Goal: Task Accomplishment & Management: Manage account settings

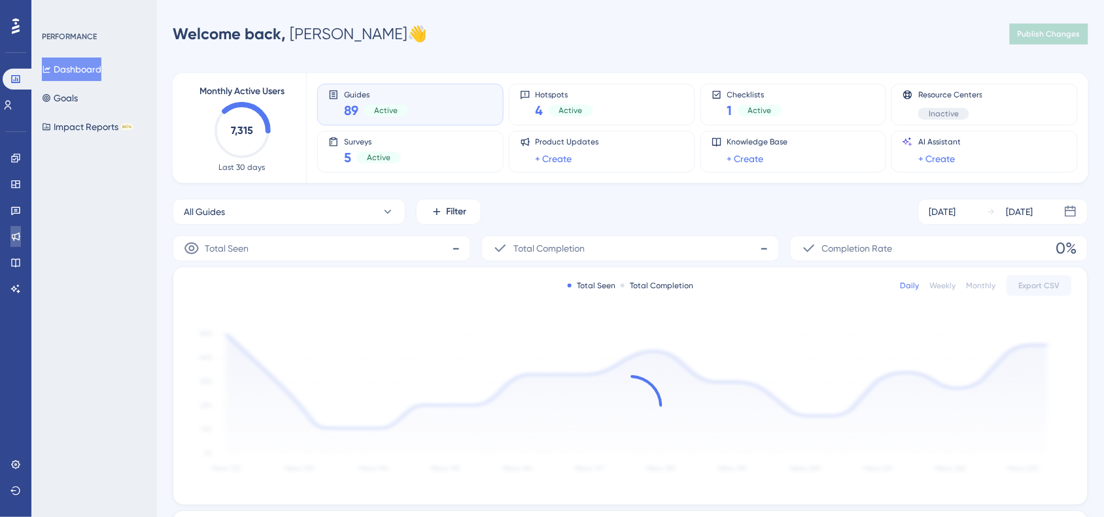
click at [21, 243] on link at bounding box center [15, 236] width 10 height 21
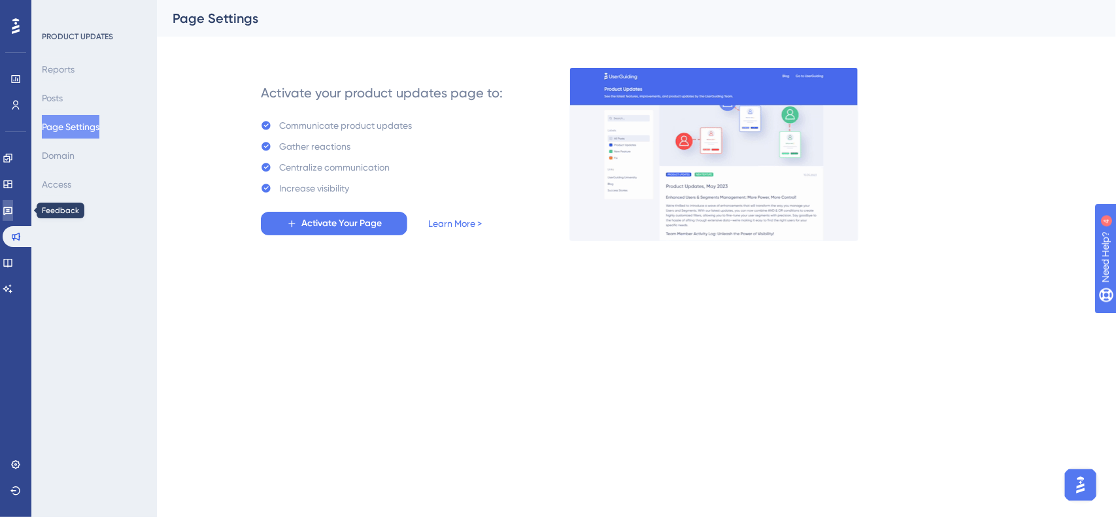
click at [13, 213] on icon at bounding box center [8, 210] width 10 height 10
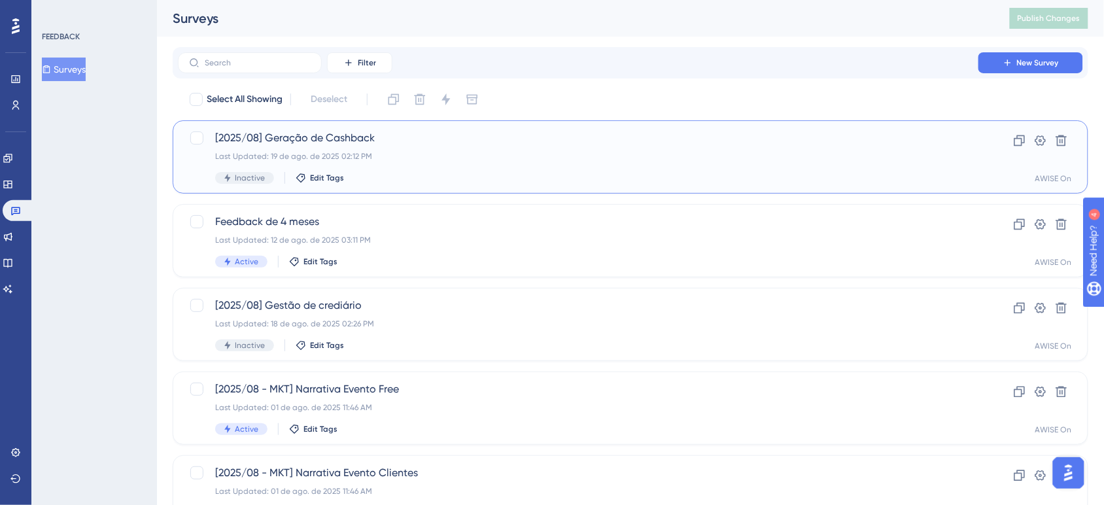
click at [311, 155] on div "Last Updated: 19 de ago. de 2025 02:12 PM" at bounding box center [578, 156] width 726 height 10
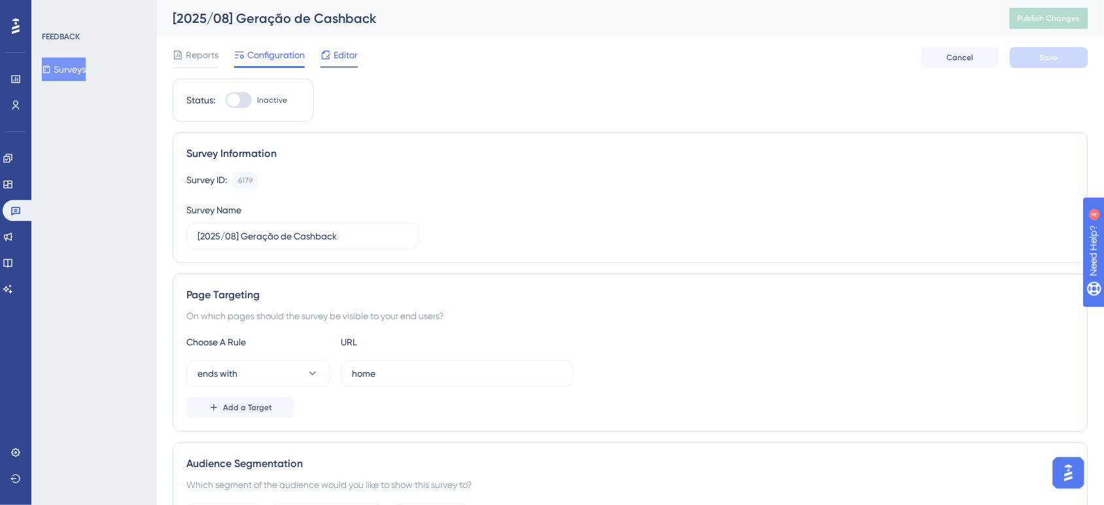
click at [345, 66] on div at bounding box center [338, 67] width 37 height 2
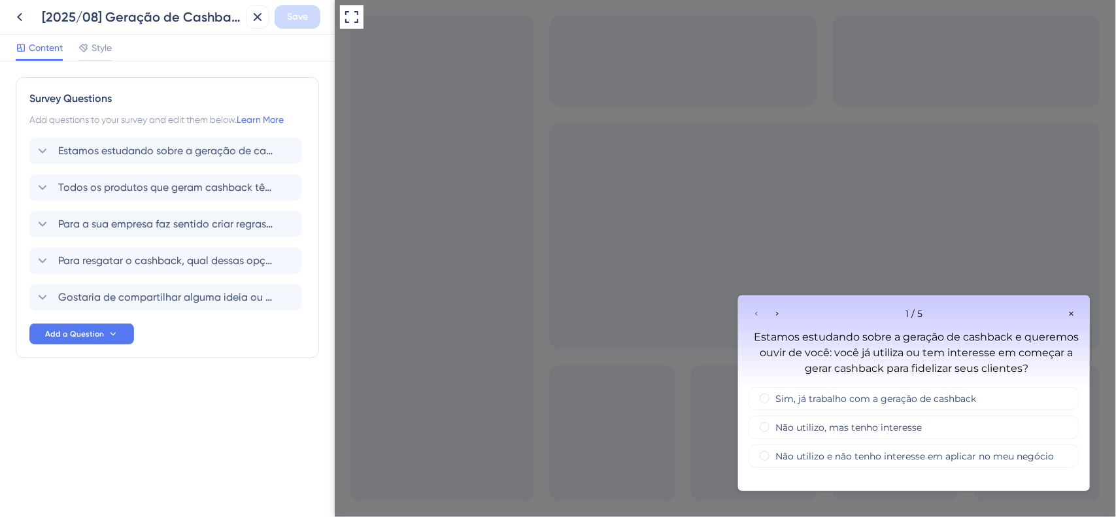
click at [782, 315] on div "Go to Question 2" at bounding box center [777, 313] width 16 height 16
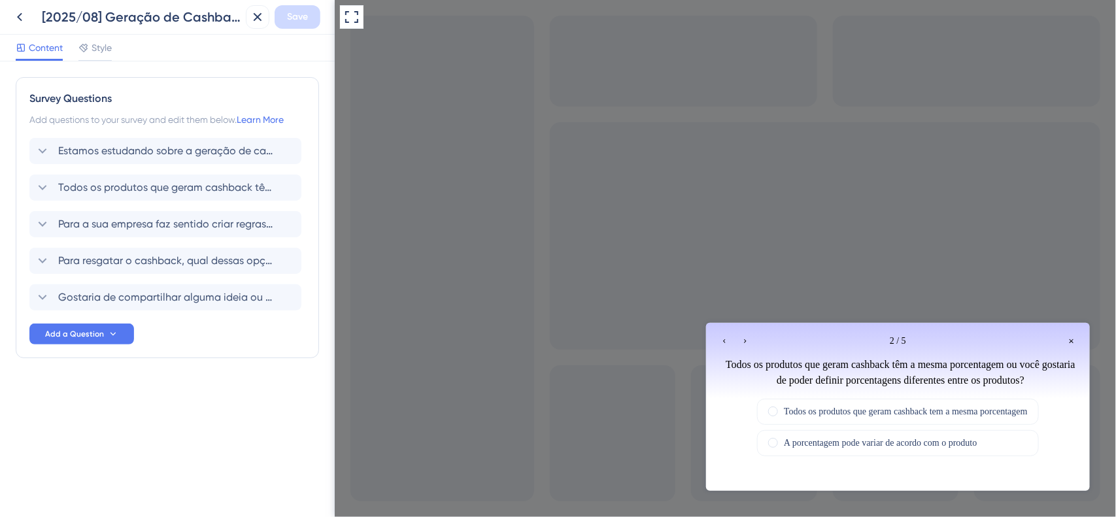
click at [743, 343] on icon "Go to Question 3" at bounding box center [745, 341] width 8 height 8
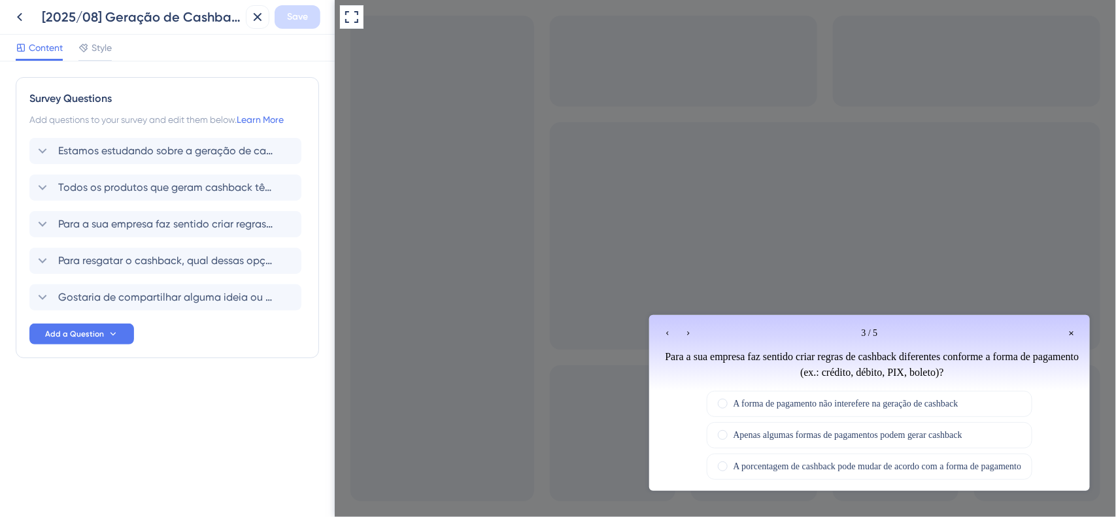
click at [687, 332] on icon "Go to Question 4" at bounding box center [688, 333] width 2 height 4
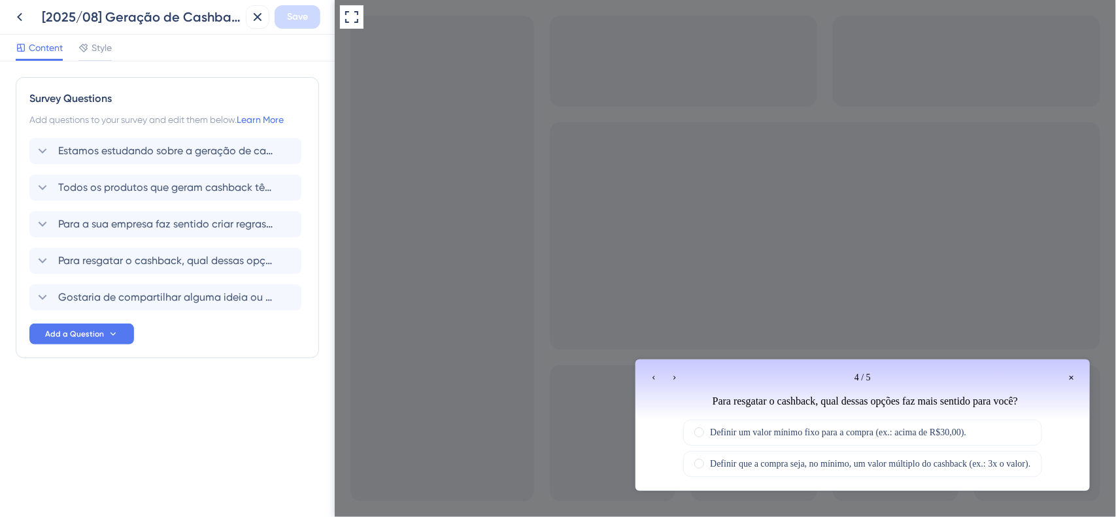
click at [678, 373] on div "Go to Question 5" at bounding box center [674, 377] width 16 height 16
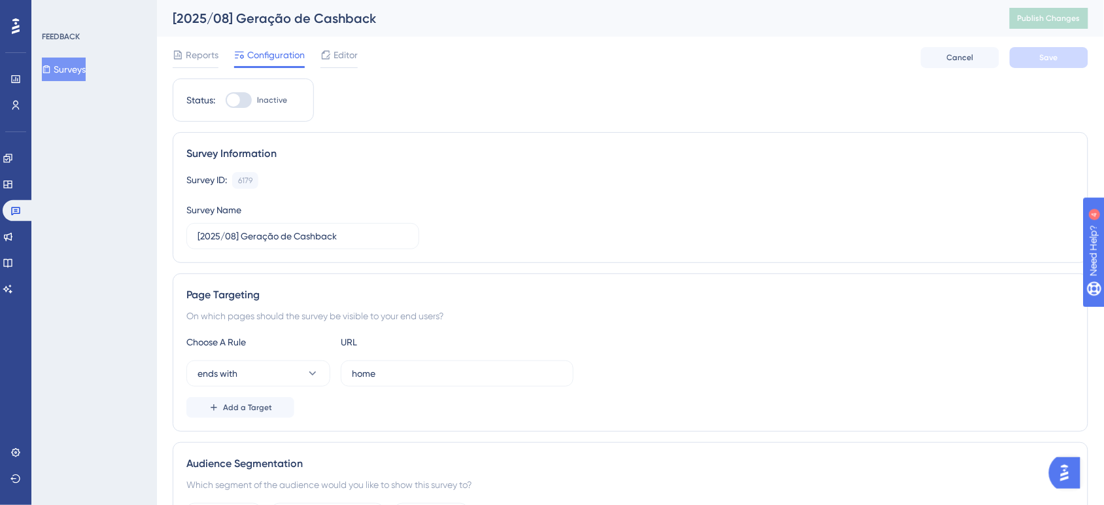
click at [246, 97] on div at bounding box center [239, 100] width 26 height 16
click at [226, 100] on input "Inactive" at bounding box center [225, 100] width 1 height 1
checkbox input "true"
click at [1031, 50] on button "Save" at bounding box center [1049, 57] width 78 height 21
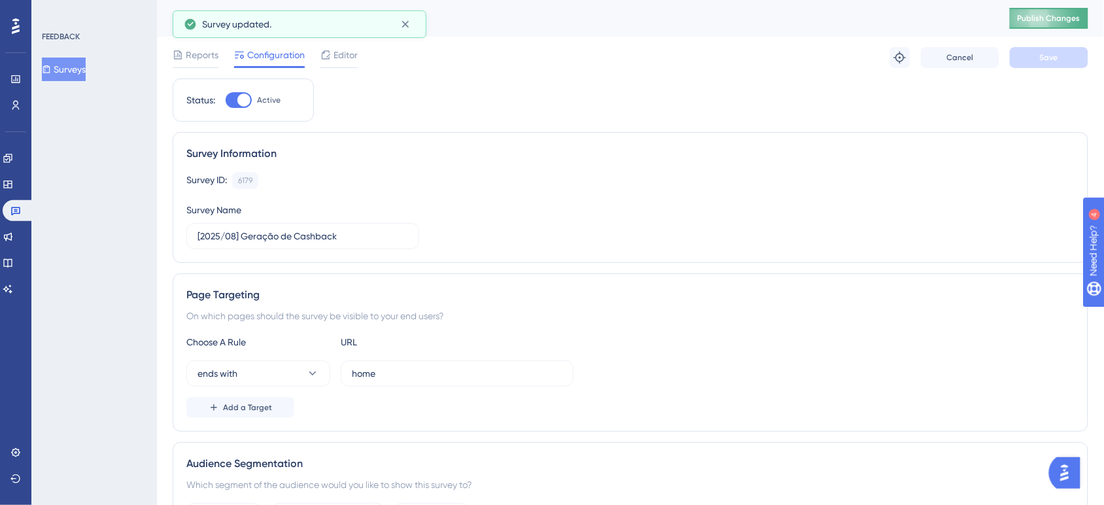
click at [1043, 26] on button "Publish Changes" at bounding box center [1049, 18] width 78 height 21
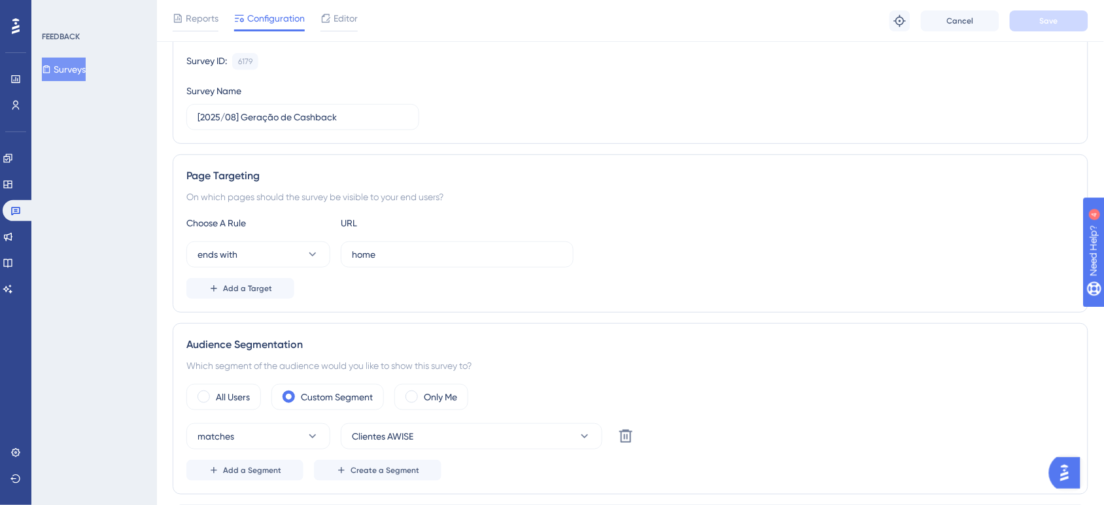
scroll to position [0, 8]
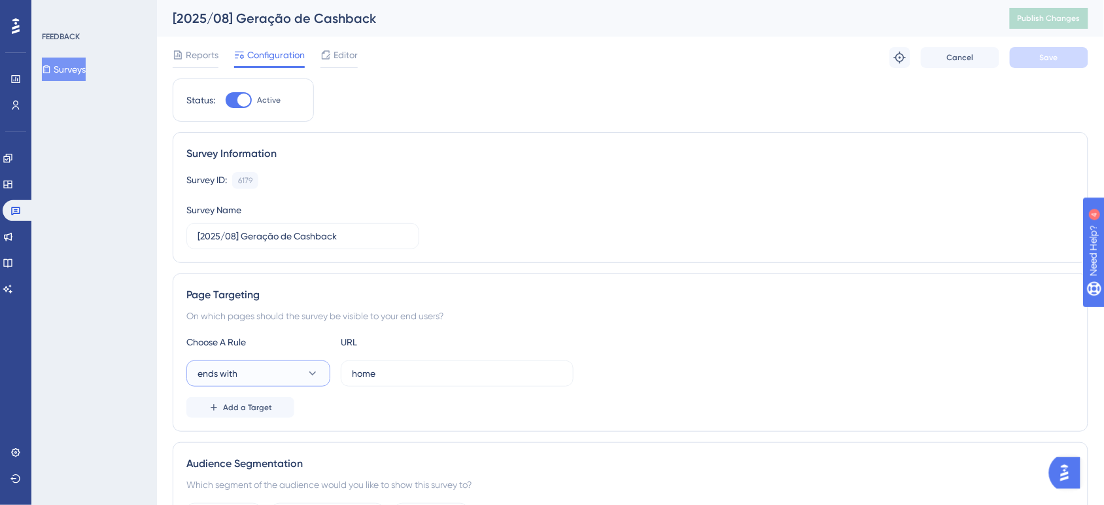
click at [279, 375] on button "ends with" at bounding box center [258, 373] width 144 height 26
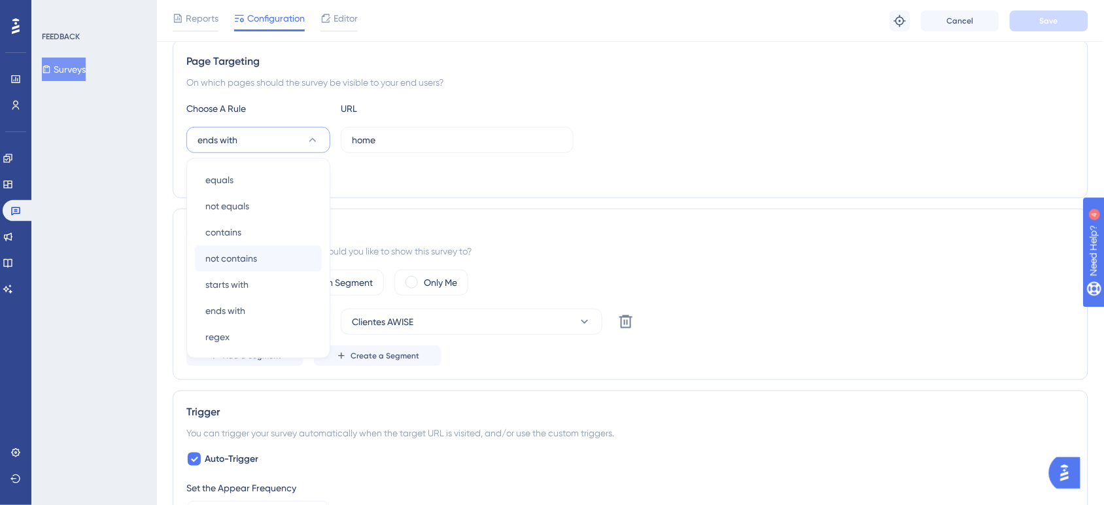
scroll to position [282, 8]
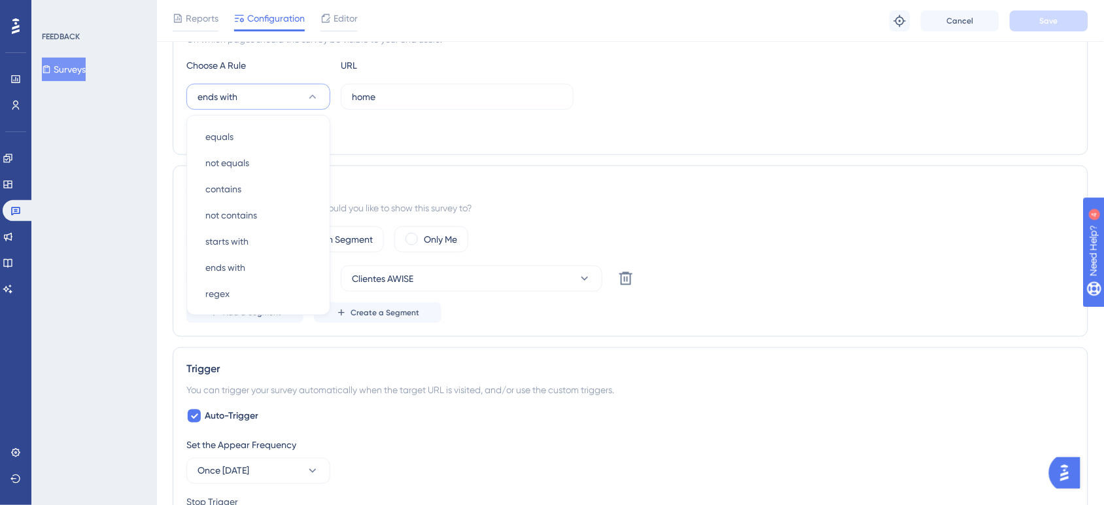
click at [598, 155] on div "Page Targeting On which pages should the survey be visible to your end users? C…" at bounding box center [630, 76] width 915 height 158
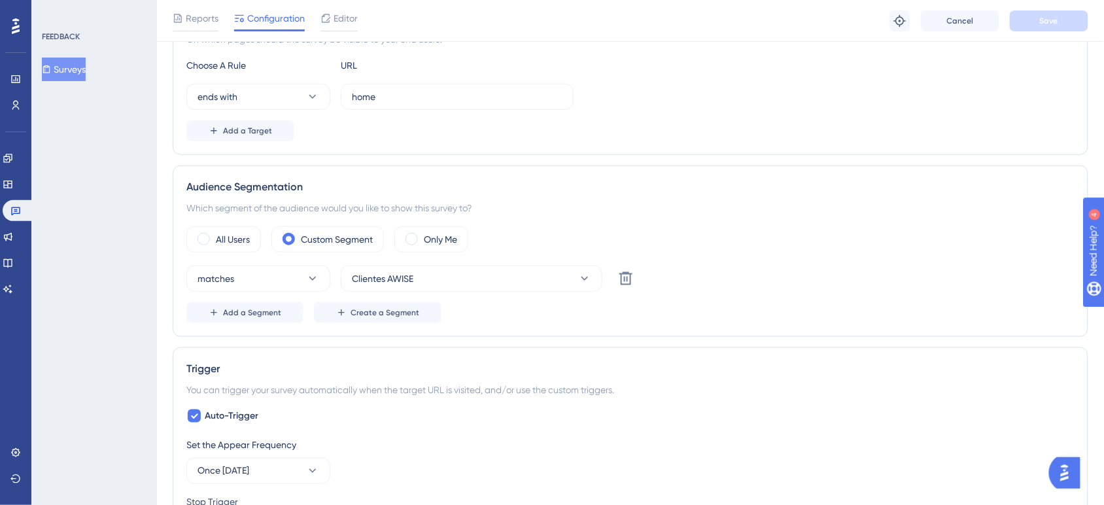
click at [861, 210] on div "Which segment of the audience would you like to show this survey to?" at bounding box center [630, 208] width 888 height 16
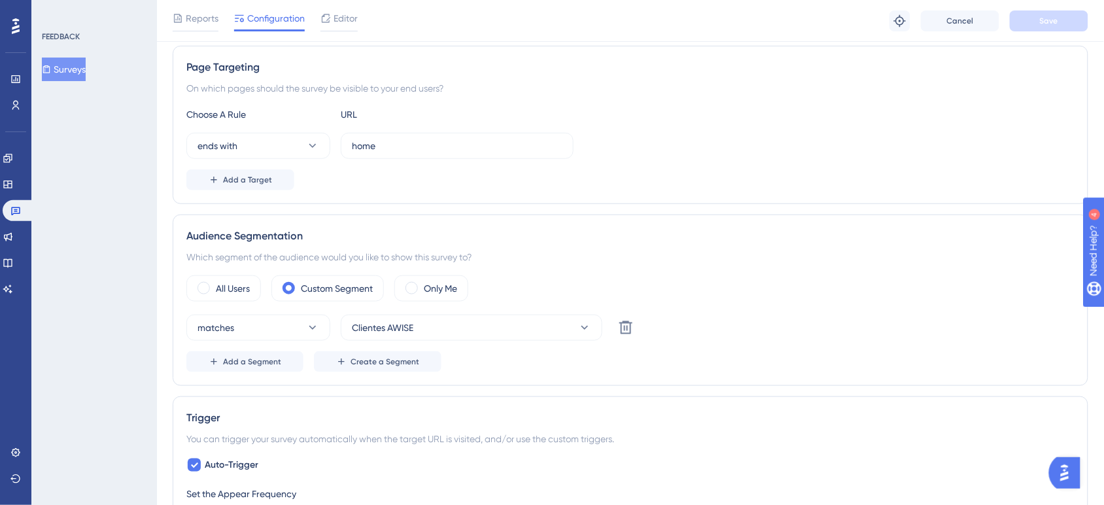
scroll to position [93, 8]
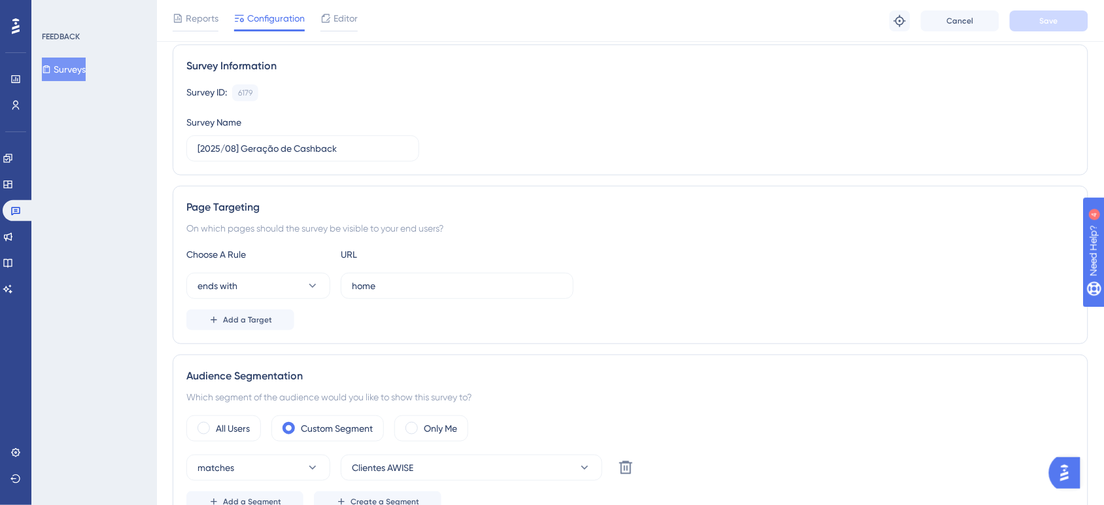
click at [443, 262] on div "URL" at bounding box center [413, 255] width 144 height 16
click at [425, 289] on input "home" at bounding box center [457, 286] width 211 height 14
click at [352, 288] on input "home" at bounding box center [457, 286] width 211 height 14
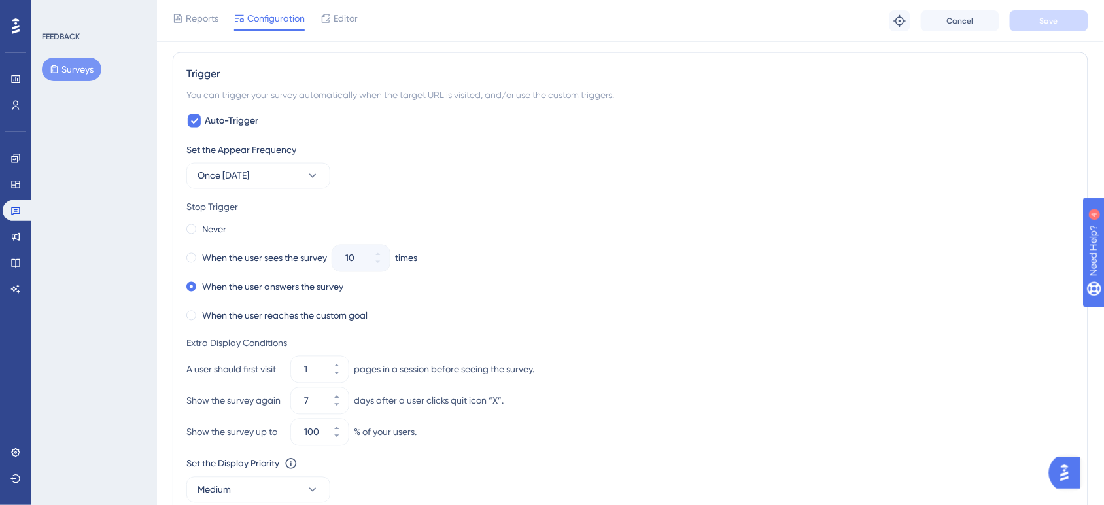
scroll to position [698, 8]
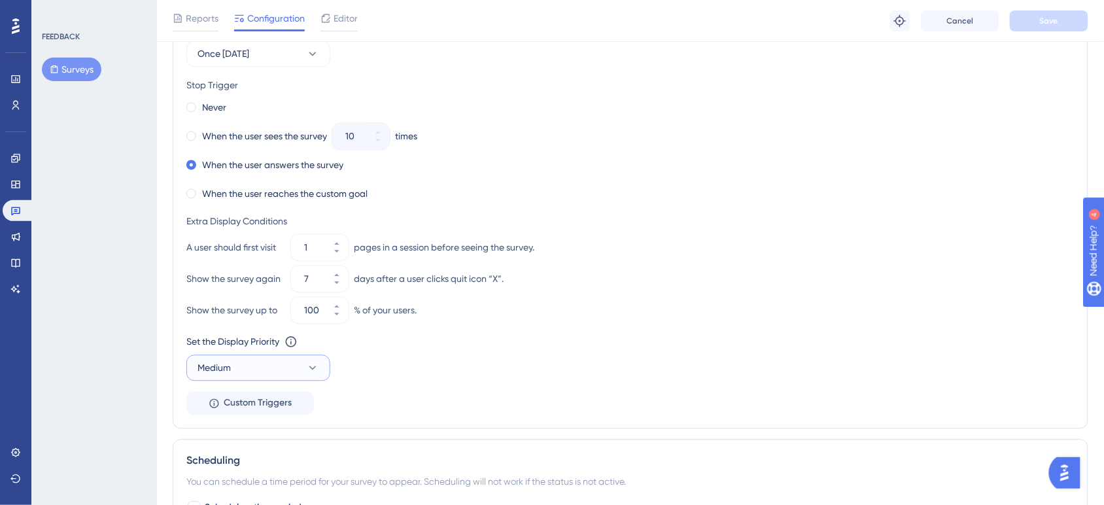
click at [302, 381] on button "Medium" at bounding box center [258, 368] width 144 height 26
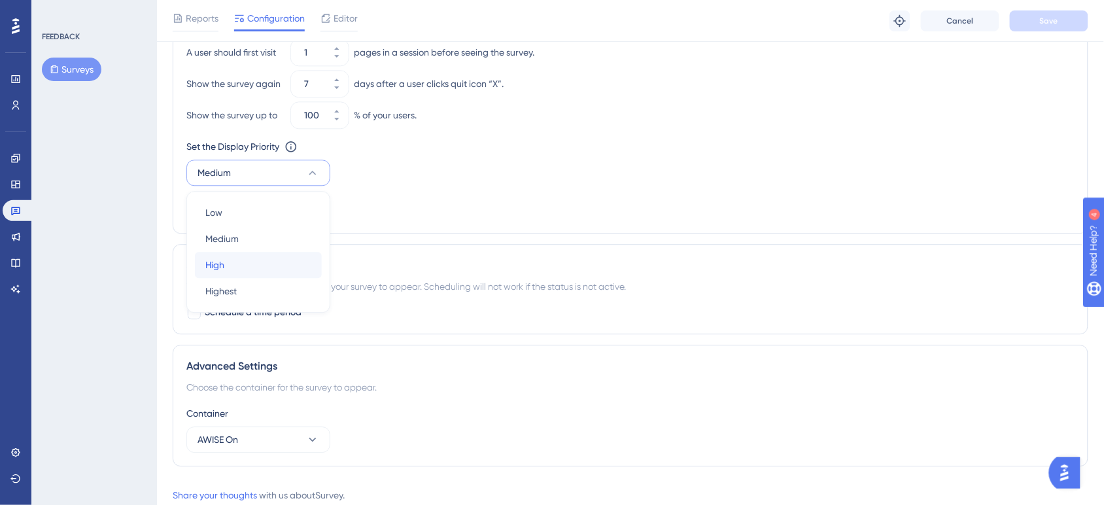
click at [269, 267] on div "High High" at bounding box center [258, 265] width 106 height 26
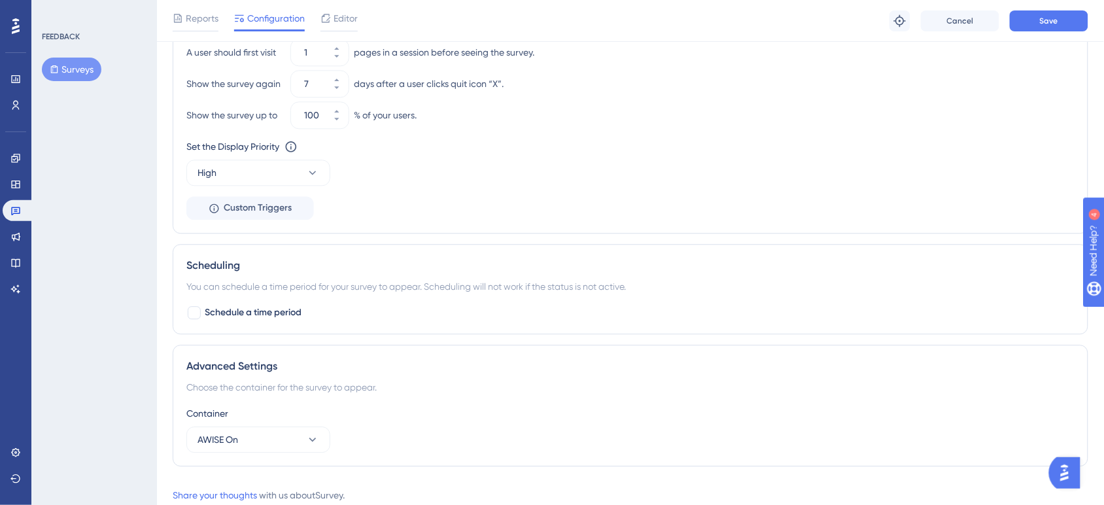
click at [1065, 8] on div "Reports Configuration Editor Troubleshoot Cancel Save" at bounding box center [630, 21] width 947 height 42
click at [1056, 17] on span "Save" at bounding box center [1049, 21] width 18 height 10
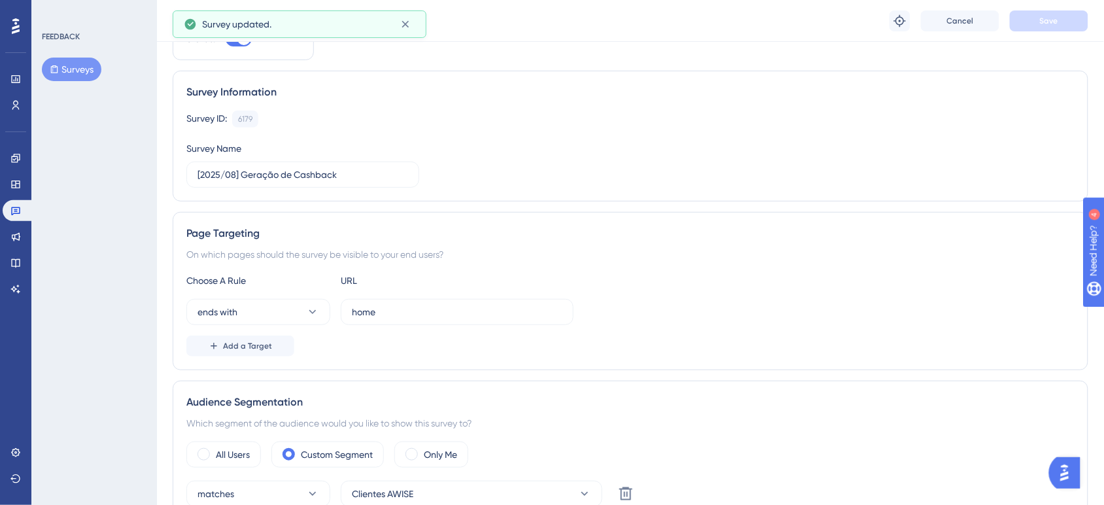
scroll to position [0, 8]
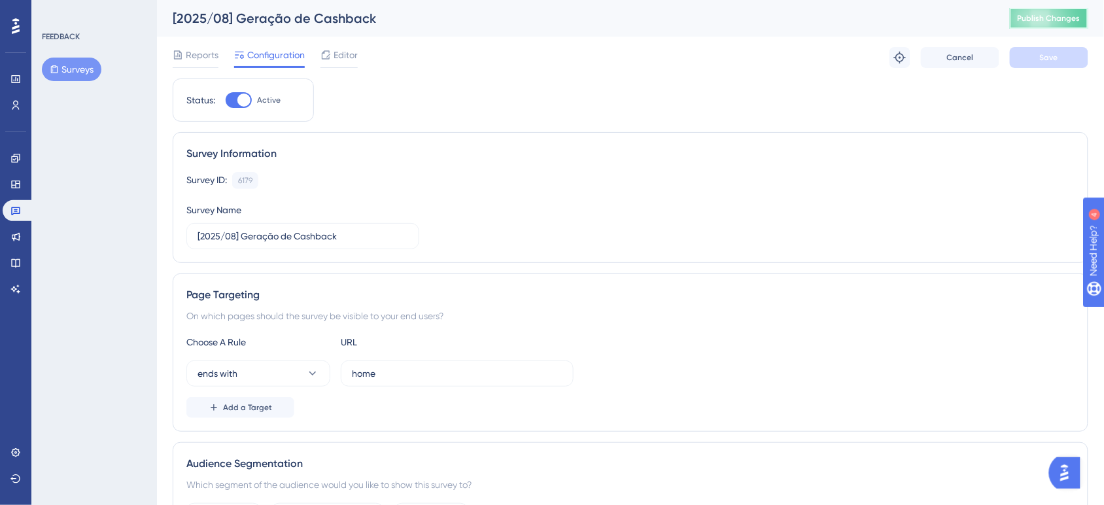
click at [1027, 16] on span "Publish Changes" at bounding box center [1048, 18] width 63 height 10
click at [275, 389] on div "Choose A Rule URL ends with home Add a Target" at bounding box center [630, 376] width 888 height 84
click at [282, 384] on button "ends with" at bounding box center [258, 373] width 144 height 26
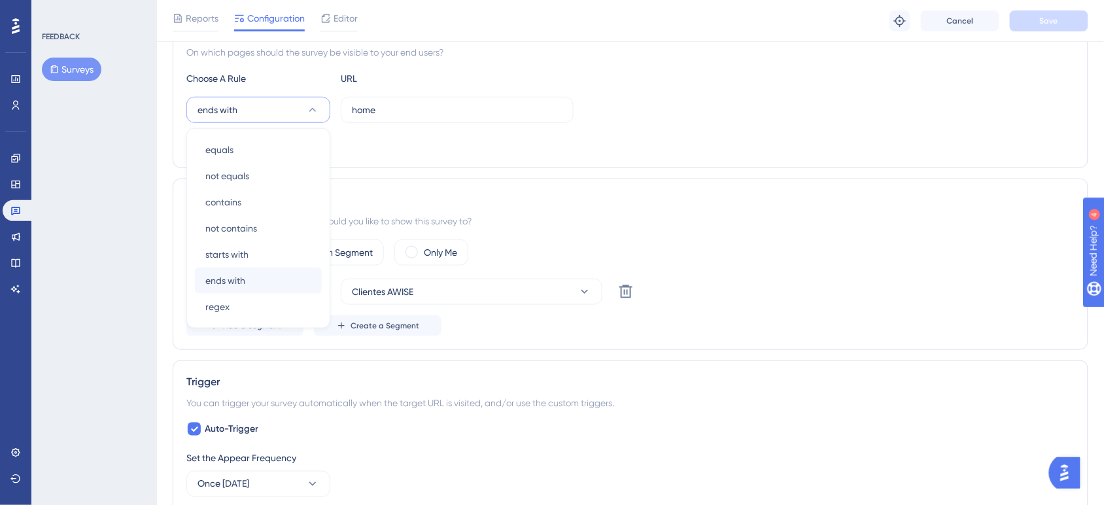
scroll to position [269, 8]
click at [286, 282] on div "ends with ends with" at bounding box center [258, 280] width 106 height 26
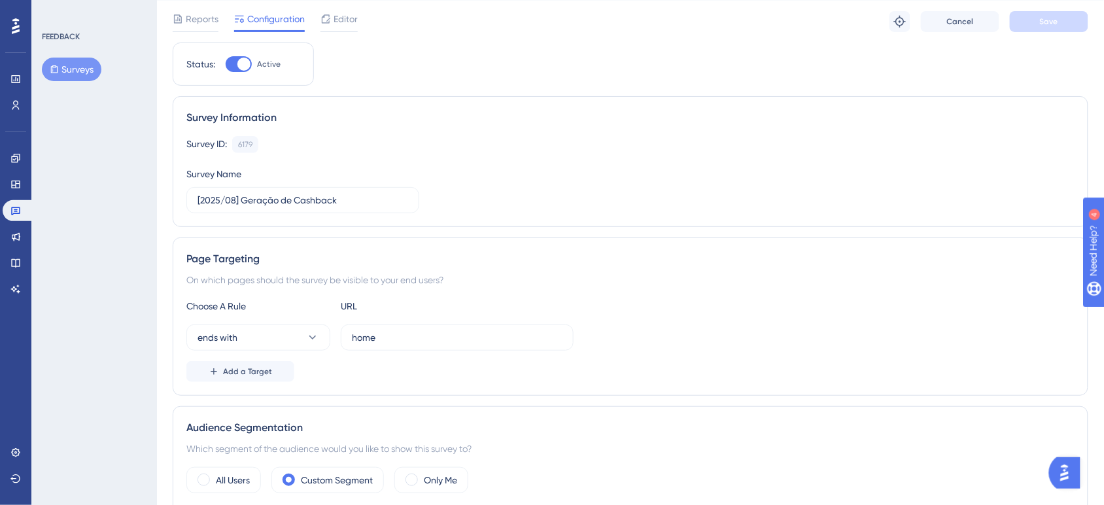
scroll to position [0, 8]
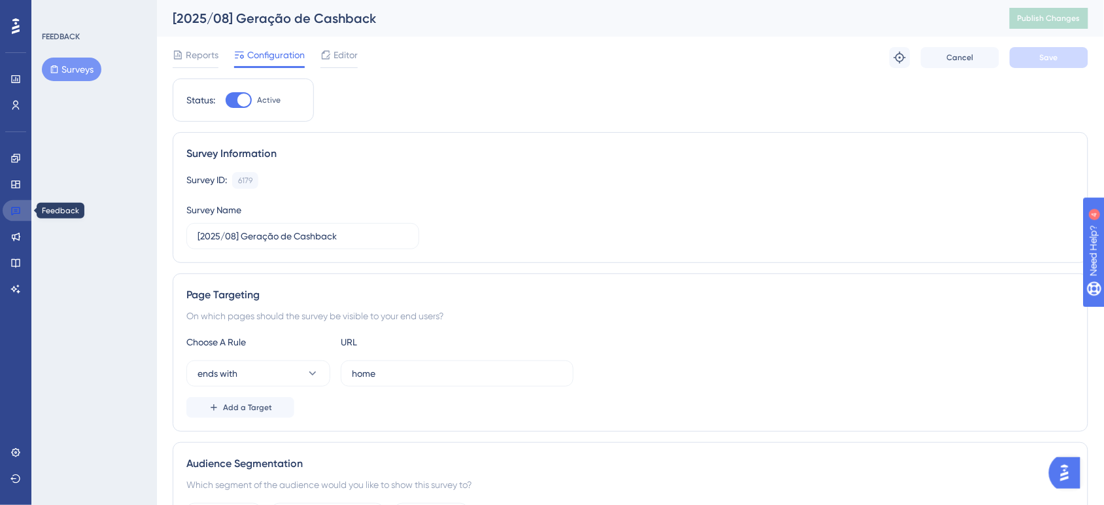
click at [27, 200] on link at bounding box center [18, 210] width 31 height 21
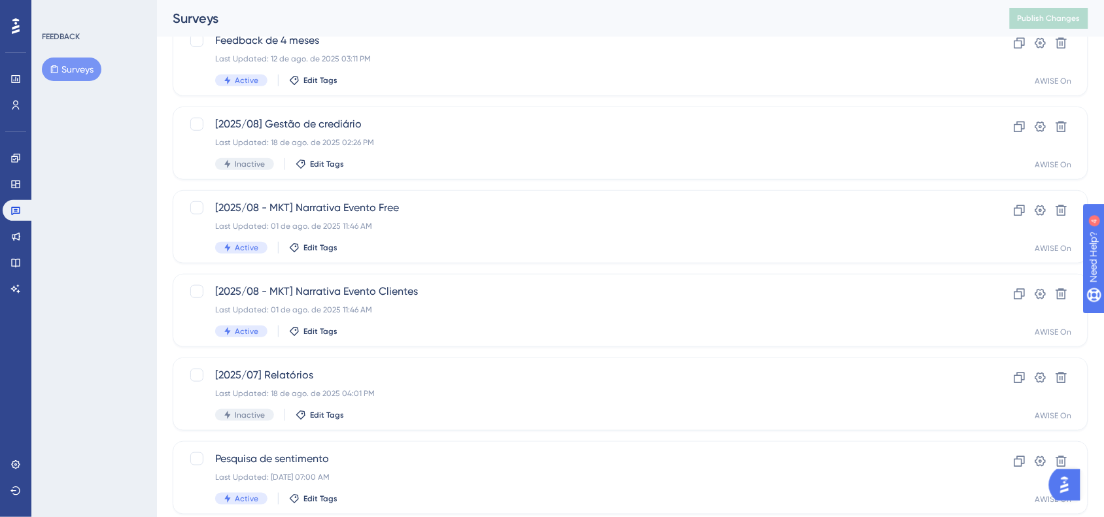
scroll to position [246, 0]
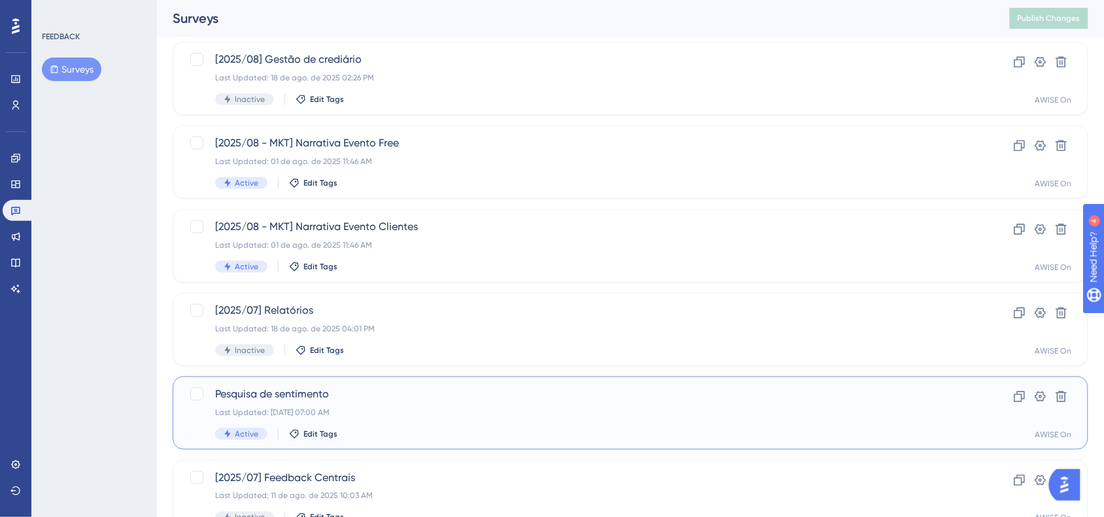
click at [328, 400] on span "Pesquisa de sentimento" at bounding box center [578, 394] width 726 height 16
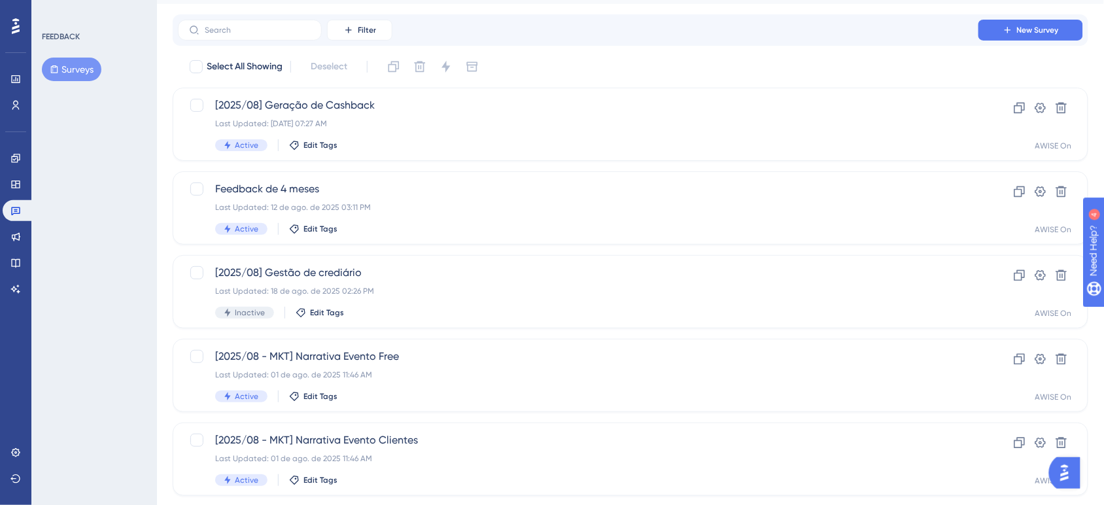
scroll to position [34, 0]
click at [393, 436] on span "[2025/08 - MKT] Narrativa Evento Clientes" at bounding box center [578, 439] width 726 height 16
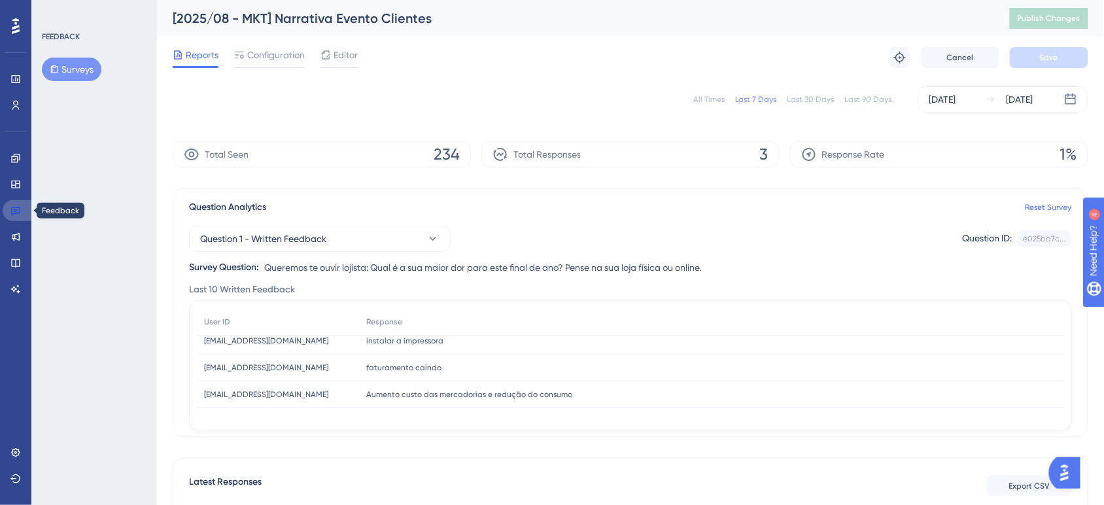
click at [25, 207] on link at bounding box center [18, 210] width 31 height 21
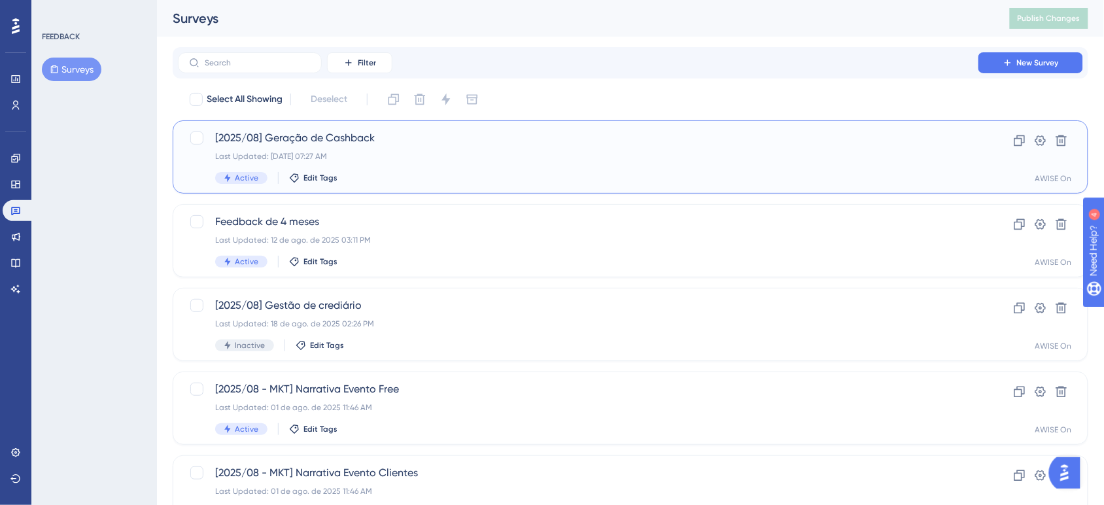
click at [277, 139] on span "[2025/08] Geração de Cashback" at bounding box center [578, 138] width 726 height 16
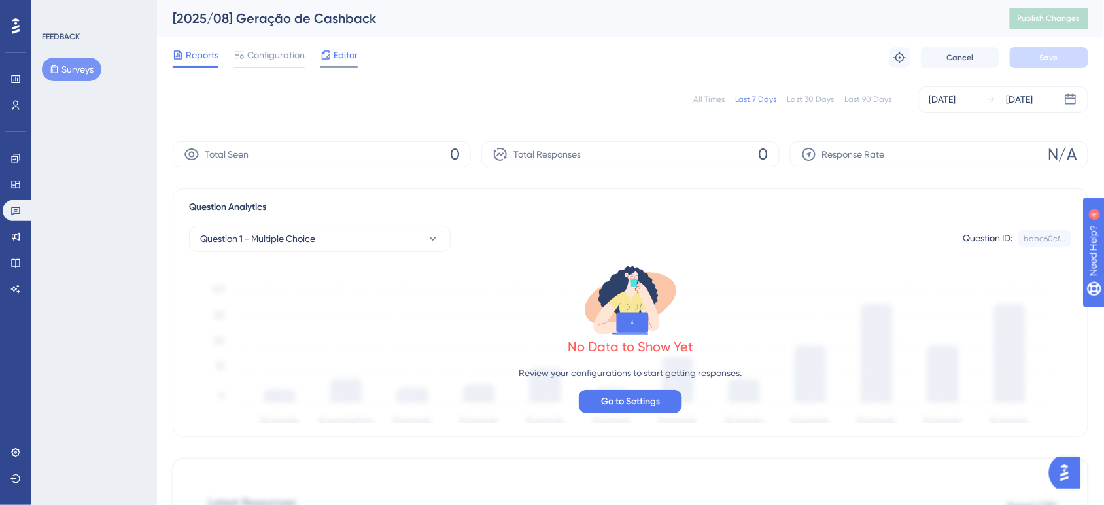
click at [345, 60] on span "Editor" at bounding box center [345, 55] width 24 height 16
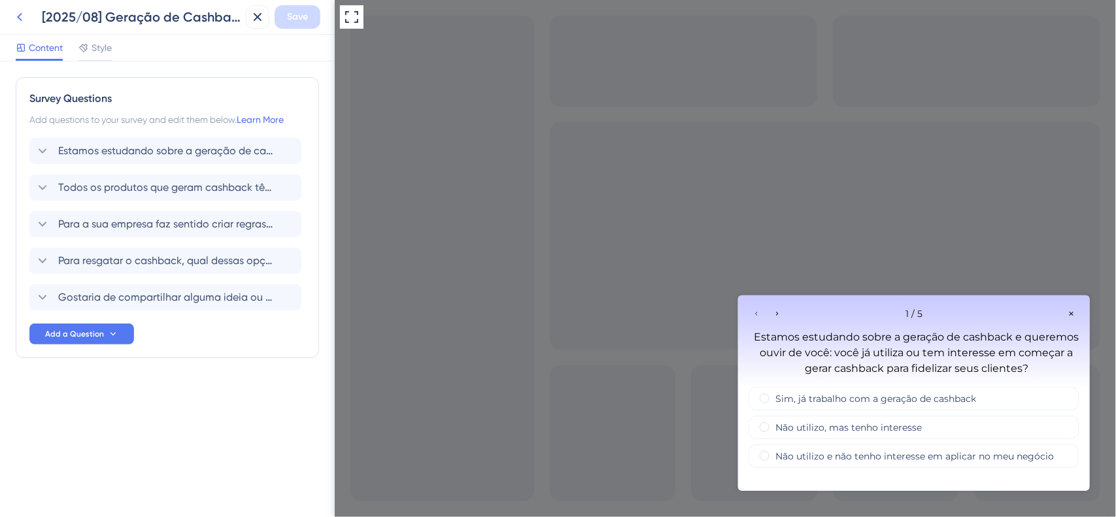
click at [14, 18] on icon at bounding box center [20, 17] width 16 height 16
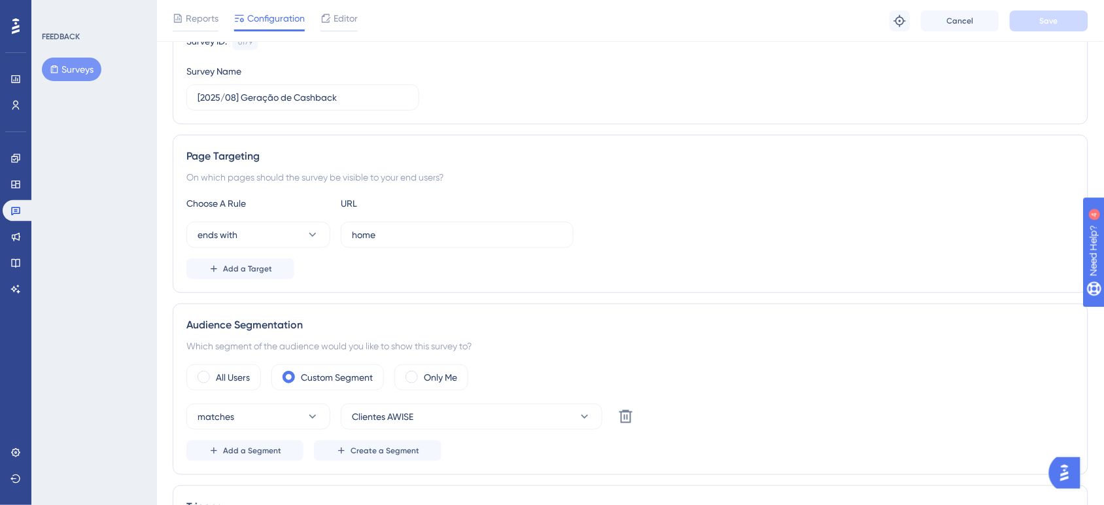
scroll to position [145, 0]
click at [352, 236] on input "home" at bounding box center [457, 234] width 211 height 14
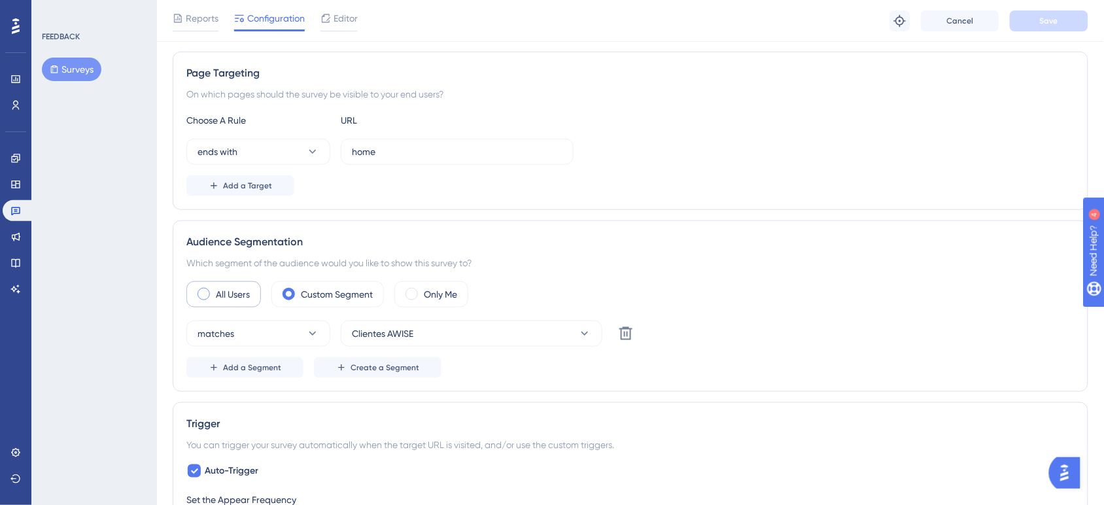
click at [199, 294] on span at bounding box center [203, 294] width 12 height 12
click at [214, 290] on input "radio" at bounding box center [214, 290] width 0 height 0
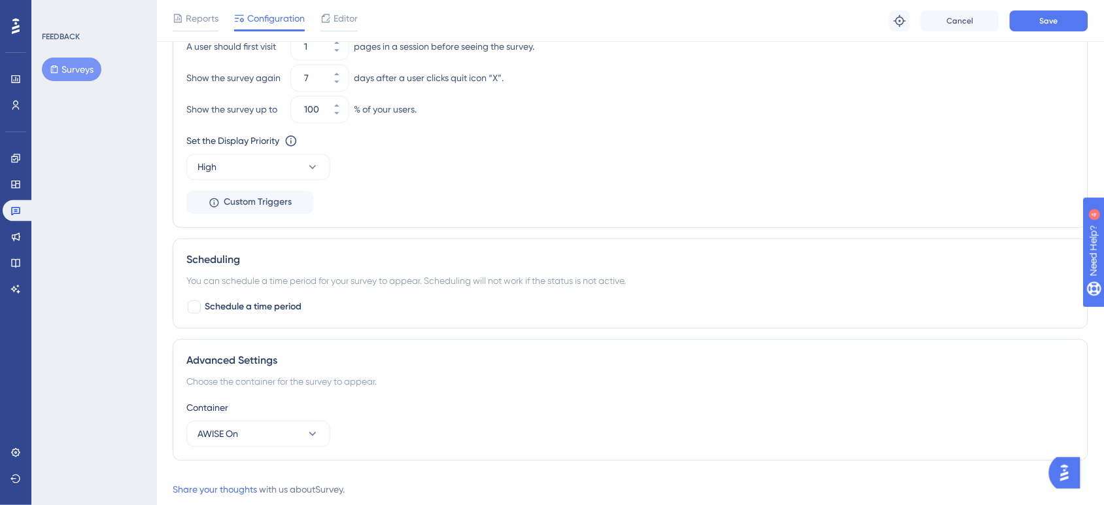
scroll to position [865, 0]
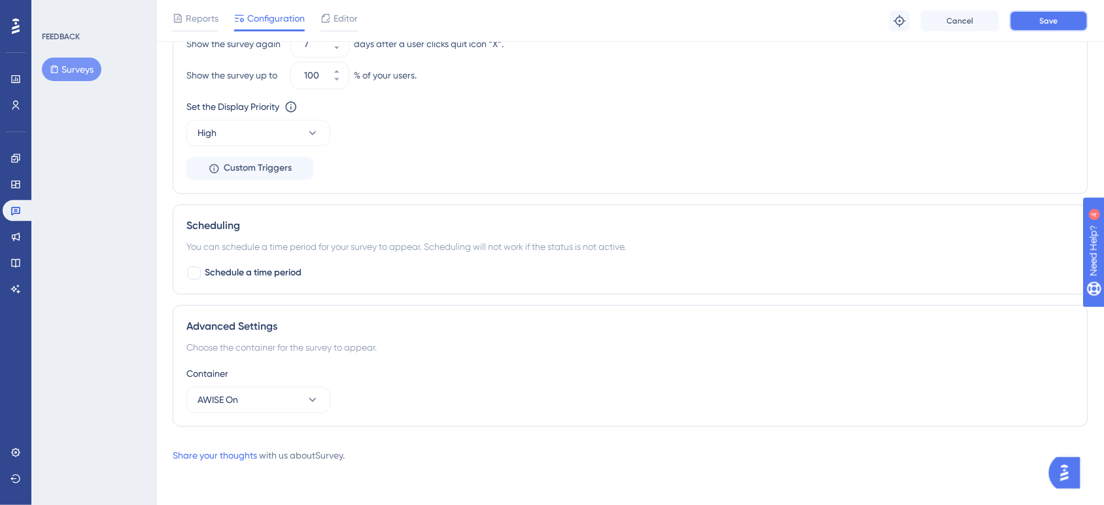
click at [1028, 16] on button "Save" at bounding box center [1049, 20] width 78 height 21
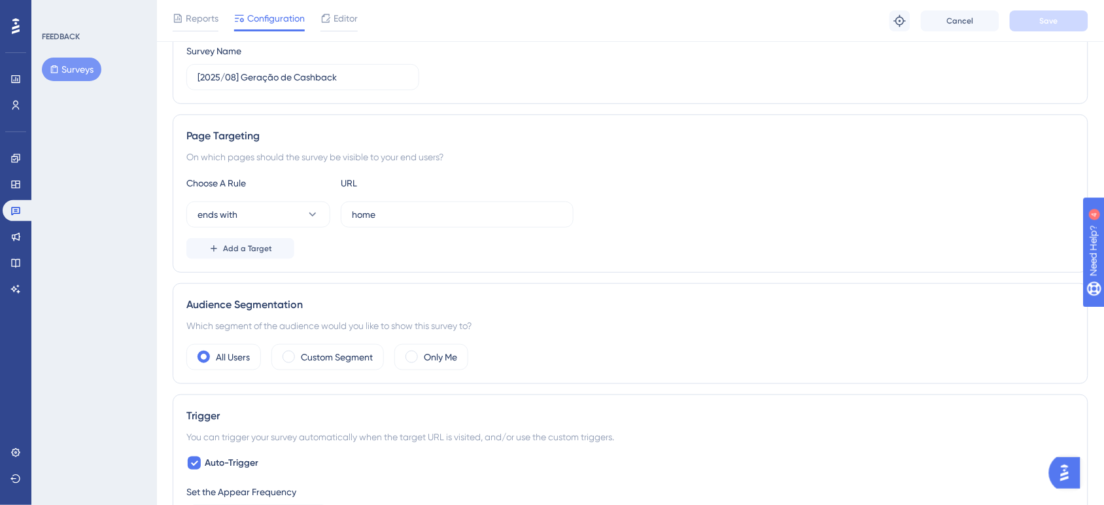
scroll to position [288, 0]
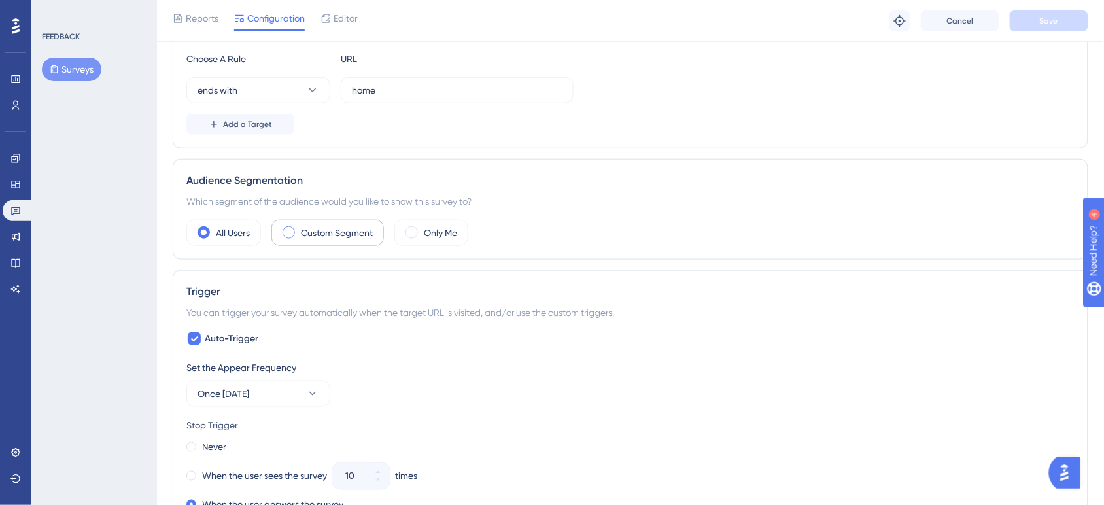
click at [307, 240] on label "Custom Segment" at bounding box center [337, 233] width 72 height 16
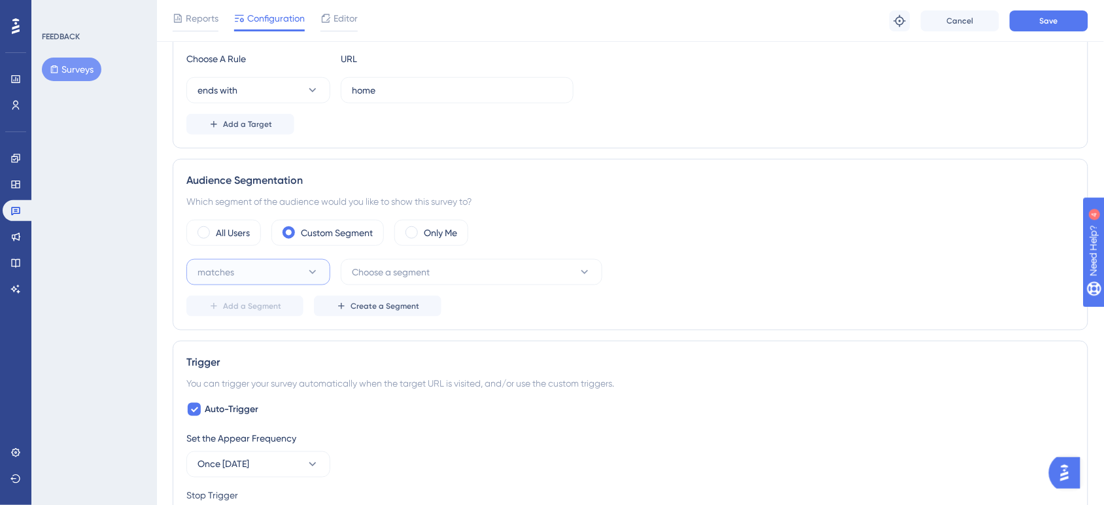
click at [305, 279] on button "matches" at bounding box center [258, 272] width 144 height 26
click at [269, 308] on div "matches matches" at bounding box center [258, 312] width 106 height 26
click at [401, 268] on span "Choose a segment" at bounding box center [391, 272] width 78 height 16
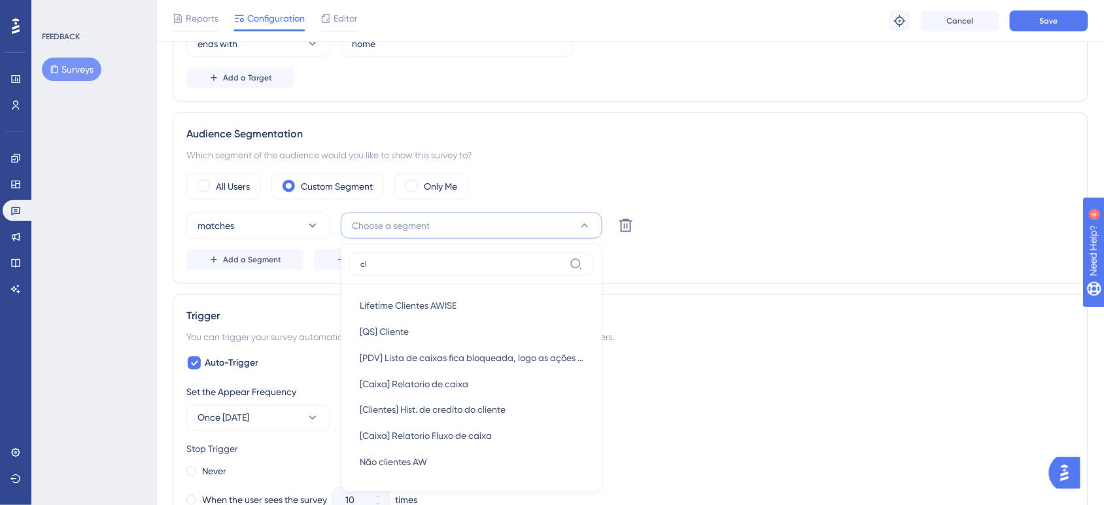
scroll to position [0, 0]
type input "c"
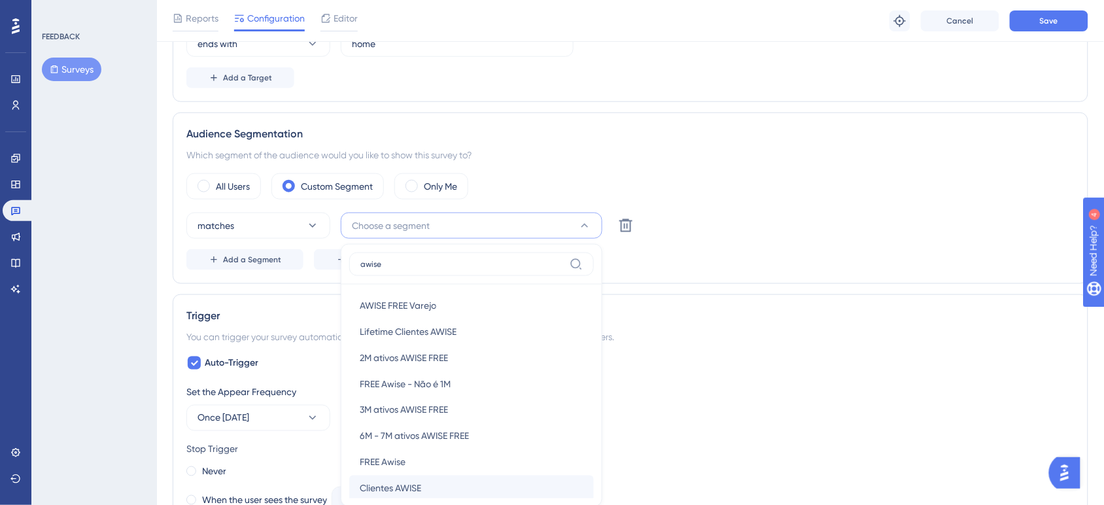
type input "awise"
click at [413, 488] on span "Clientes AWISE" at bounding box center [390, 489] width 61 height 16
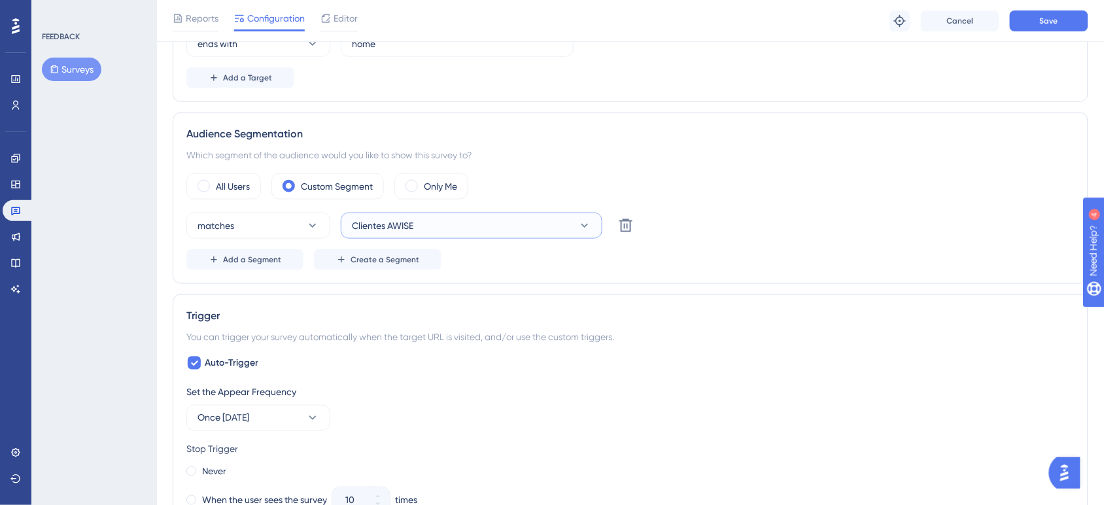
click at [534, 231] on button "Clientes AWISE" at bounding box center [472, 226] width 262 height 26
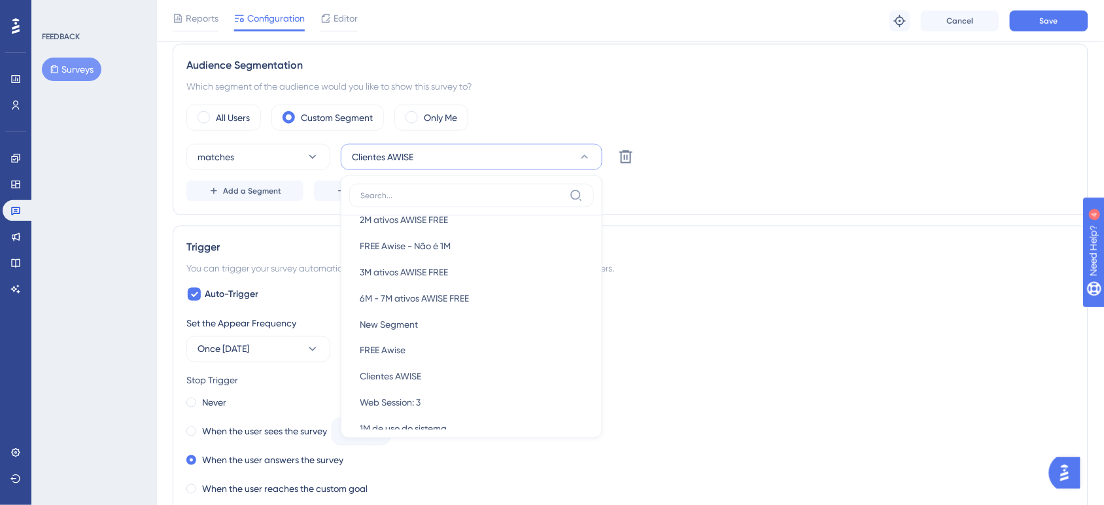
scroll to position [1057, 0]
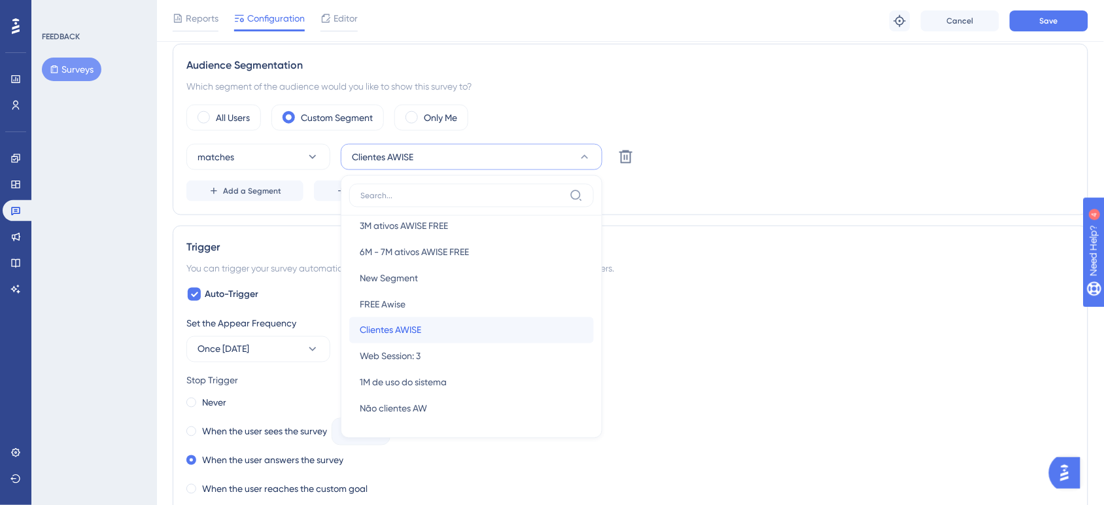
click at [481, 324] on div "Clientes AWISE Clientes AWISE" at bounding box center [472, 330] width 224 height 26
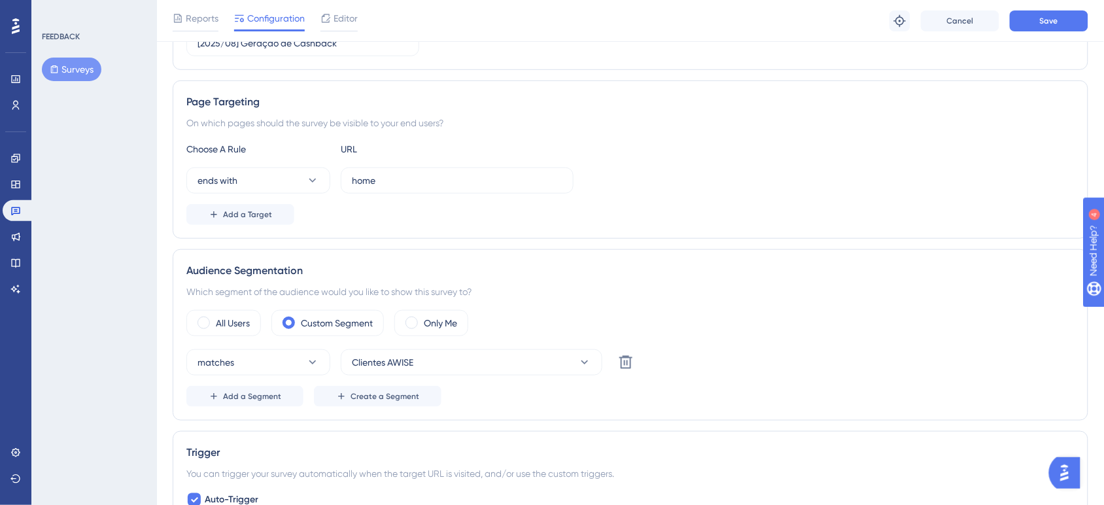
scroll to position [194, 0]
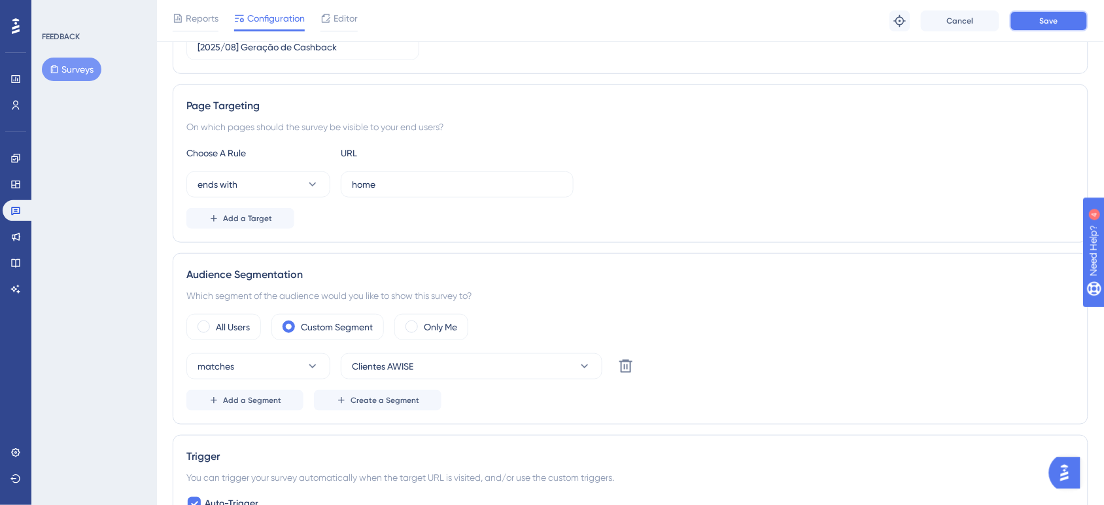
click at [1069, 22] on button "Save" at bounding box center [1049, 20] width 78 height 21
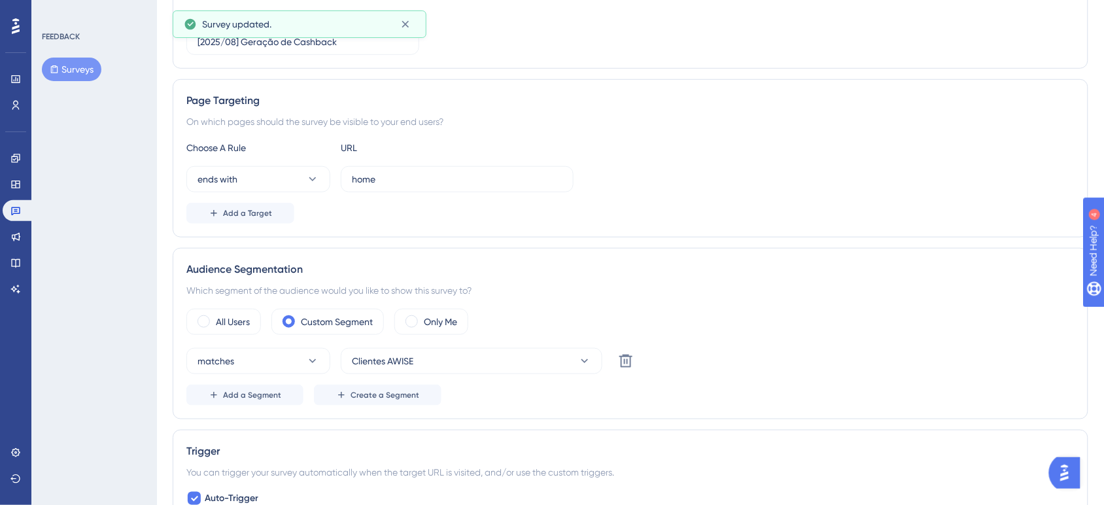
scroll to position [0, 0]
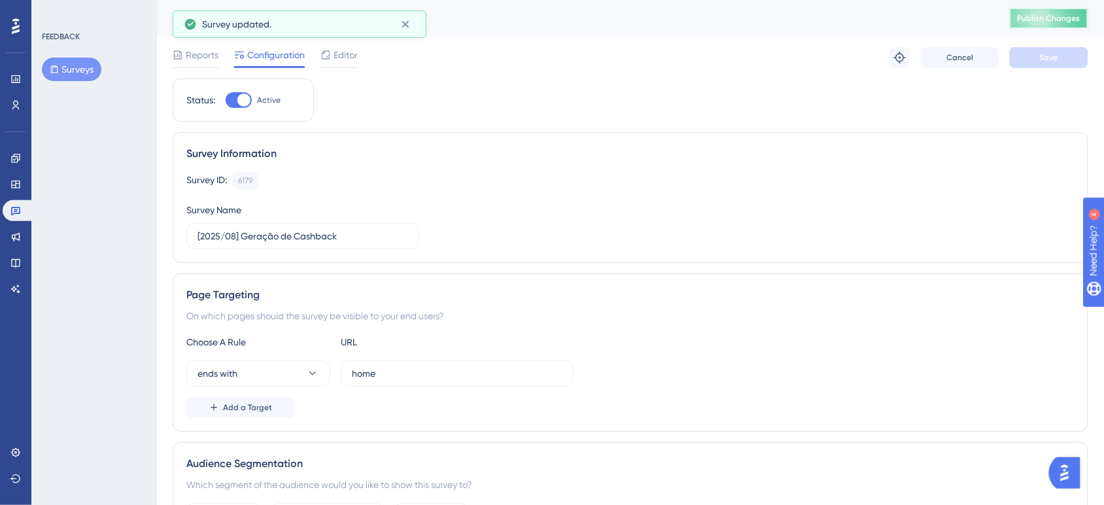
click at [1043, 27] on button "Publish Changes" at bounding box center [1049, 18] width 78 height 21
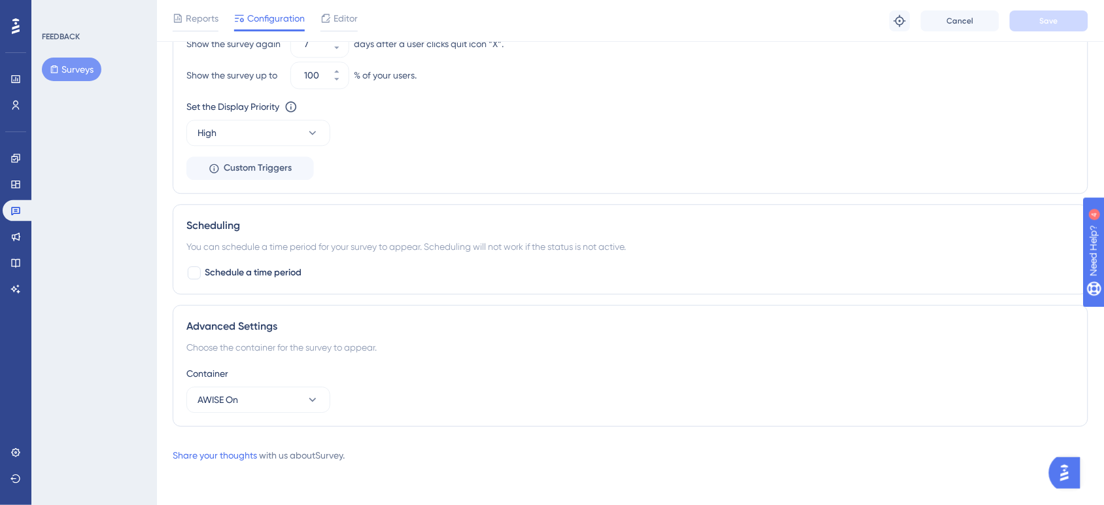
scroll to position [936, 0]
click at [515, 306] on div "Advanced Settings Choose the container for the survey to appear. Container AWIS…" at bounding box center [630, 366] width 915 height 122
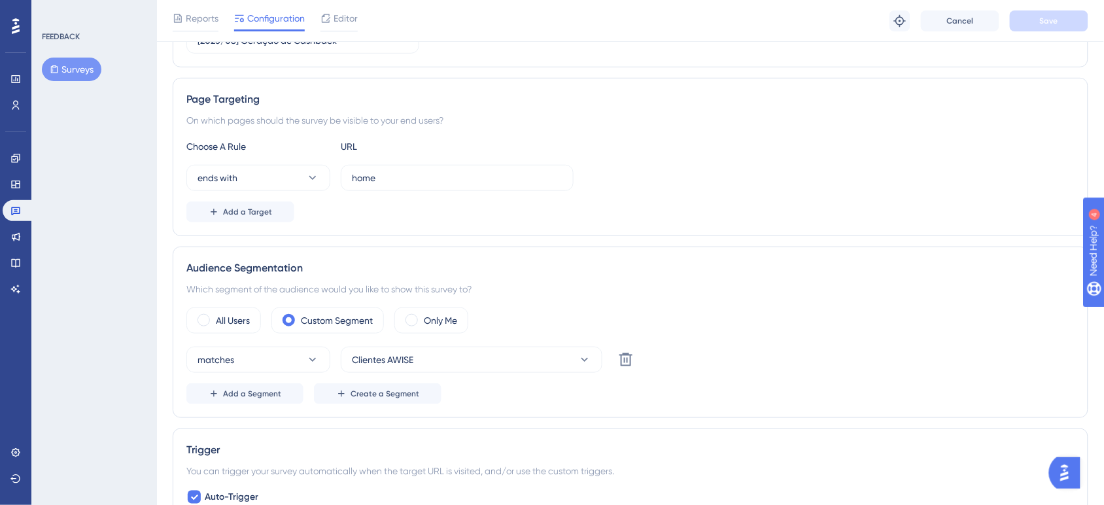
scroll to position [0, 12]
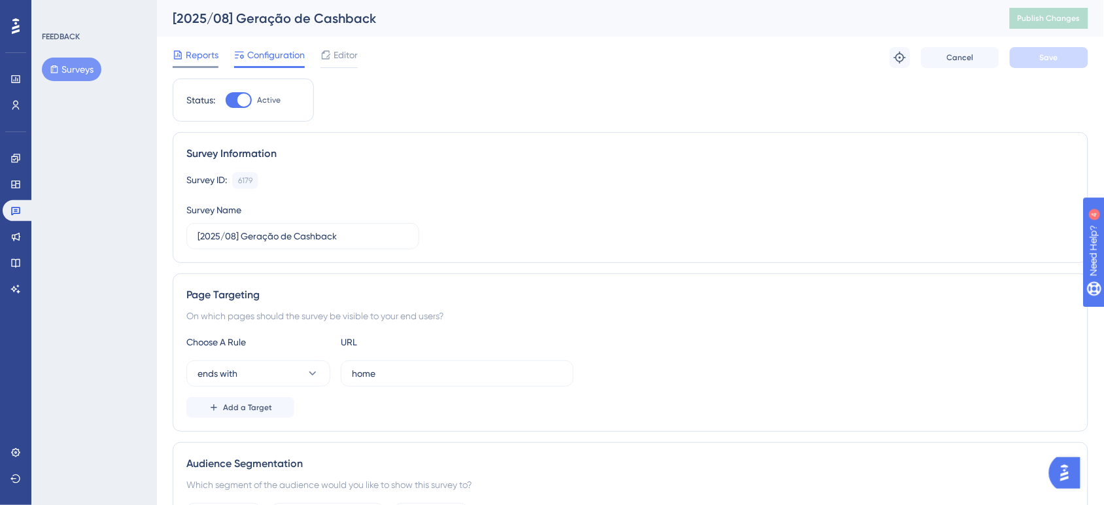
click at [201, 60] on span "Reports" at bounding box center [202, 55] width 33 height 16
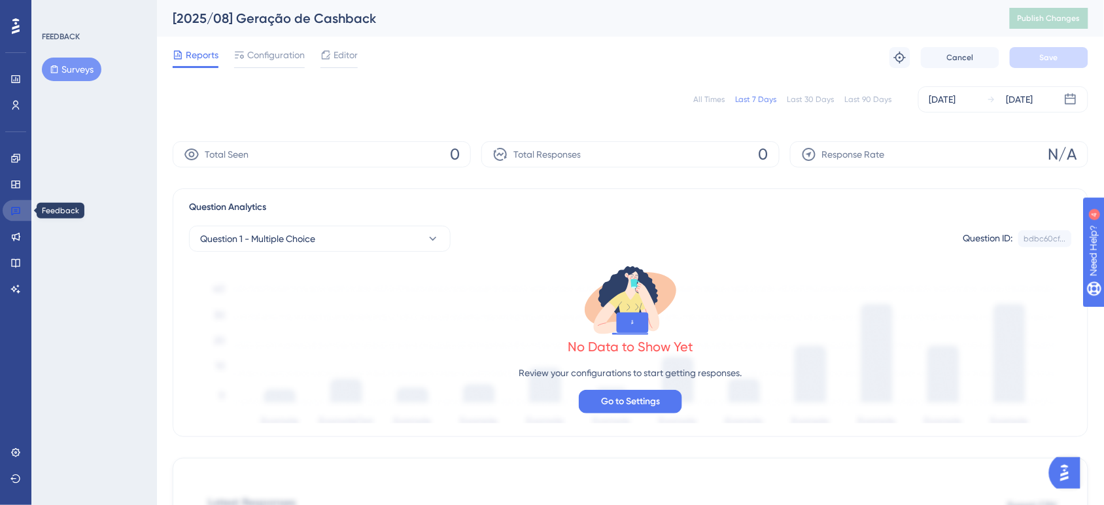
click at [16, 213] on icon at bounding box center [15, 210] width 10 height 10
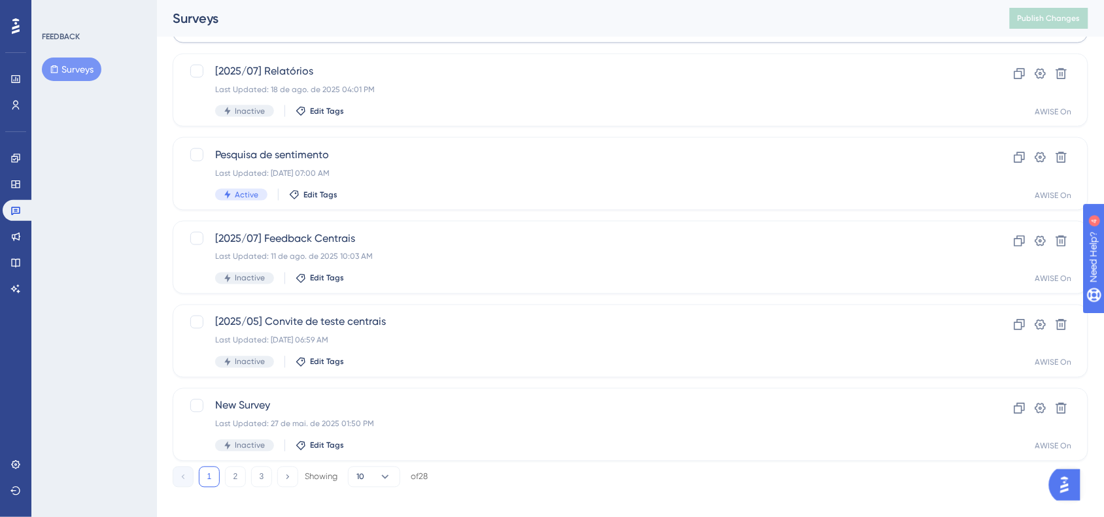
scroll to position [497, 0]
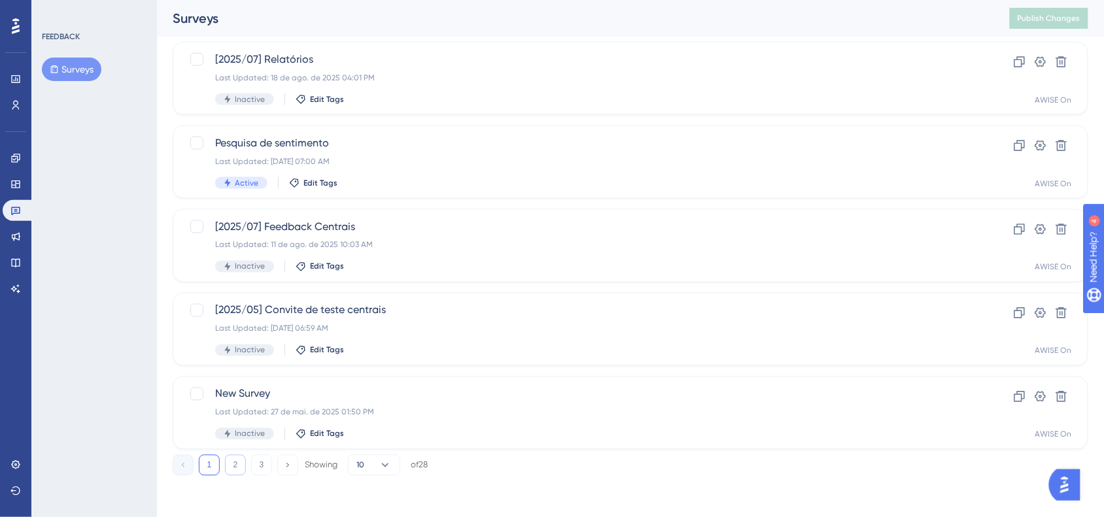
click at [233, 468] on button "2" at bounding box center [235, 465] width 21 height 21
click at [259, 465] on button "3" at bounding box center [261, 466] width 21 height 21
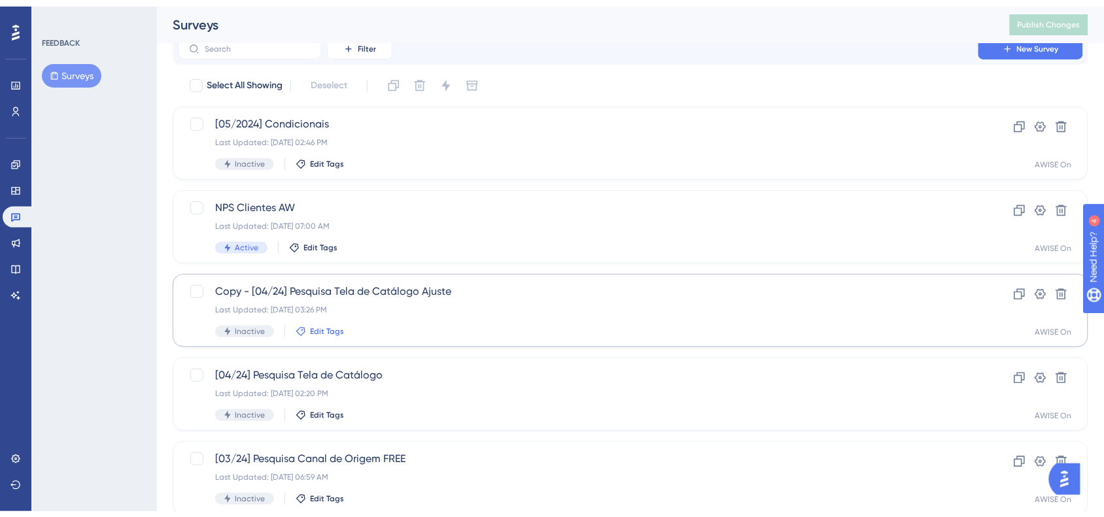
scroll to position [330, 0]
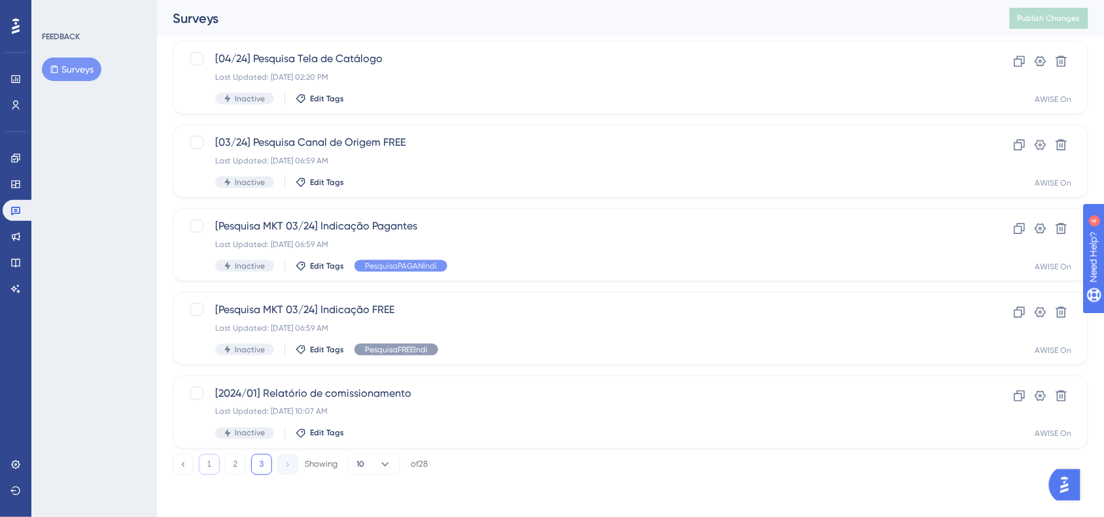
click at [205, 465] on button "1" at bounding box center [209, 464] width 21 height 21
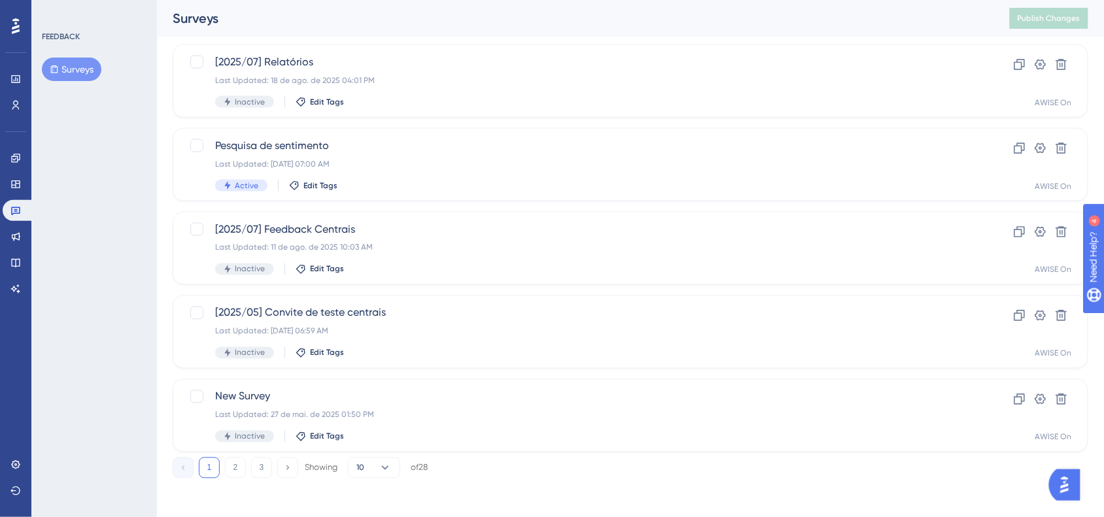
scroll to position [497, 0]
click at [227, 475] on button "2" at bounding box center [235, 465] width 21 height 21
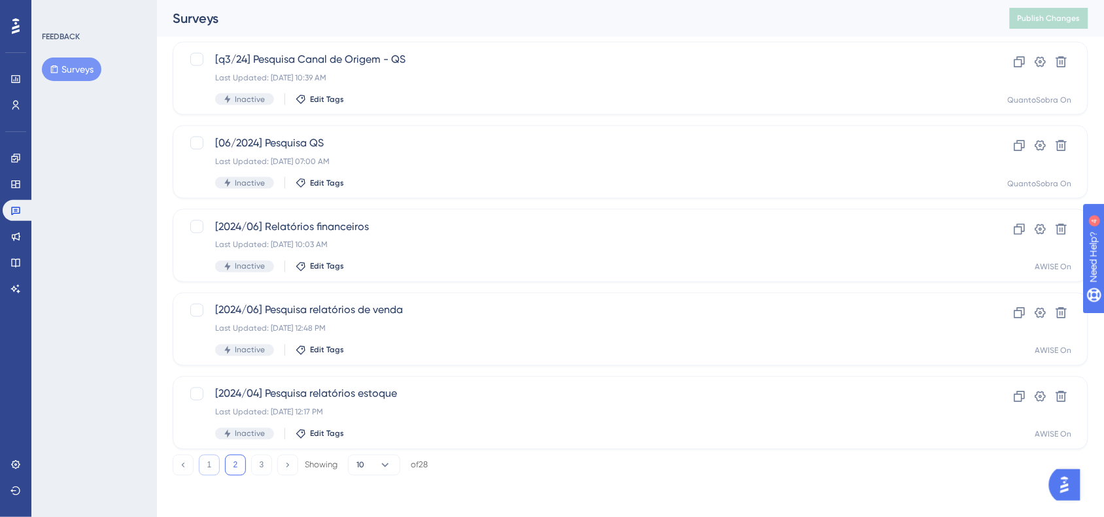
click at [213, 466] on button "1" at bounding box center [209, 465] width 21 height 21
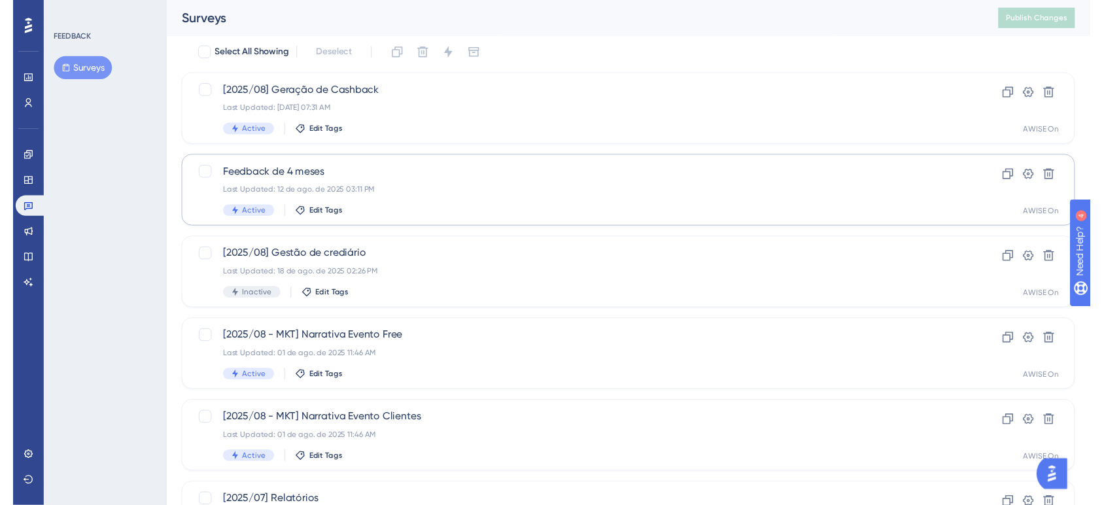
scroll to position [0, 0]
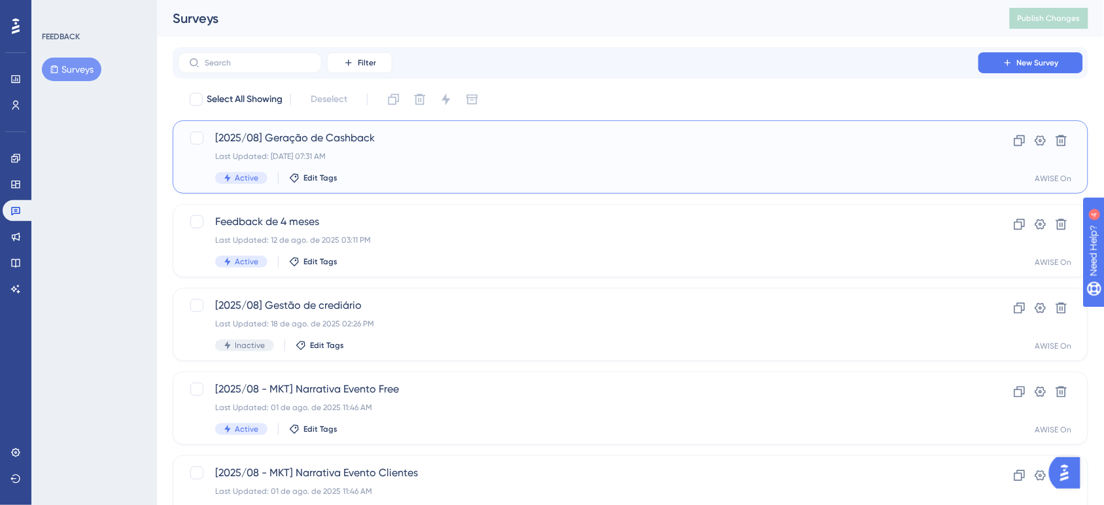
click at [525, 174] on div "Active Edit Tags" at bounding box center [578, 178] width 726 height 12
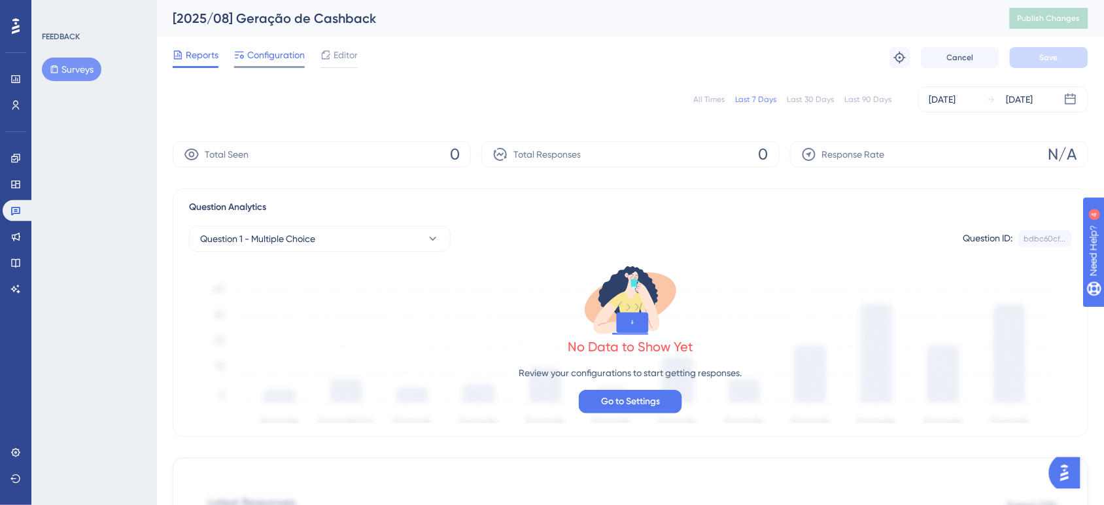
click at [283, 61] on span "Configuration" at bounding box center [276, 55] width 58 height 16
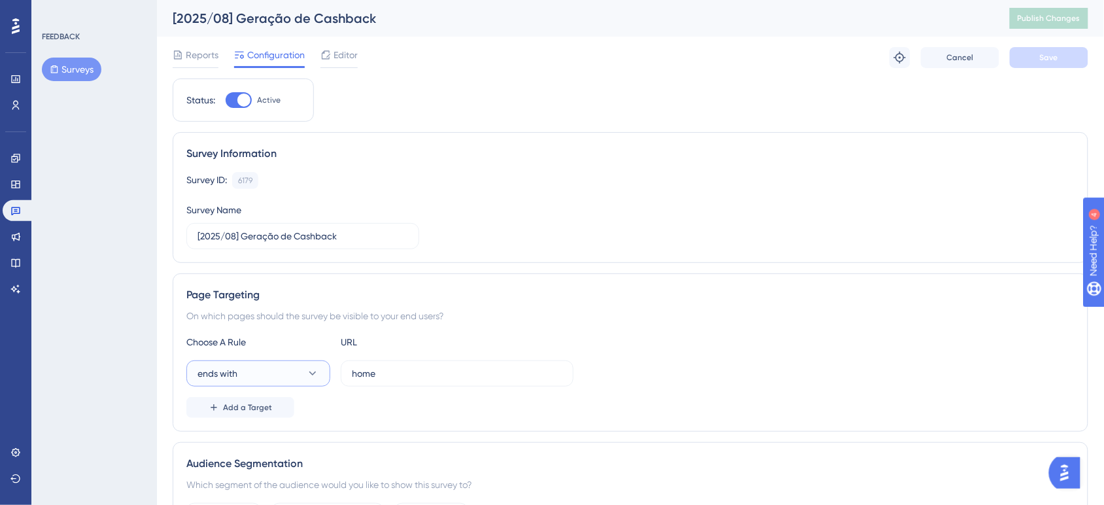
click at [293, 373] on button "ends with" at bounding box center [258, 373] width 144 height 26
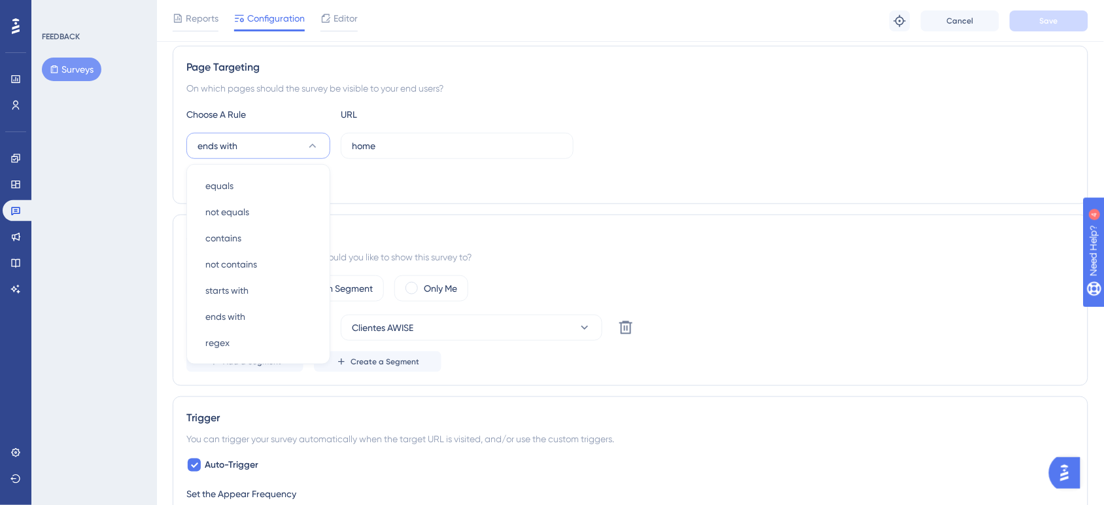
click at [585, 77] on div "Page Targeting On which pages should the survey be visible to your end users? C…" at bounding box center [630, 125] width 915 height 158
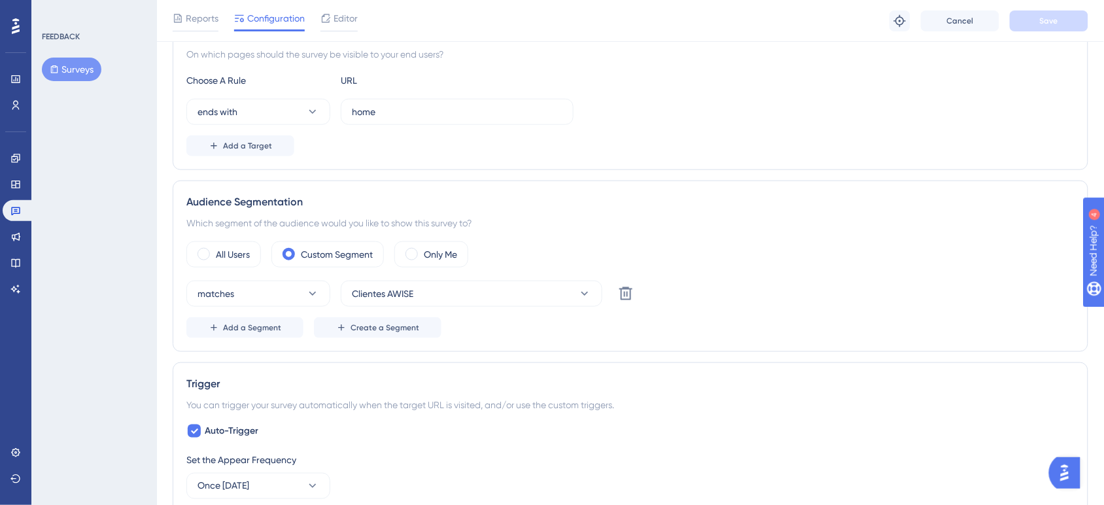
scroll to position [0, 0]
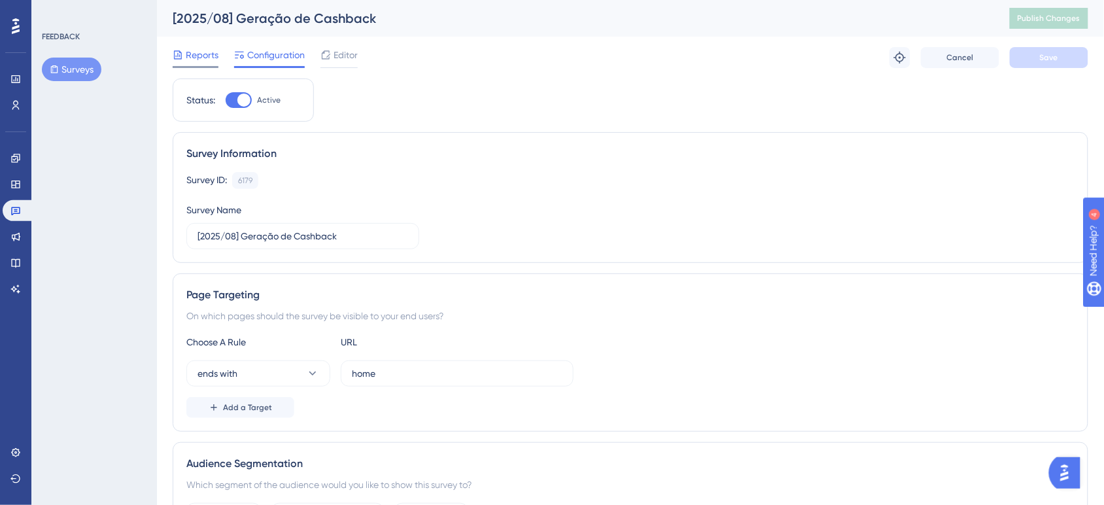
click at [183, 61] on div "Reports" at bounding box center [196, 55] width 46 height 16
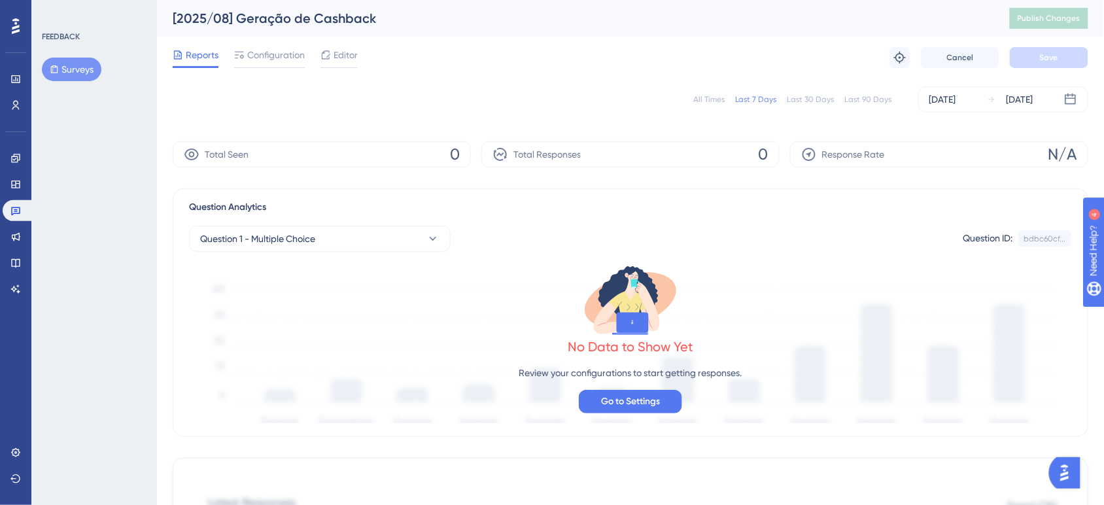
click at [1070, 474] on img "Open AI Assistant Launcher" at bounding box center [1064, 472] width 24 height 24
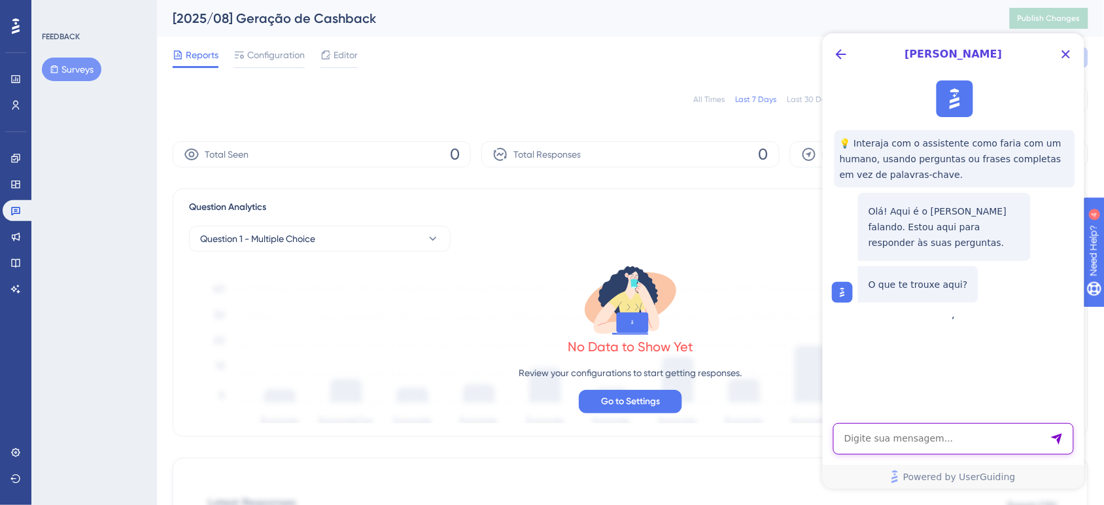
click at [967, 447] on textarea "AI Assistant Text Input" at bounding box center [952, 437] width 241 height 31
click at [279, 63] on div "Configuration" at bounding box center [269, 57] width 71 height 21
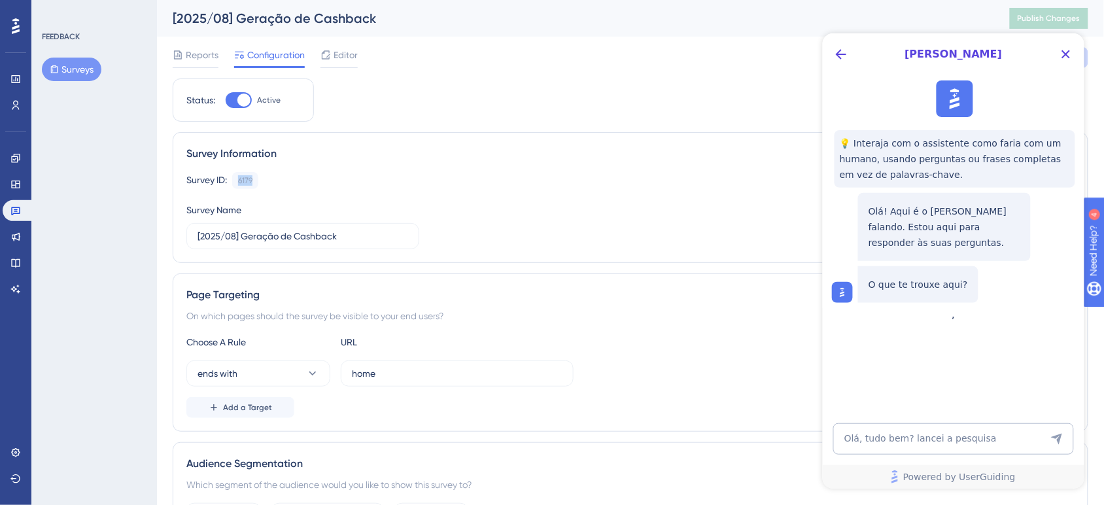
drag, startPoint x: 239, startPoint y: 182, endPoint x: 264, endPoint y: 182, distance: 24.2
click at [264, 182] on div "Survey ID: 6179 Copy" at bounding box center [630, 180] width 888 height 17
copy div "6179"
click at [1003, 436] on textarea "Olá, tudo bem? lancei a pesquisa" at bounding box center [952, 437] width 241 height 31
paste textarea "6179"
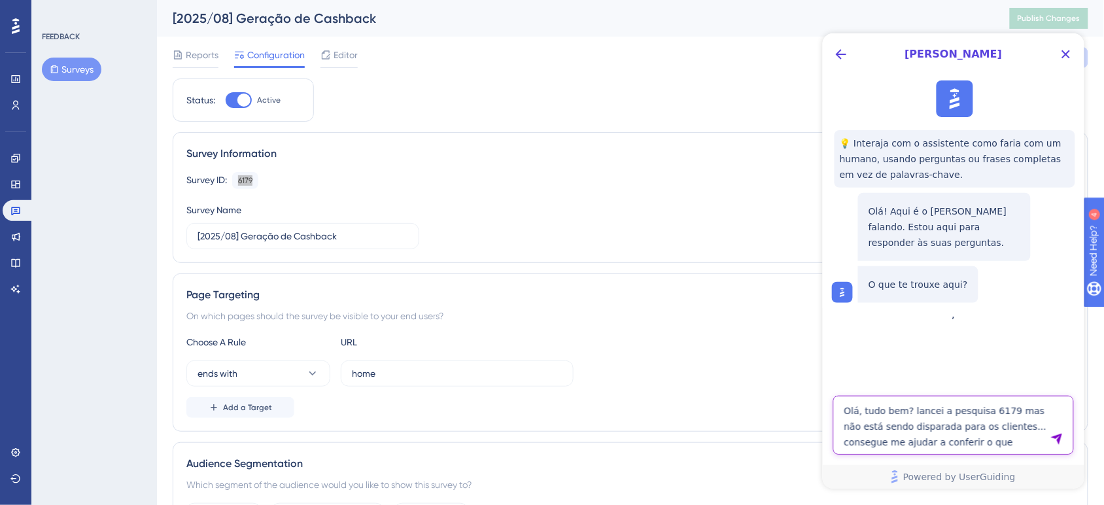
type textarea "Olá, tudo bem? lancei a pesquisa 6179 mas não está sendo disparada para os clie…"
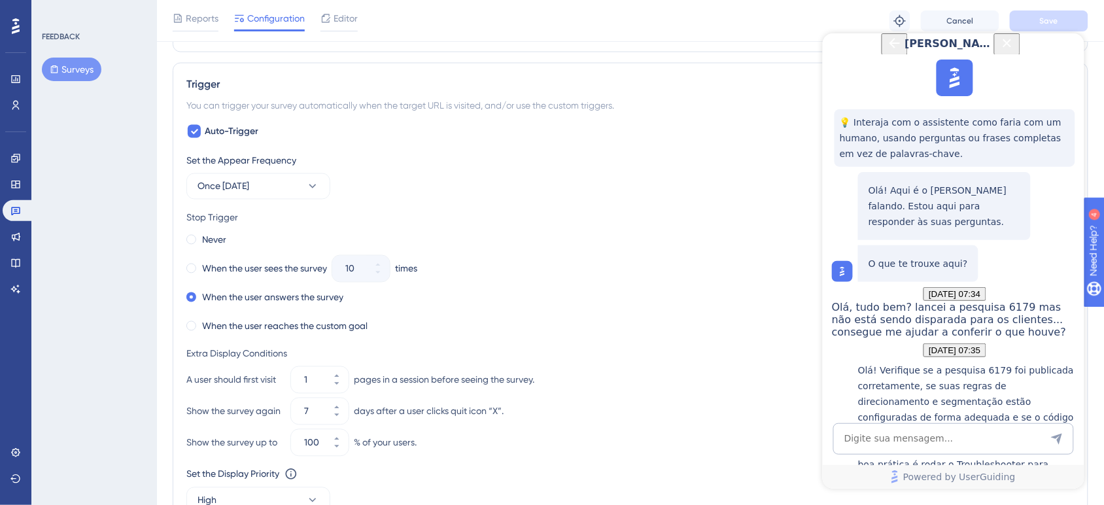
scroll to position [567, 12]
click at [1011, 46] on icon "Close Button" at bounding box center [1006, 42] width 9 height 9
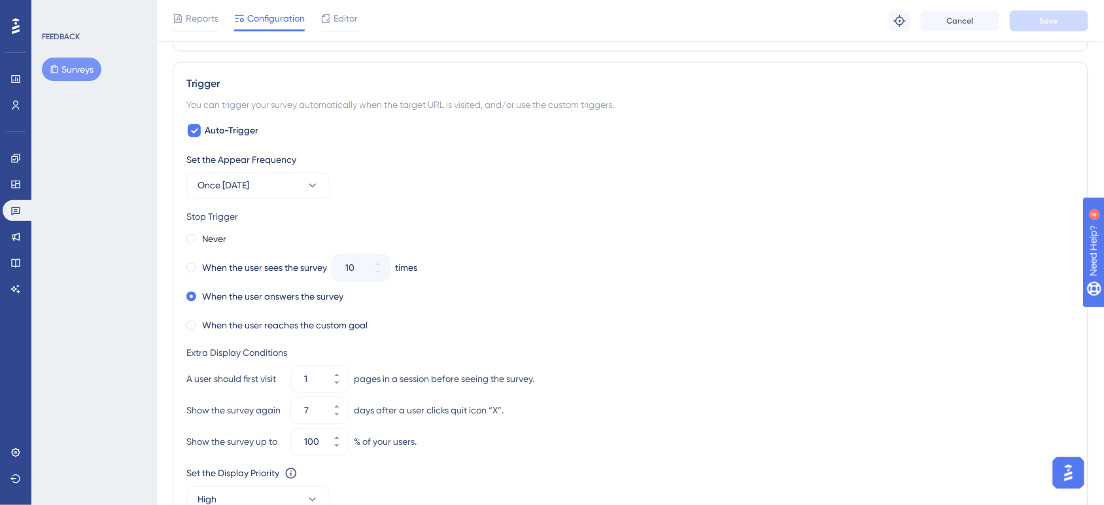
scroll to position [0, 0]
click at [1067, 471] on img "Open AI Assistant Launcher" at bounding box center [1068, 472] width 24 height 24
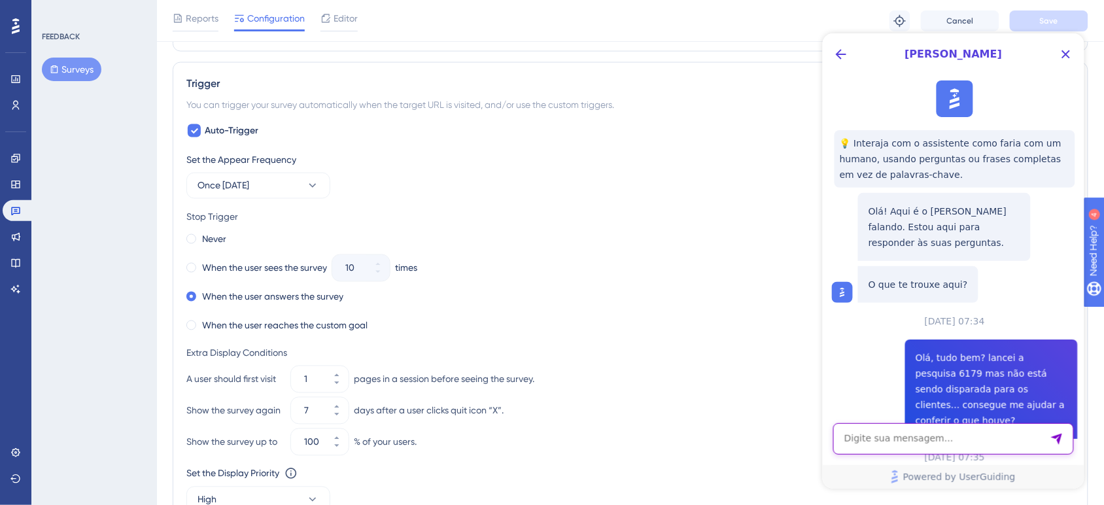
click at [897, 447] on textarea "AI Assistant Text Input" at bounding box center [952, 437] width 241 height 31
type textarea "quantas pesquisas podem ficar ativas no meu plano?"
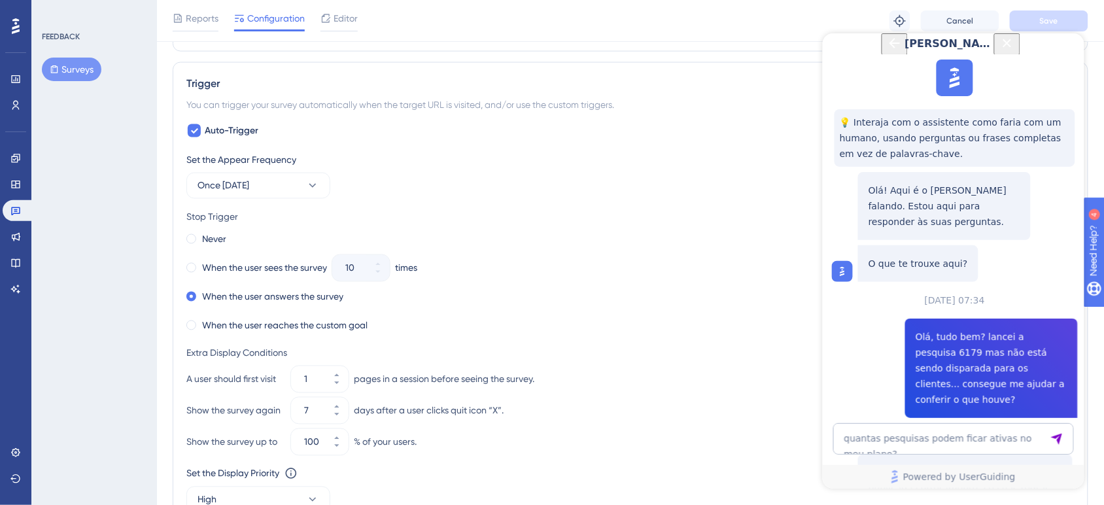
scroll to position [661, 0]
click at [8, 213] on link at bounding box center [18, 210] width 31 height 21
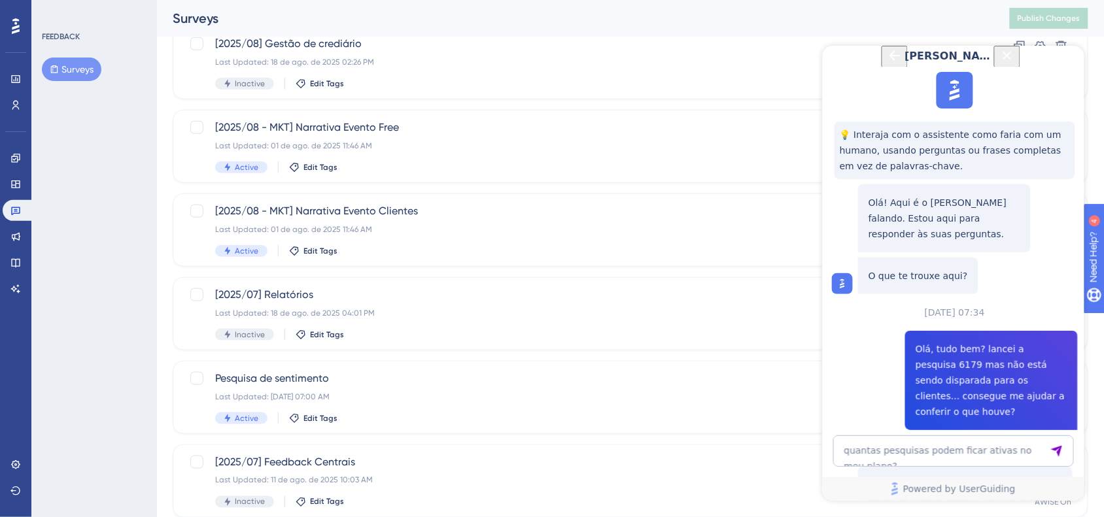
scroll to position [380, 0]
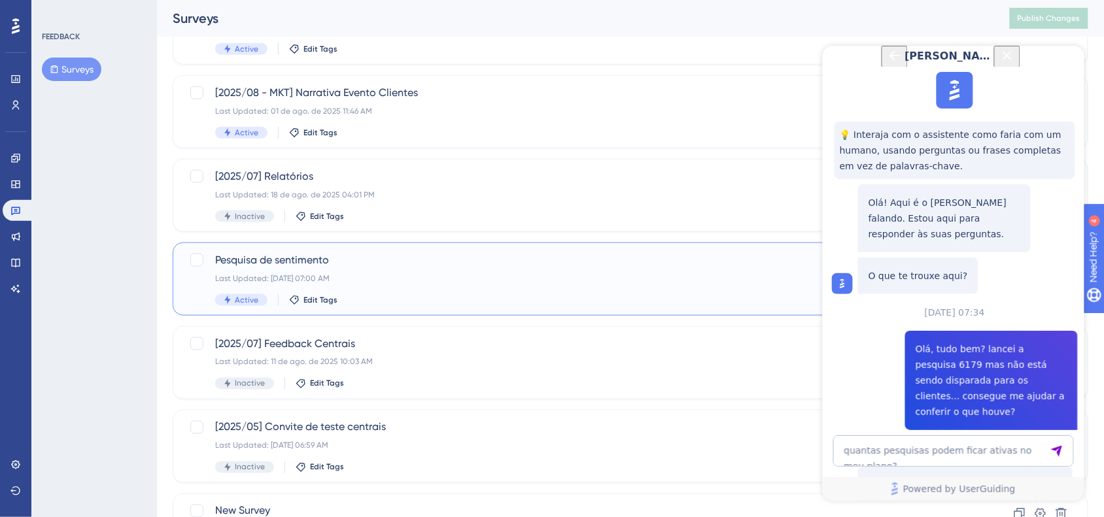
click at [437, 291] on div "Pesquisa de sentimento Last Updated: 22 de jul. de 2025 07:00 AM Active Edit Ta…" at bounding box center [578, 279] width 726 height 54
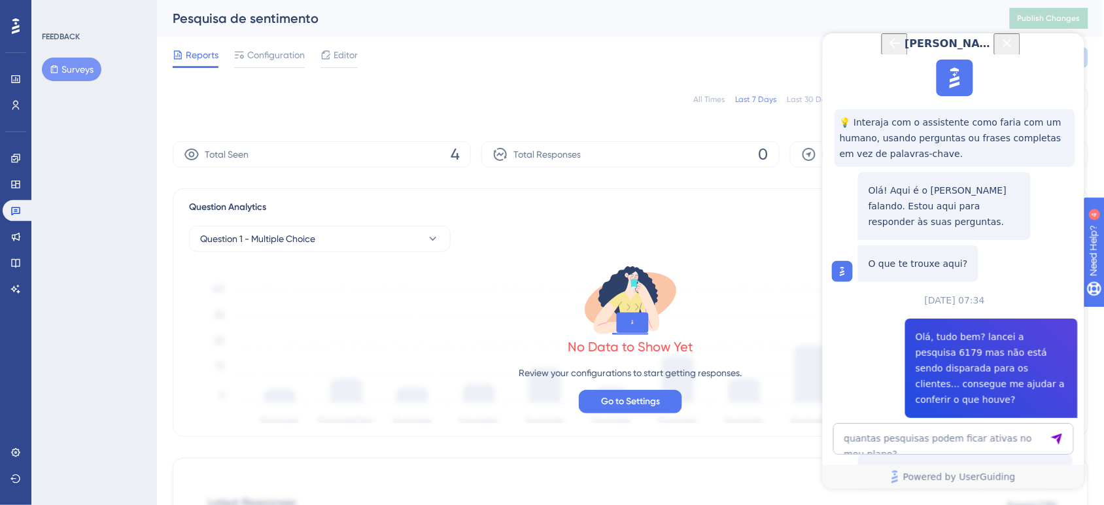
click at [1023, 54] on div "[PERSON_NAME]" at bounding box center [952, 43] width 139 height 21
click at [1014, 50] on icon "Close Button" at bounding box center [1007, 43] width 16 height 16
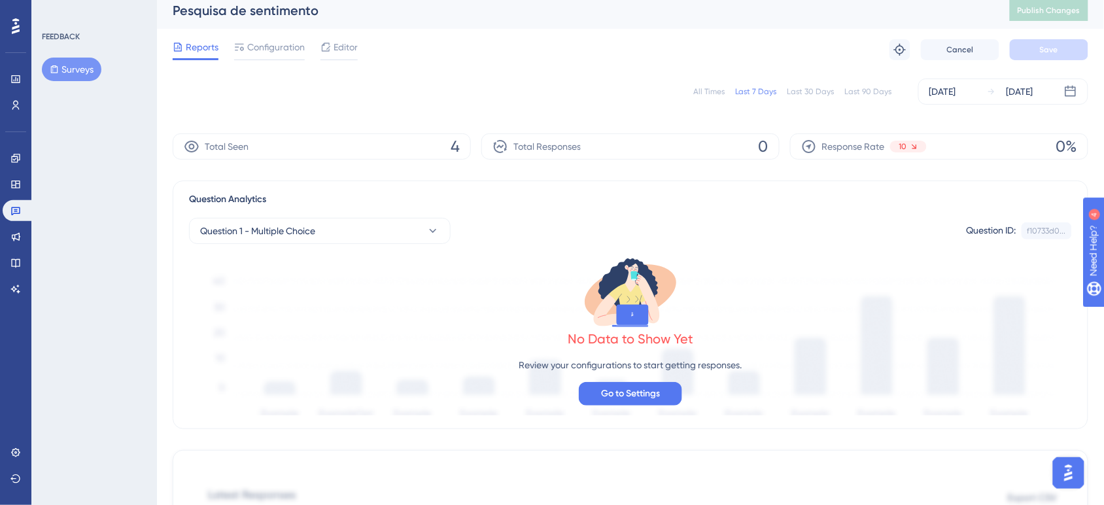
scroll to position [115, 12]
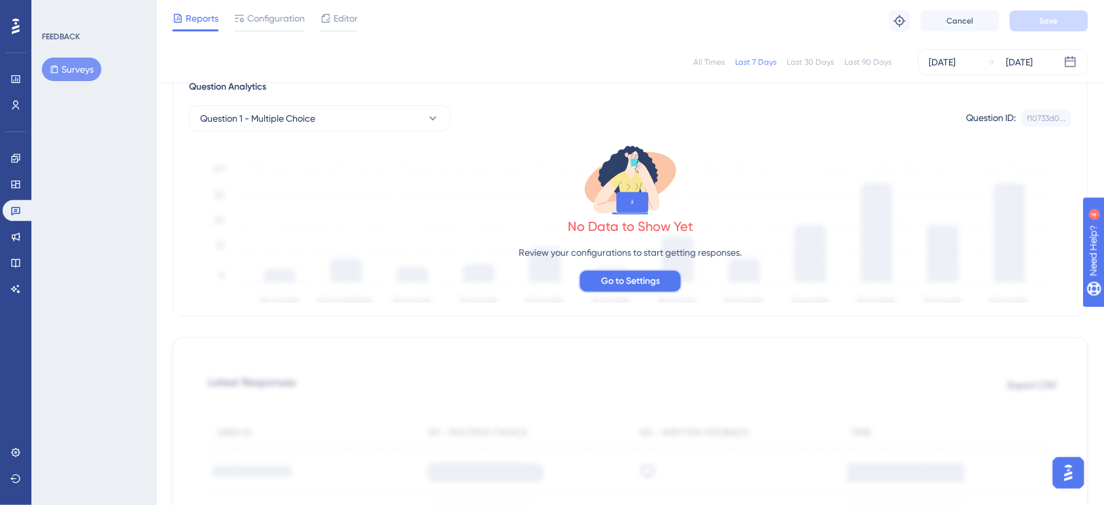
click at [636, 281] on span "Go to Settings" at bounding box center [630, 281] width 59 height 16
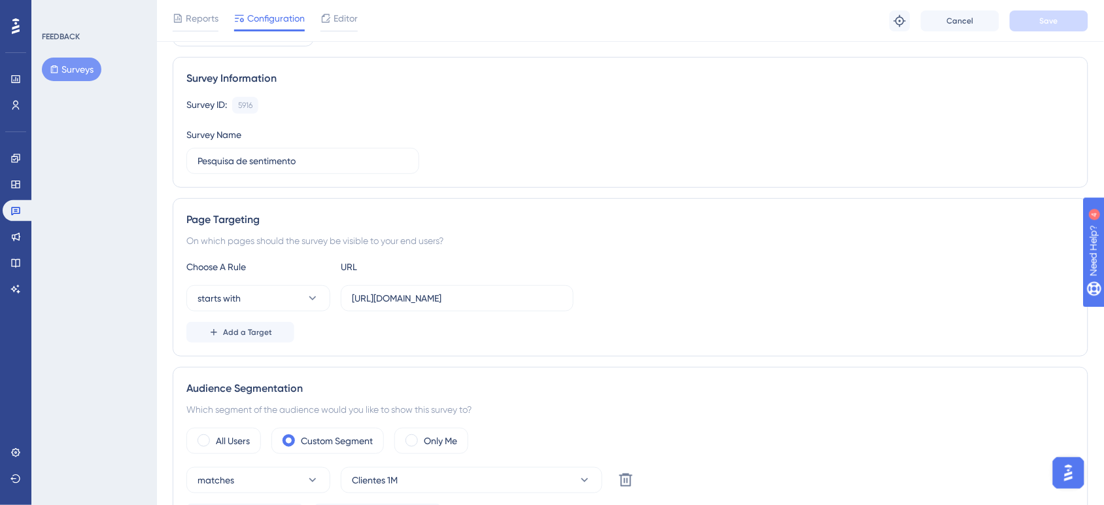
scroll to position [0, 12]
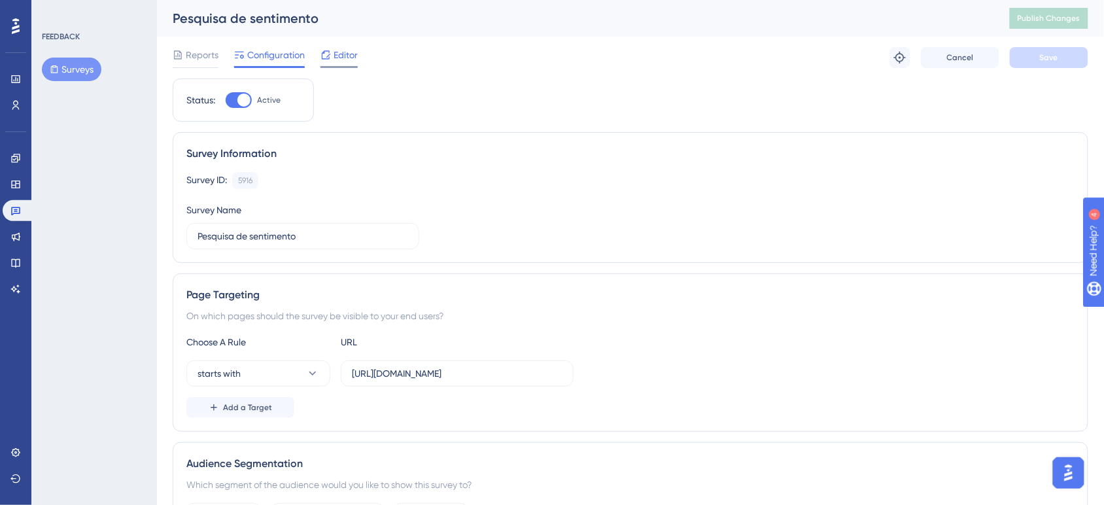
click at [335, 54] on span "Editor" at bounding box center [345, 55] width 24 height 16
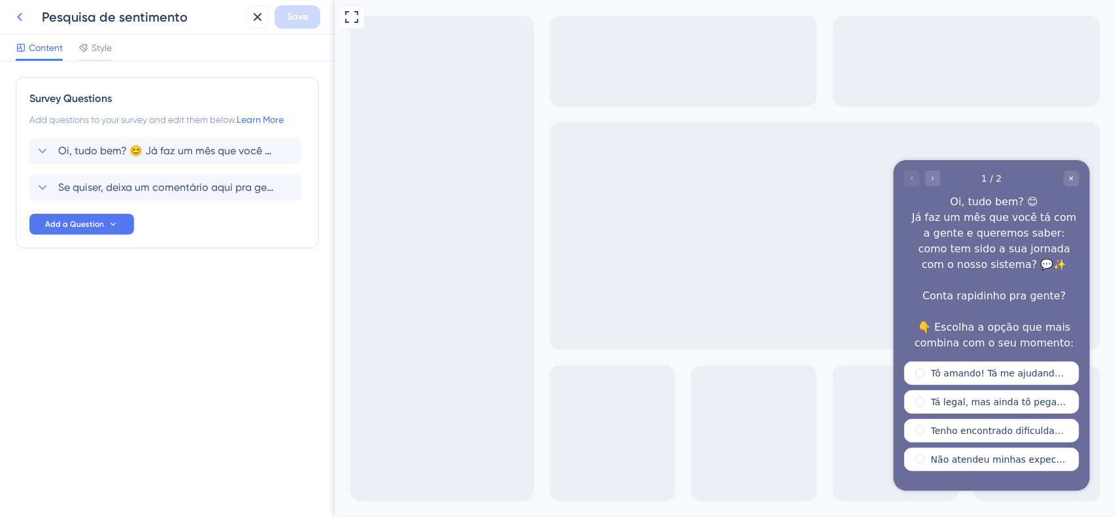
click at [18, 24] on icon at bounding box center [20, 17] width 16 height 16
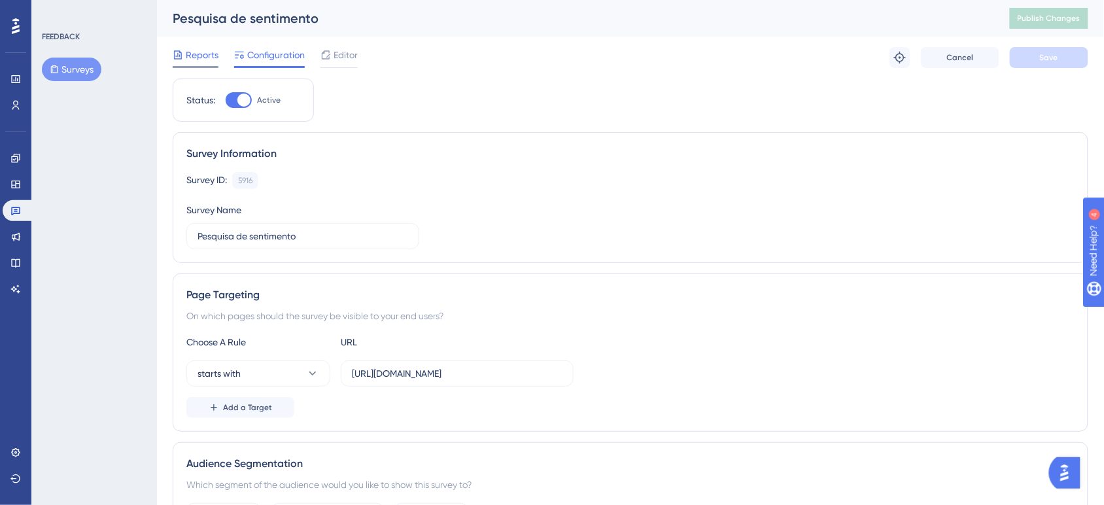
click at [200, 54] on span "Reports" at bounding box center [202, 55] width 33 height 16
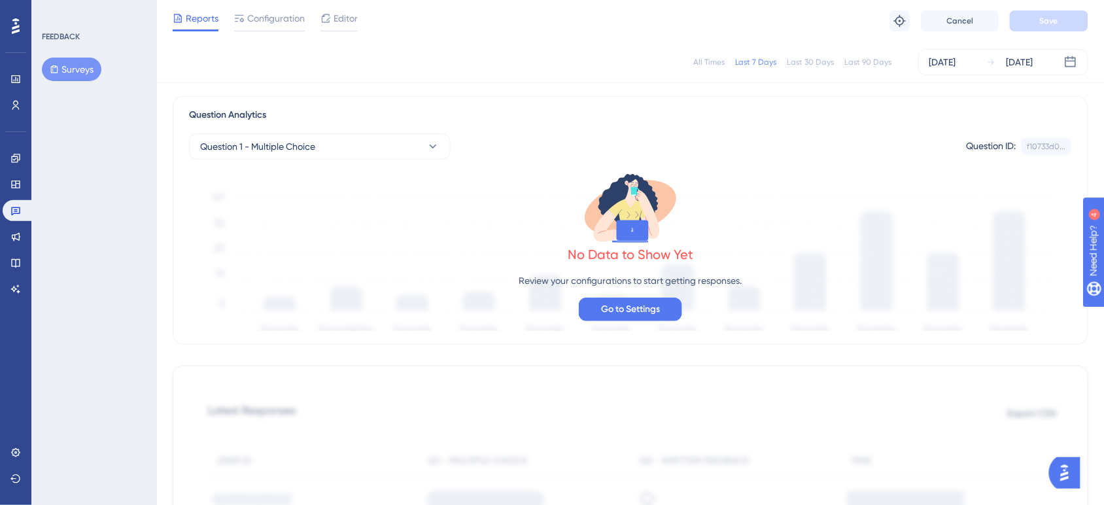
scroll to position [88, 0]
click at [18, 211] on icon at bounding box center [15, 210] width 10 height 10
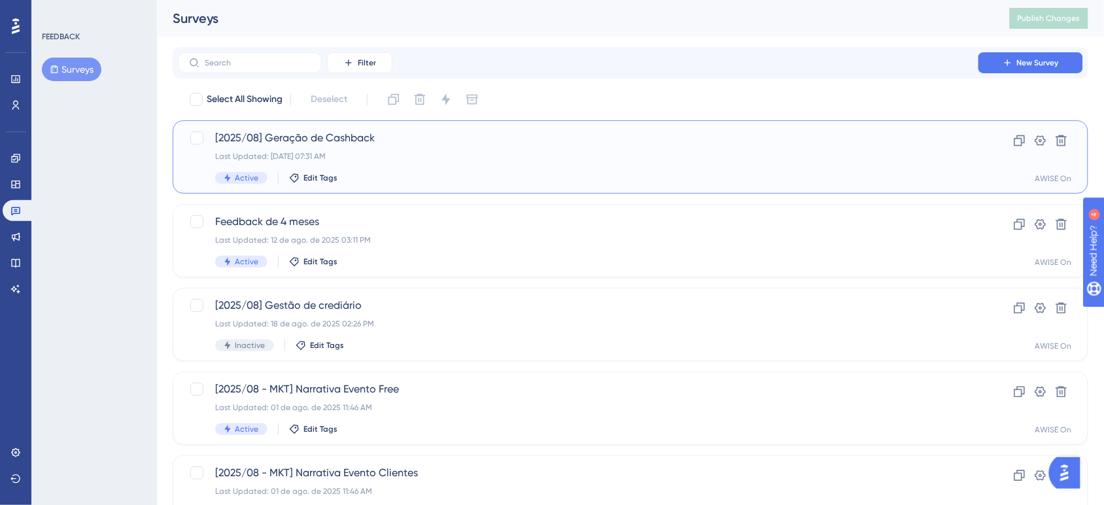
click at [436, 168] on div "[2025/08] Geração de Cashback Last Updated: 20 de ago. de 2025 07:31 AM Active …" at bounding box center [578, 157] width 726 height 54
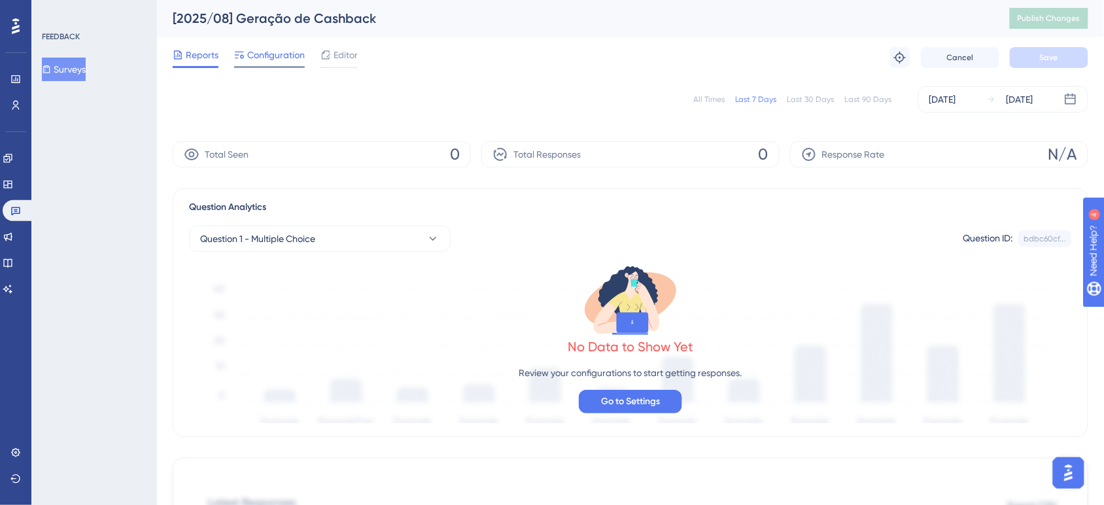
click at [260, 57] on span "Configuration" at bounding box center [276, 55] width 58 height 16
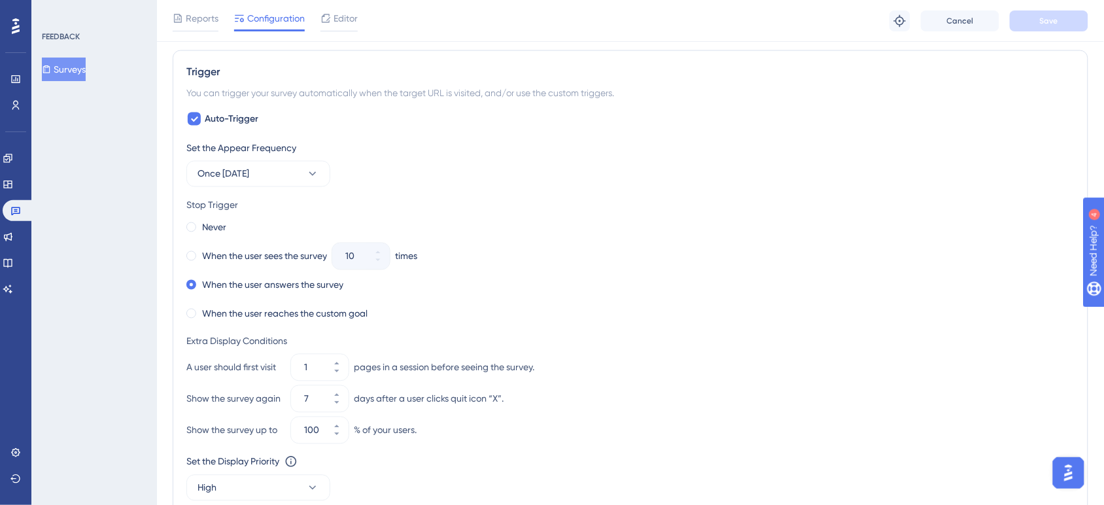
scroll to position [749, 0]
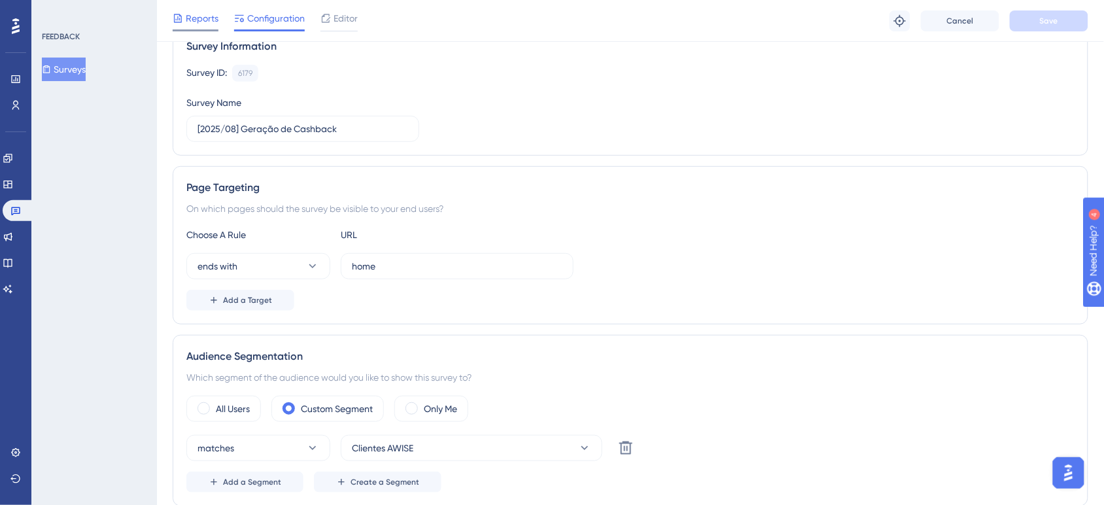
click at [186, 10] on span "Reports" at bounding box center [202, 18] width 33 height 16
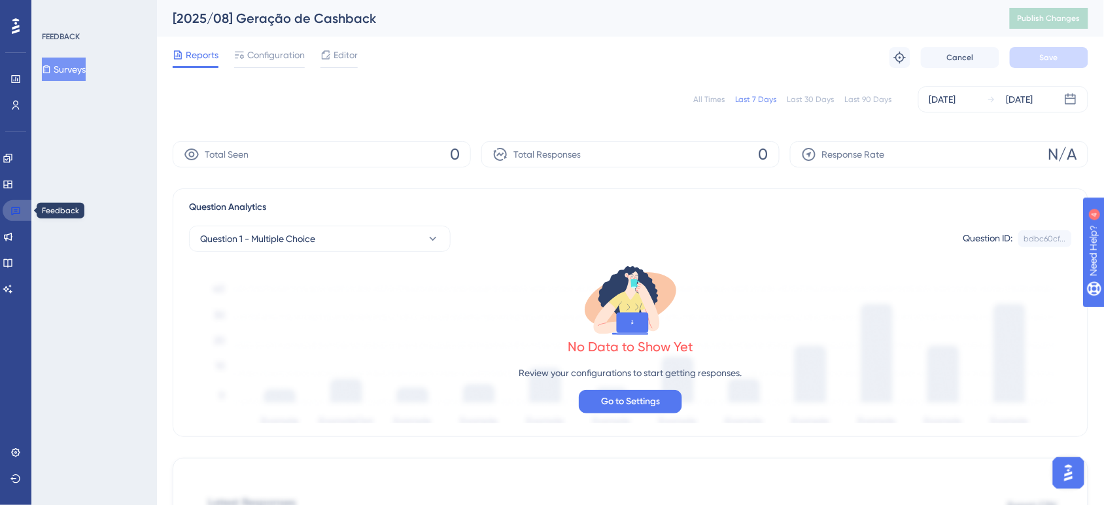
click at [13, 216] on link at bounding box center [18, 210] width 31 height 21
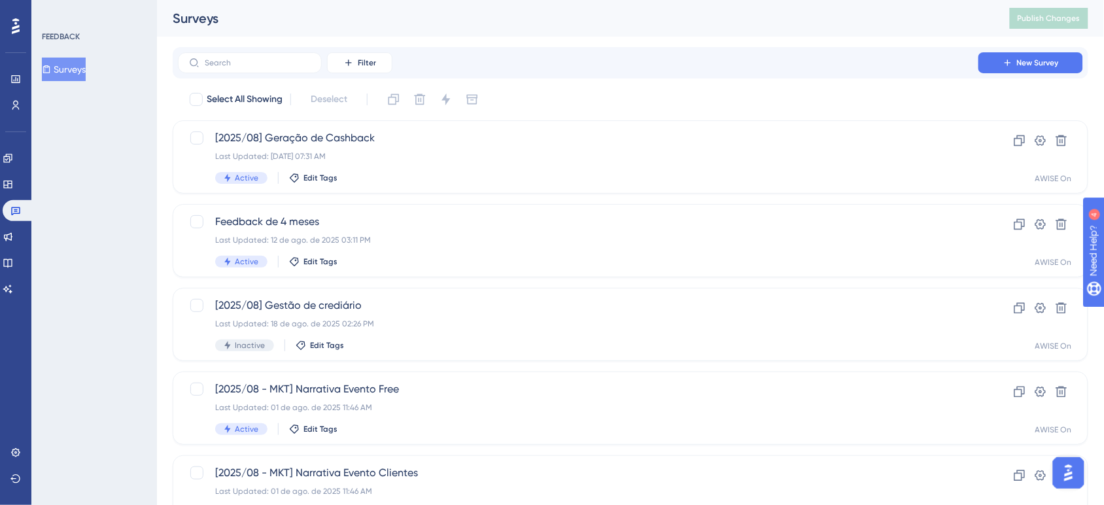
click at [1065, 476] on img "Open AI Assistant Launcher" at bounding box center [1068, 472] width 24 height 24
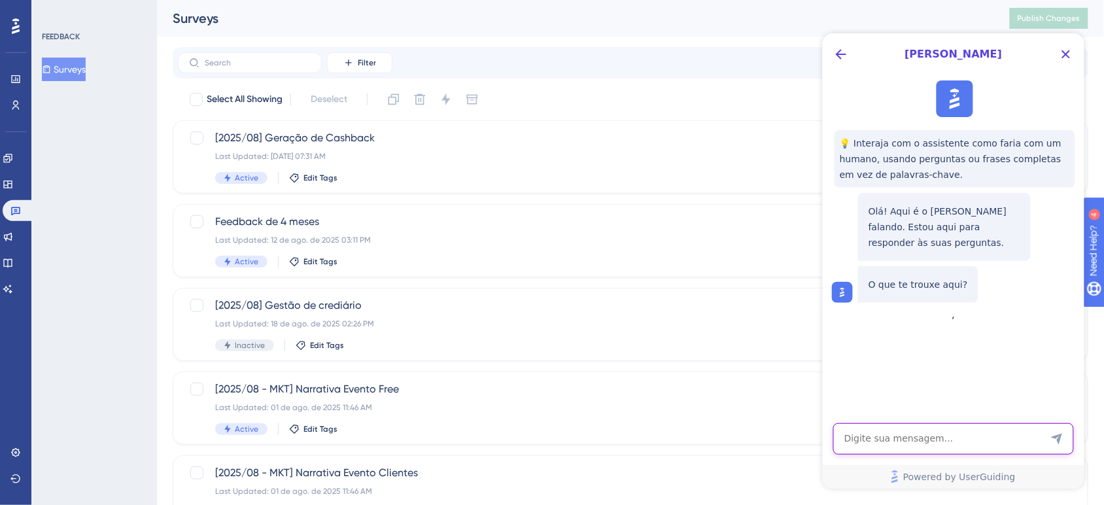
click at [875, 446] on textarea "AI Assistant Text Input" at bounding box center [952, 437] width 241 height 31
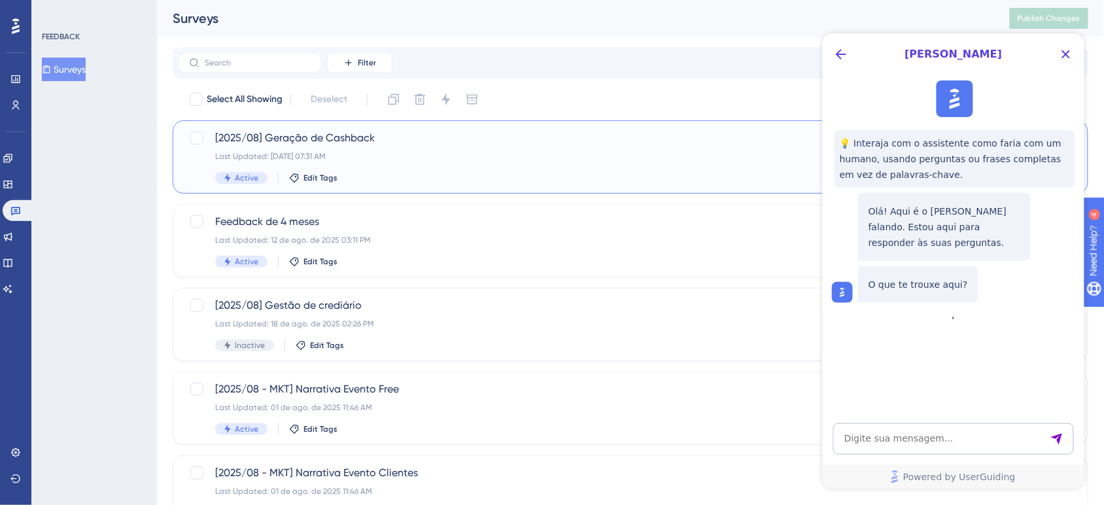
click at [407, 148] on div "[2025/08] Geração de Cashback Last Updated: 20 de ago. de 2025 07:31 AM Active …" at bounding box center [578, 157] width 726 height 54
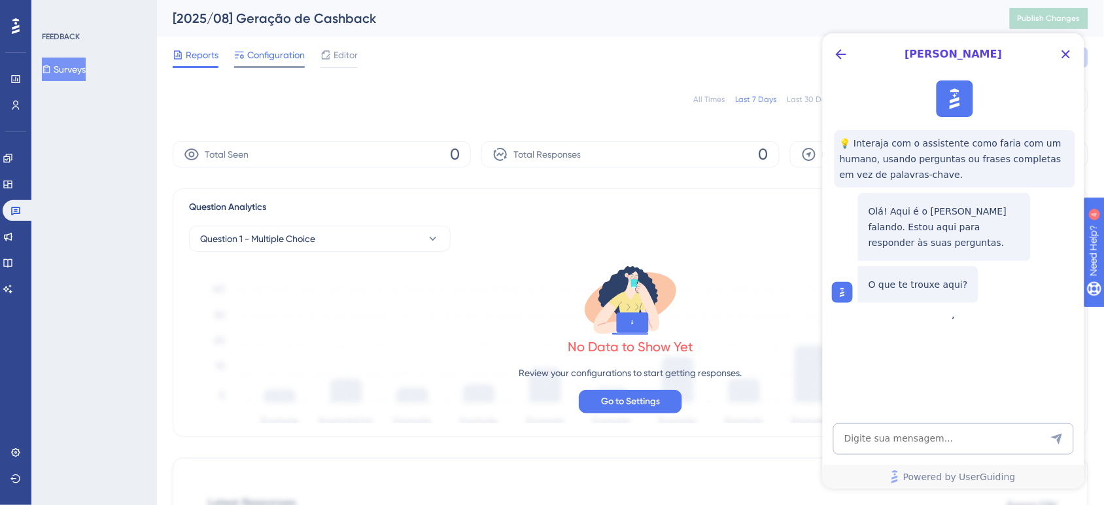
click at [265, 60] on span "Configuration" at bounding box center [276, 55] width 58 height 16
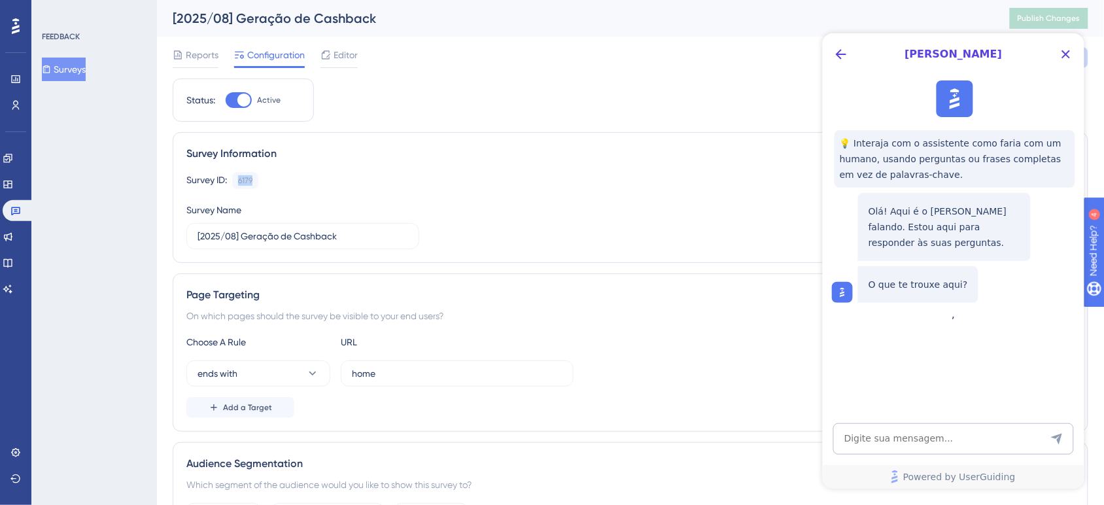
drag, startPoint x: 239, startPoint y: 184, endPoint x: 259, endPoint y: 184, distance: 20.3
click at [259, 184] on div "Survey ID: 6179 Copy" at bounding box center [630, 180] width 888 height 17
copy div "6179"
click at [863, 446] on textarea "AI Assistant Text Input" at bounding box center [952, 437] width 241 height 31
paste textarea "6179"
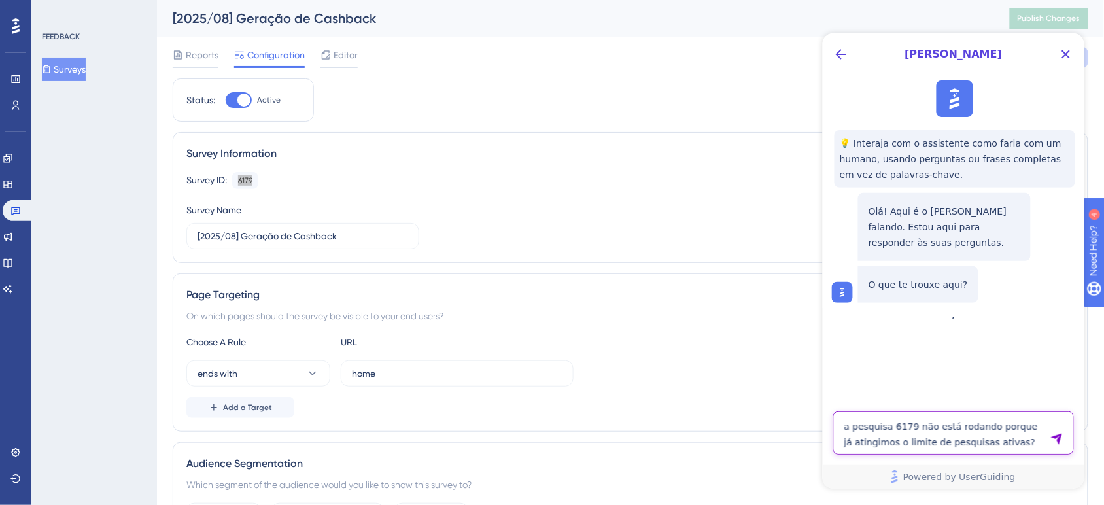
type textarea "a pesquisa 6179 não está rodando porque já atingimos o limite de pesquisas ativ…"
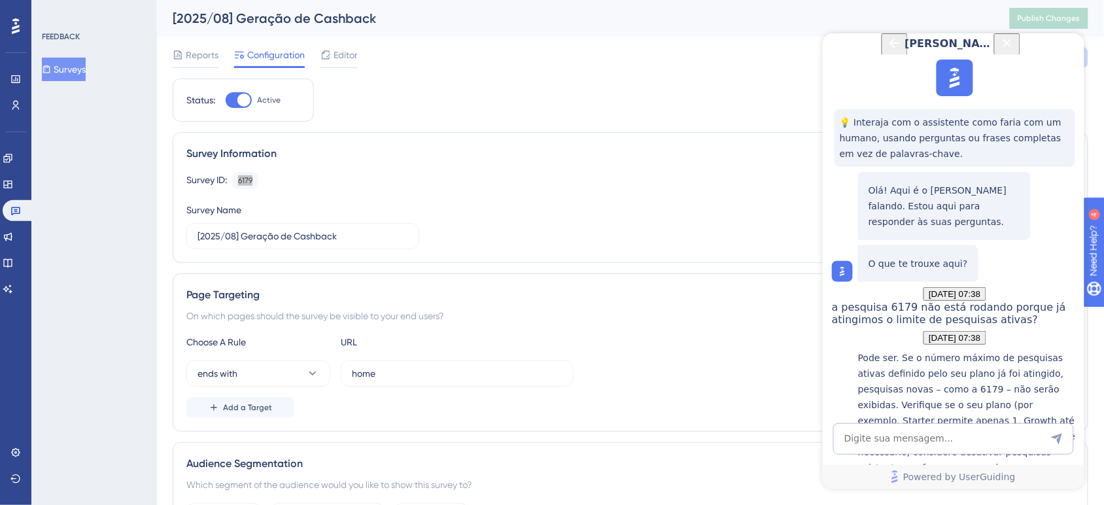
scroll to position [252, 0]
click at [13, 208] on icon at bounding box center [15, 210] width 10 height 10
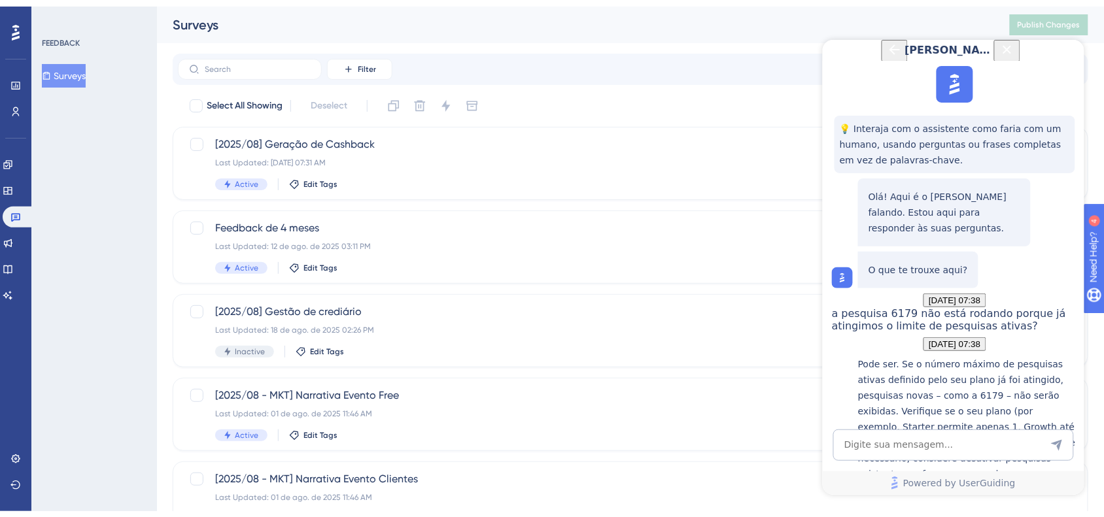
scroll to position [93, 0]
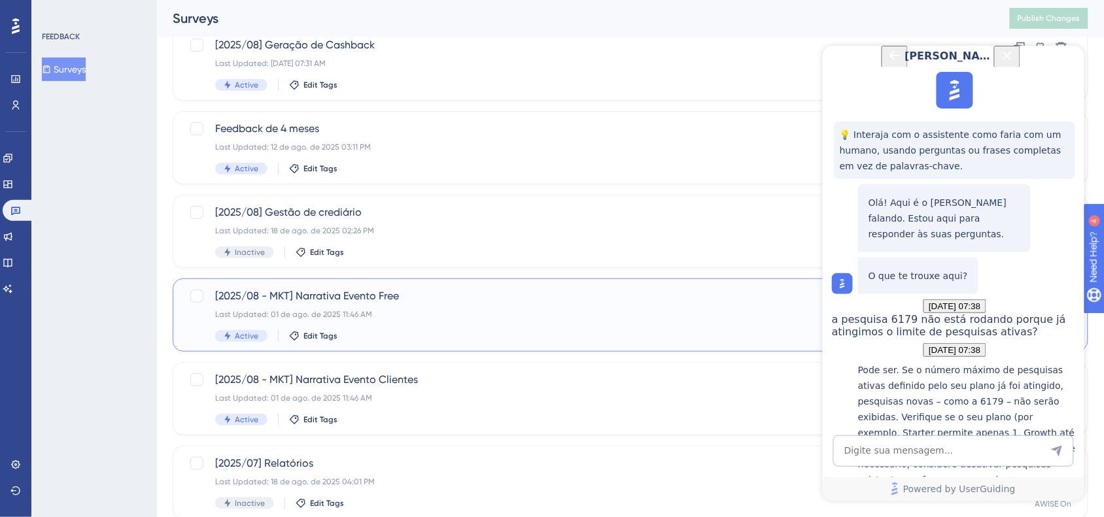
click at [414, 330] on div "Active Edit Tags" at bounding box center [578, 336] width 726 height 12
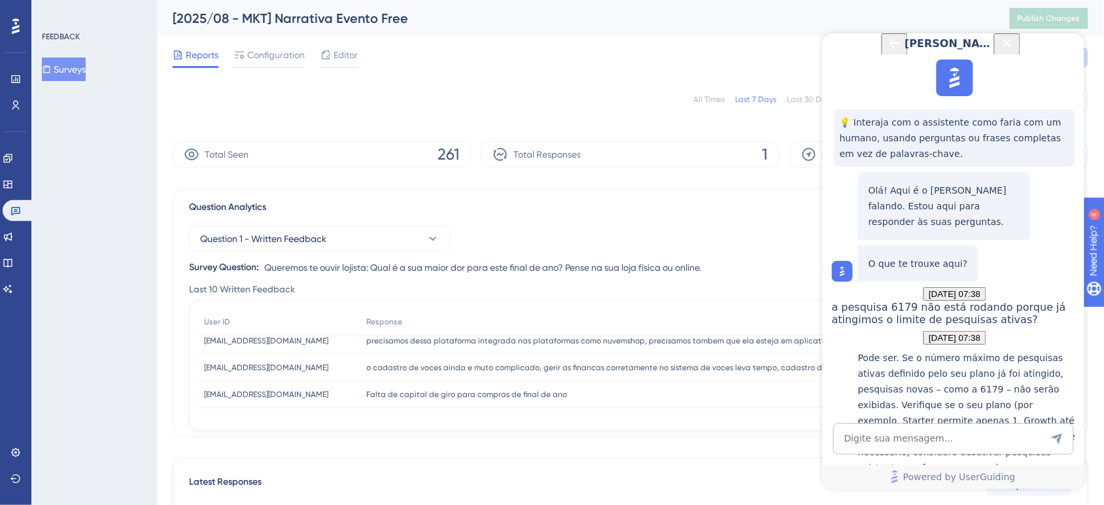
click at [1014, 50] on icon "Close Button" at bounding box center [1007, 43] width 16 height 16
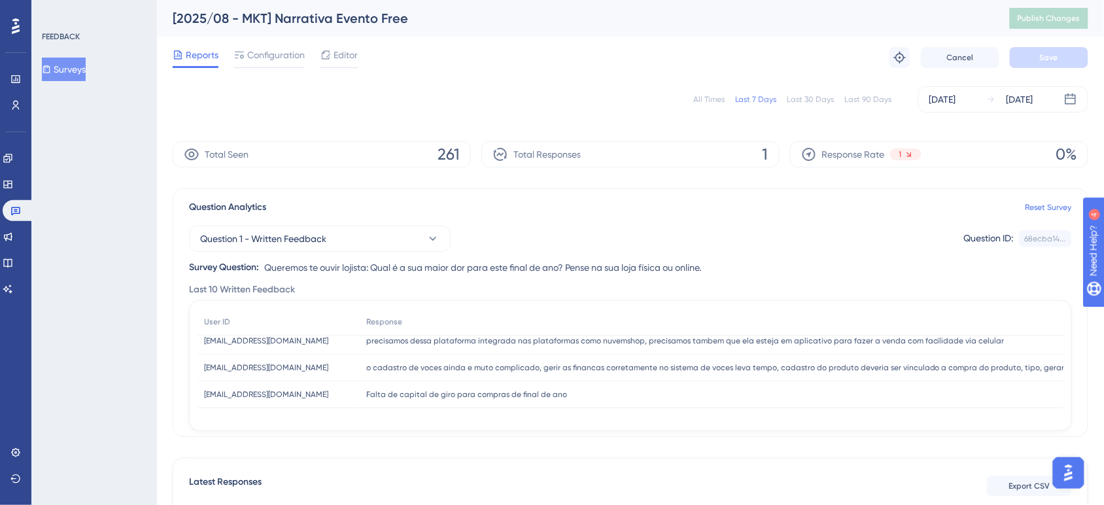
click at [716, 102] on div "All Times" at bounding box center [708, 99] width 31 height 10
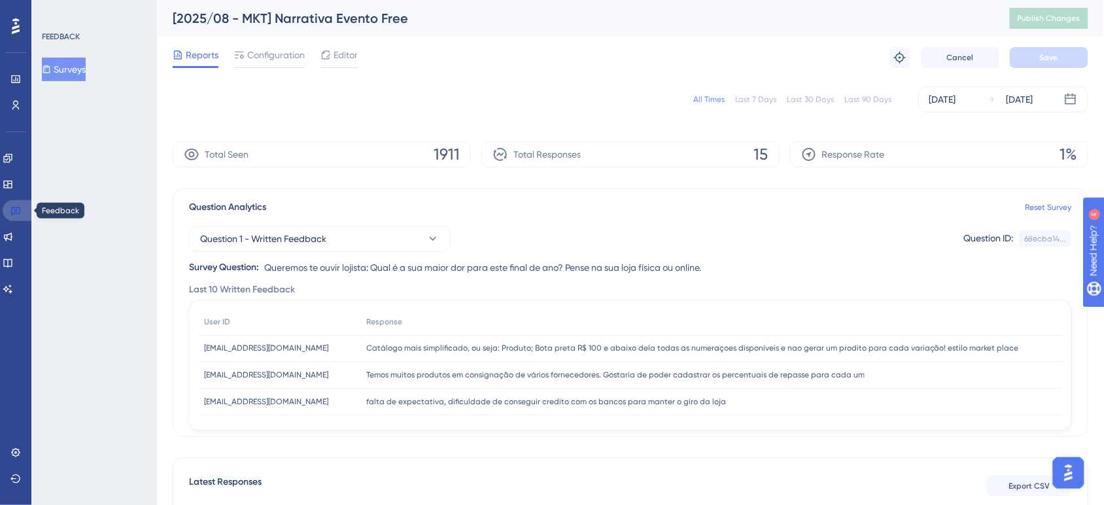
click at [15, 219] on link at bounding box center [18, 210] width 31 height 21
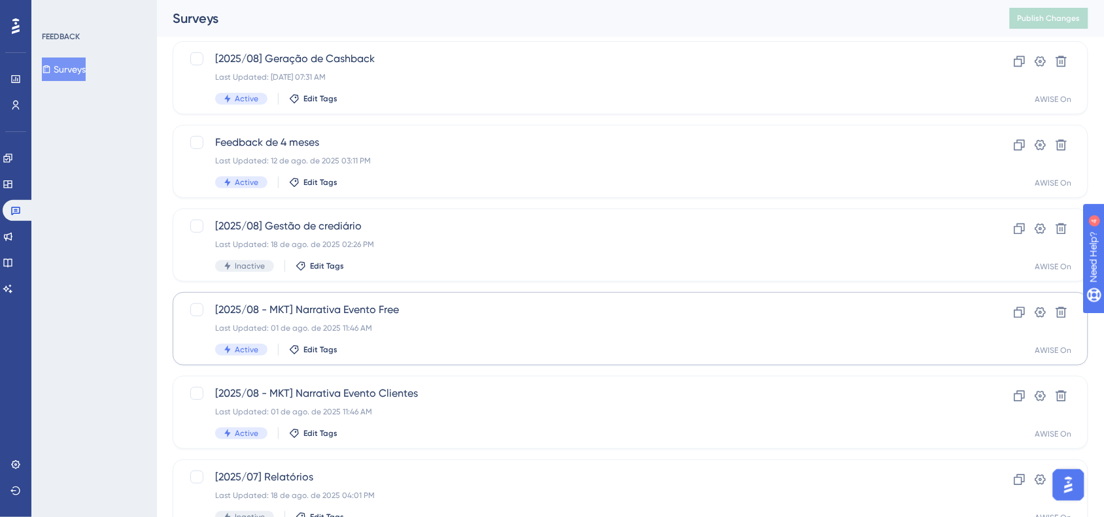
scroll to position [89, 0]
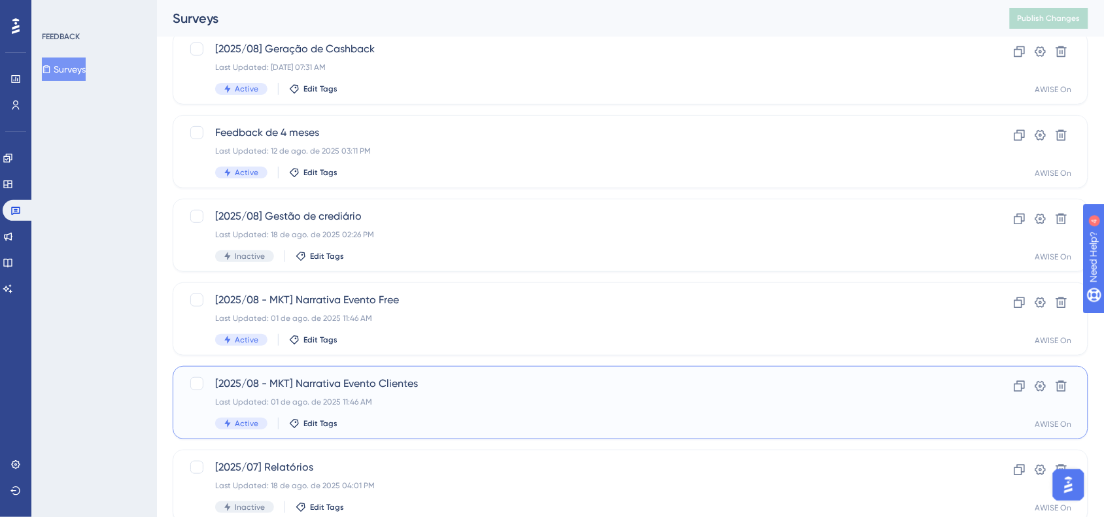
click at [367, 389] on span "[2025/08 - MKT] Narrativa Evento Clientes" at bounding box center [578, 384] width 726 height 16
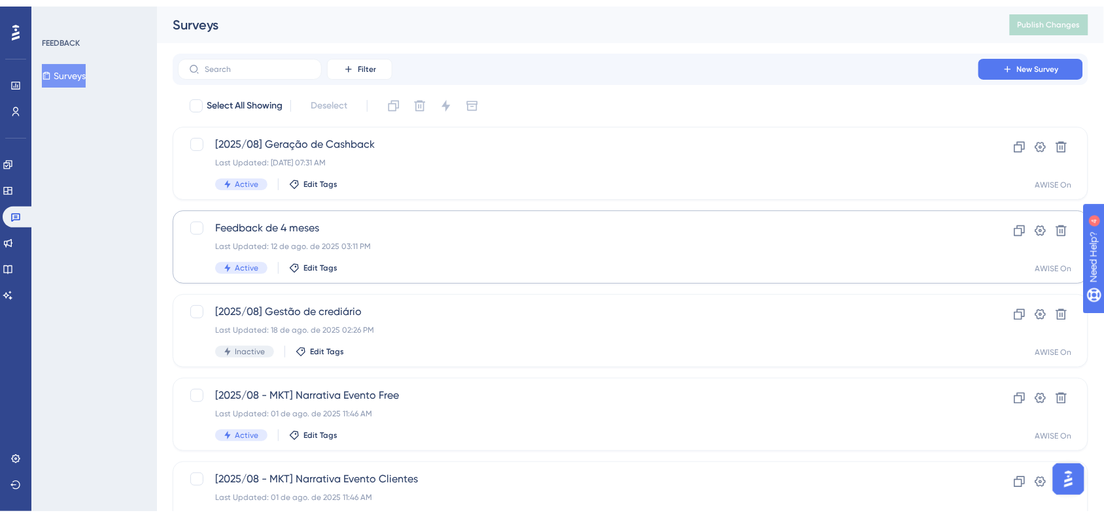
scroll to position [89, 0]
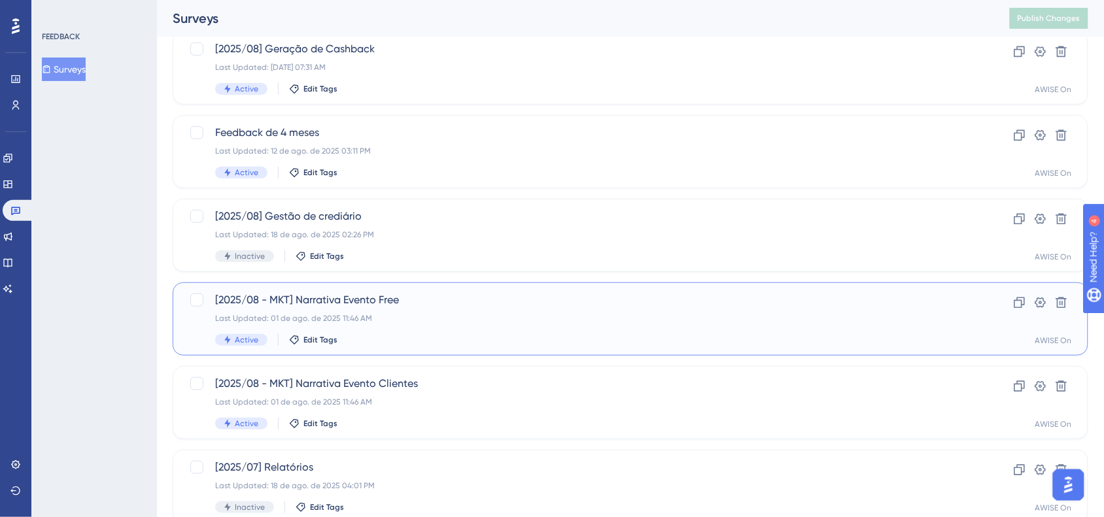
click at [337, 311] on div "[2025/08 - MKT] Narrativa Evento Free Last Updated: 01 de ago. de 2025 11:46 AM…" at bounding box center [578, 319] width 726 height 54
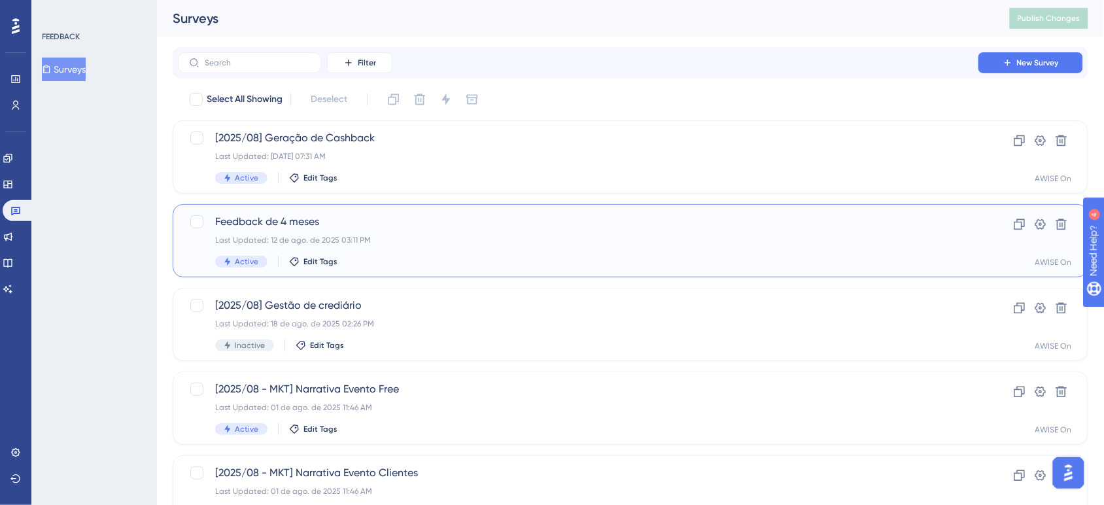
click at [352, 233] on div "Feedback de 4 meses Last Updated: 12 de ago. de 2025 03:11 PM Active Edit Tags" at bounding box center [578, 241] width 726 height 54
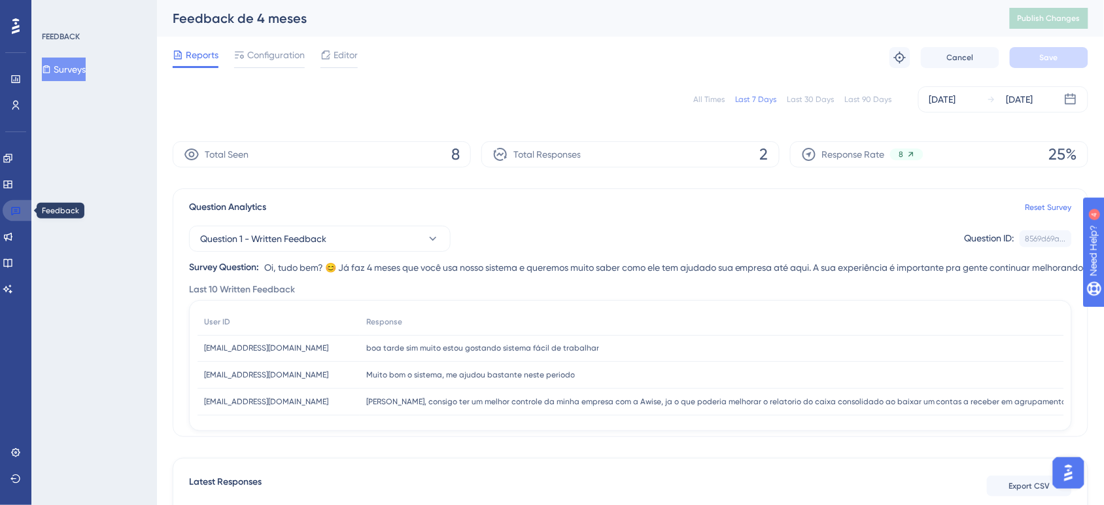
click at [18, 207] on icon at bounding box center [15, 210] width 10 height 10
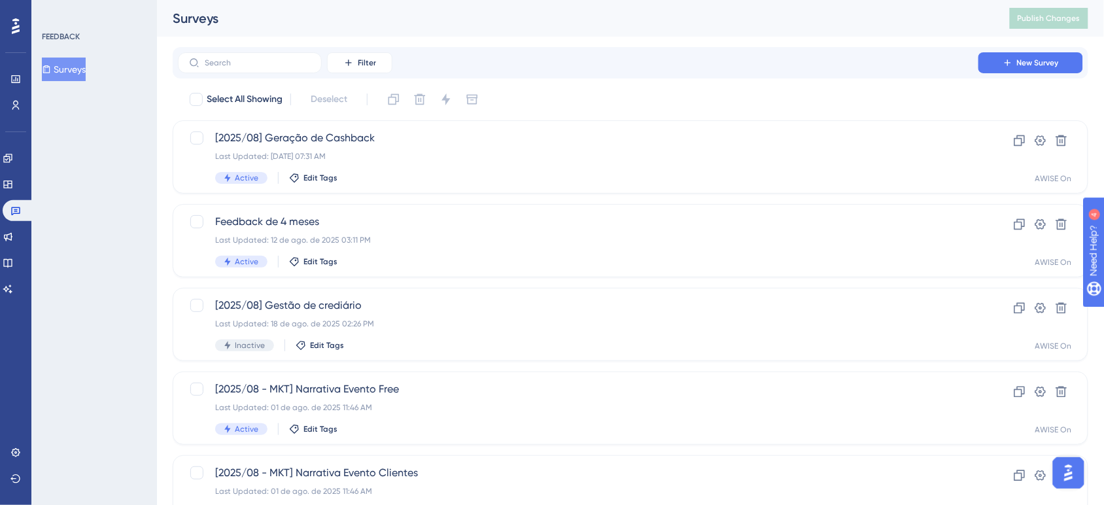
click at [107, 324] on div "FEEDBACK Surveys" at bounding box center [94, 252] width 126 height 505
click at [21, 456] on link at bounding box center [15, 452] width 10 height 21
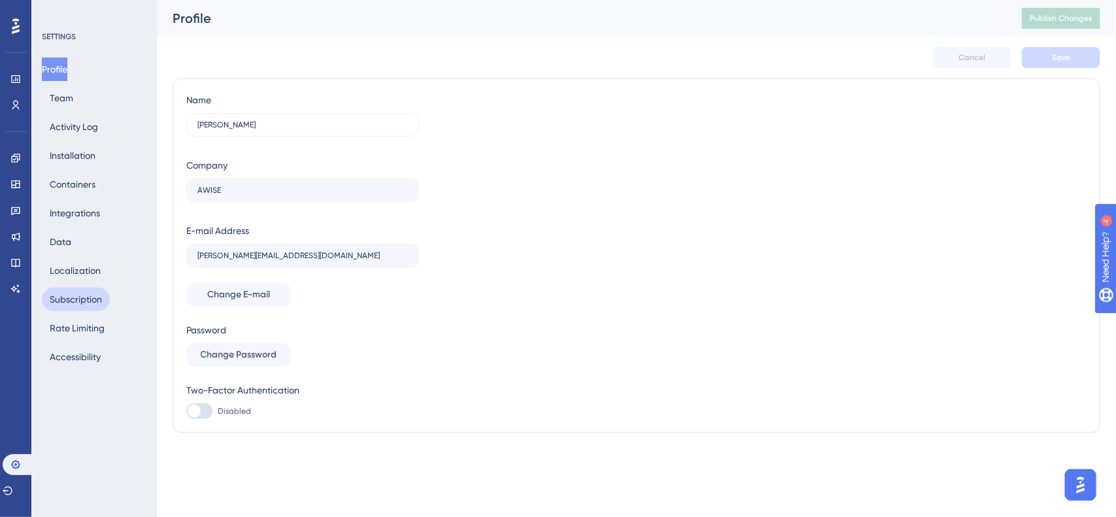
click at [98, 298] on button "Subscription" at bounding box center [76, 300] width 68 height 24
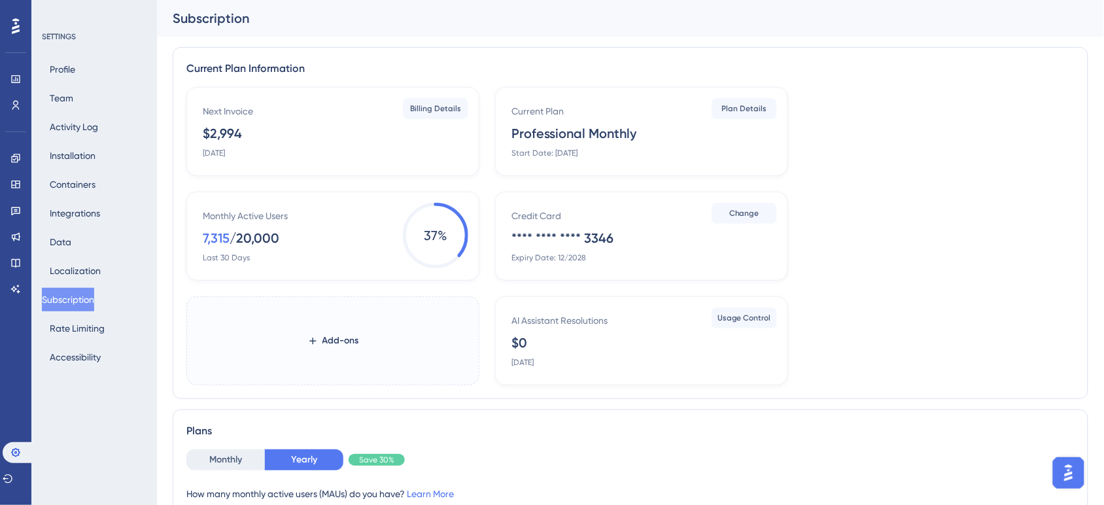
click at [1070, 461] on img "Open AI Assistant Launcher" at bounding box center [1068, 472] width 24 height 24
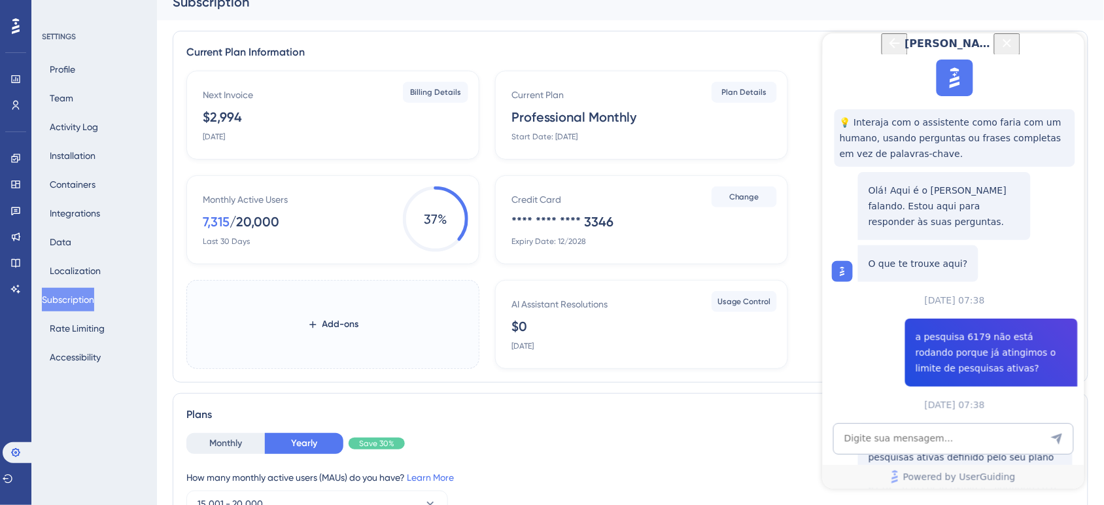
scroll to position [211, 0]
click at [915, 437] on textarea "AI Assistant Text Input" at bounding box center [952, 437] width 241 height 31
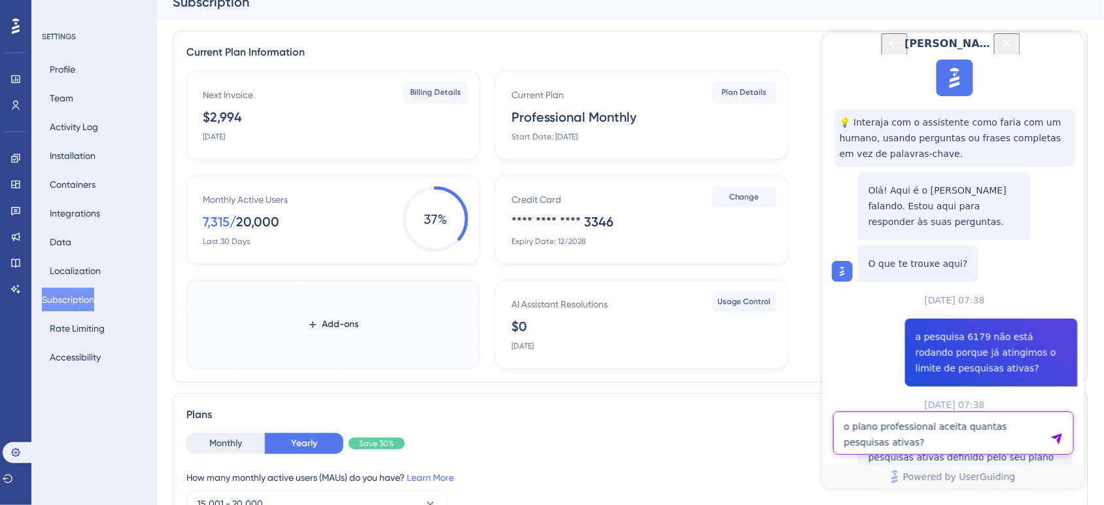
type textarea "o plano professional aceita quantas pesquisas ativas?"
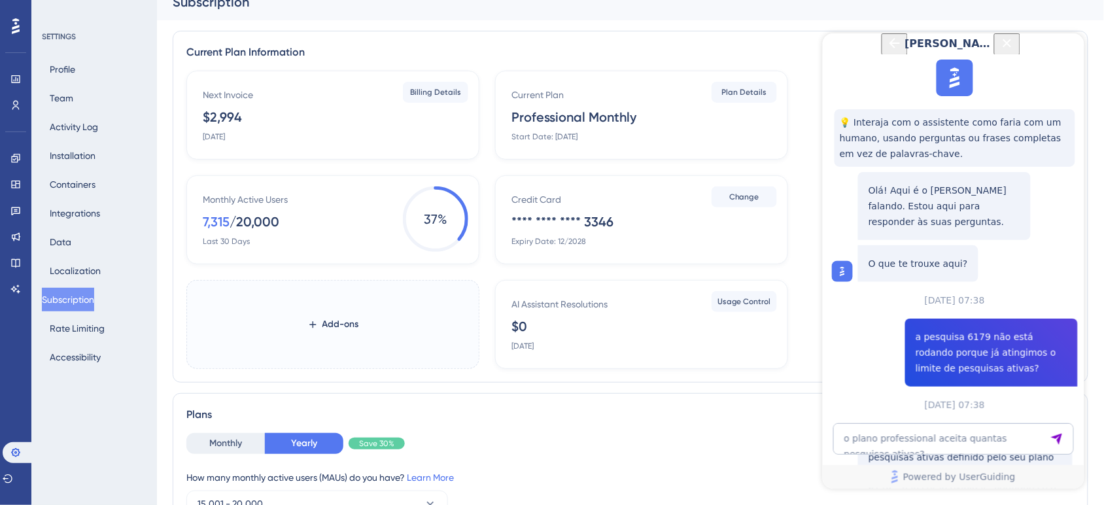
scroll to position [473, 0]
click at [15, 458] on icon at bounding box center [15, 452] width 10 height 10
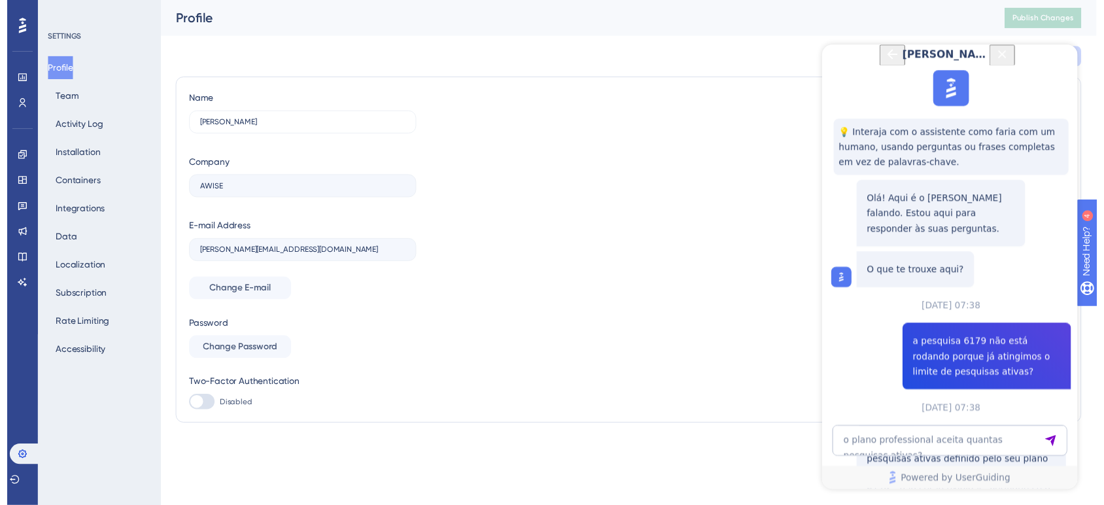
scroll to position [264, 0]
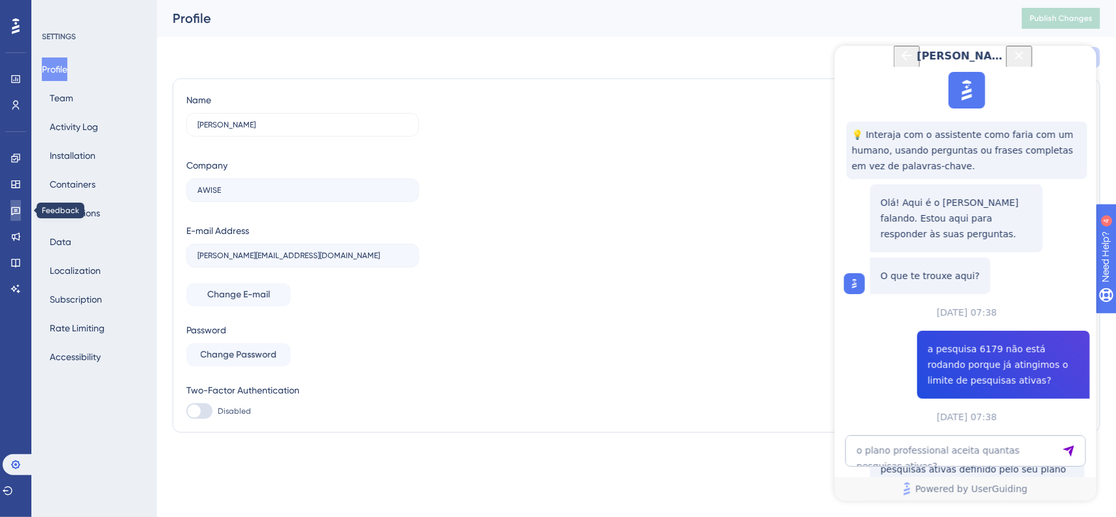
click at [15, 207] on icon at bounding box center [15, 211] width 9 height 9
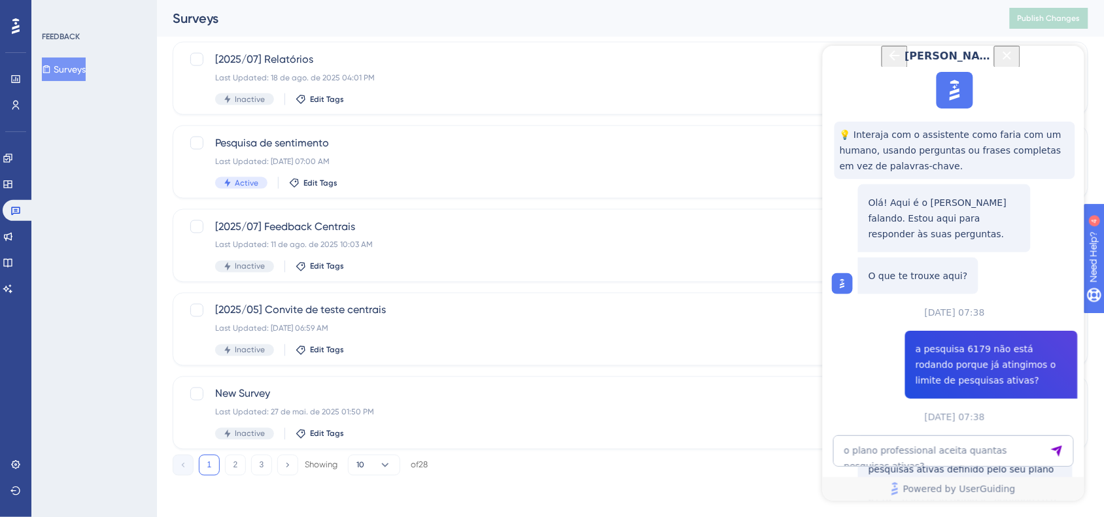
scroll to position [473, 0]
click at [873, 434] on div "Dylan 💡 Interaja com o assistente como faria com um humano, usando perguntas ou…" at bounding box center [953, 272] width 262 height 455
click at [868, 451] on textarea "o plano professional aceita quantas pesquisas ativas?" at bounding box center [952, 450] width 241 height 31
type textarea "é"
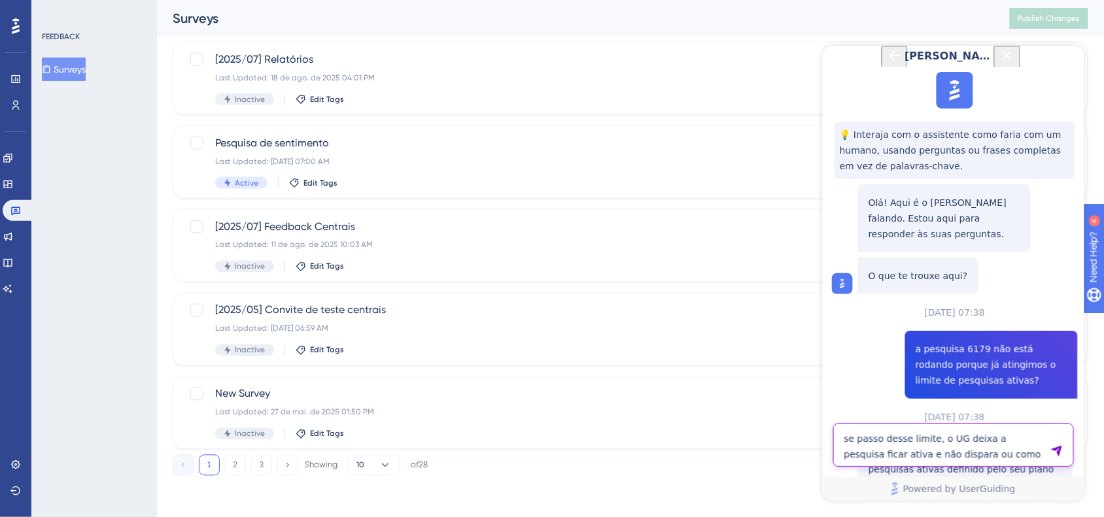
type textarea "se passo desse limite, o UG deixa a pesquisa ficar ativa e não dispara ou como …"
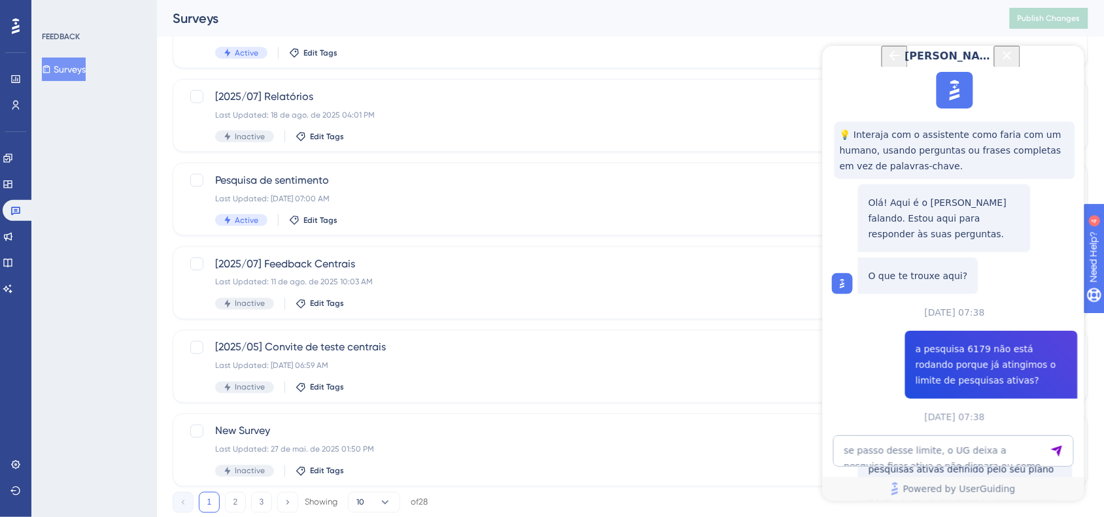
scroll to position [471, 0]
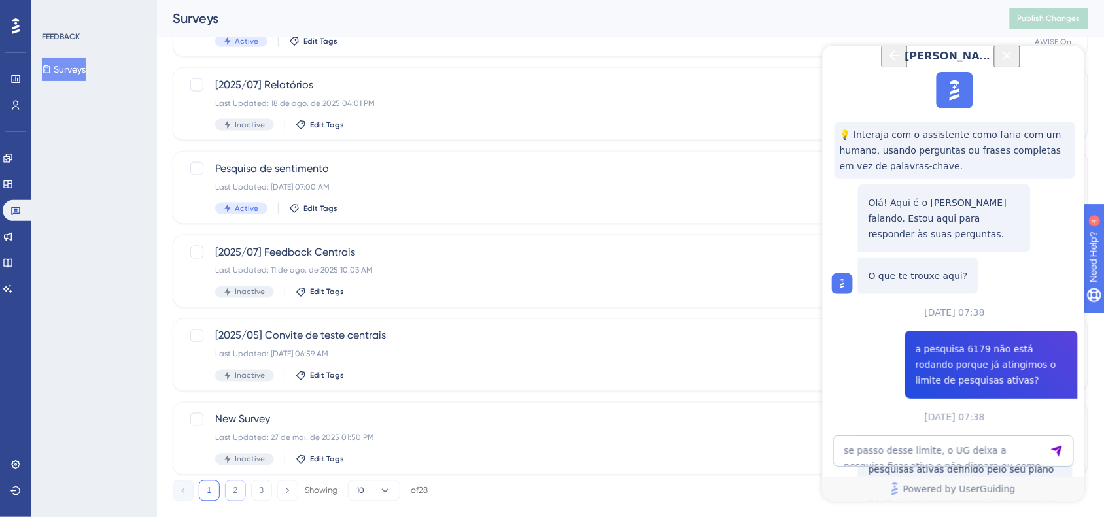
click at [233, 492] on button "2" at bounding box center [235, 491] width 21 height 21
click at [1014, 63] on icon "Close Button" at bounding box center [1007, 55] width 16 height 16
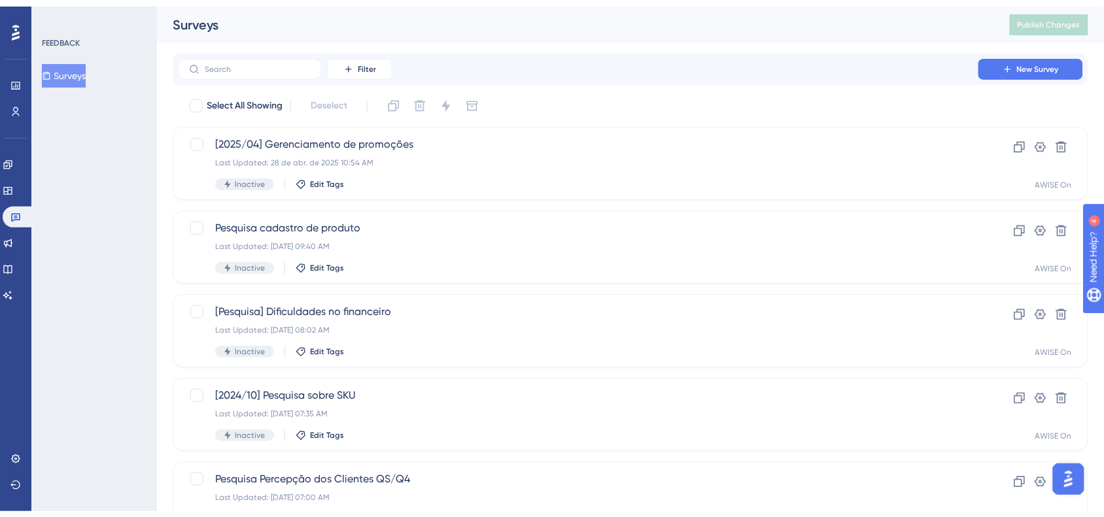
scroll to position [497, 0]
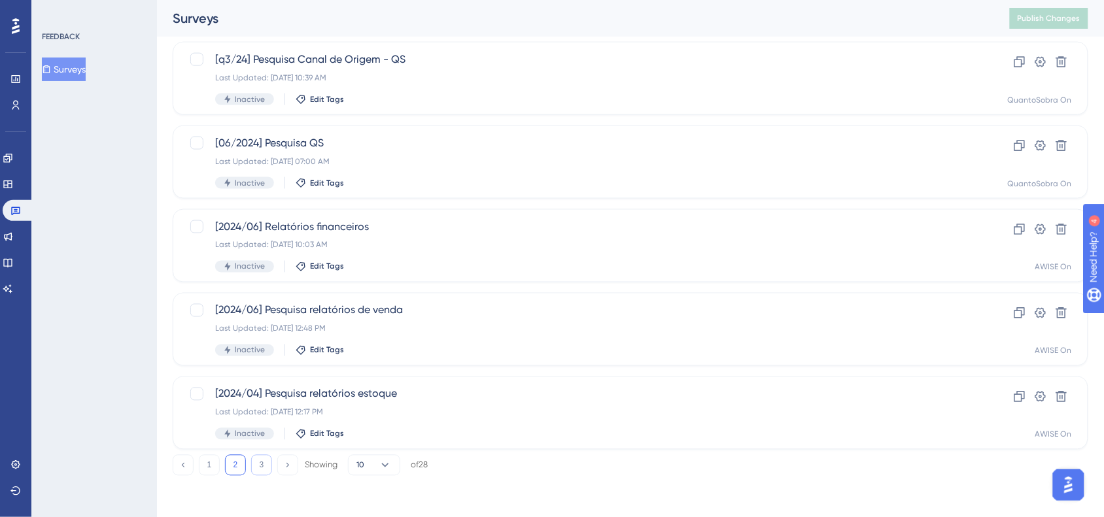
click at [264, 471] on button "3" at bounding box center [261, 465] width 21 height 21
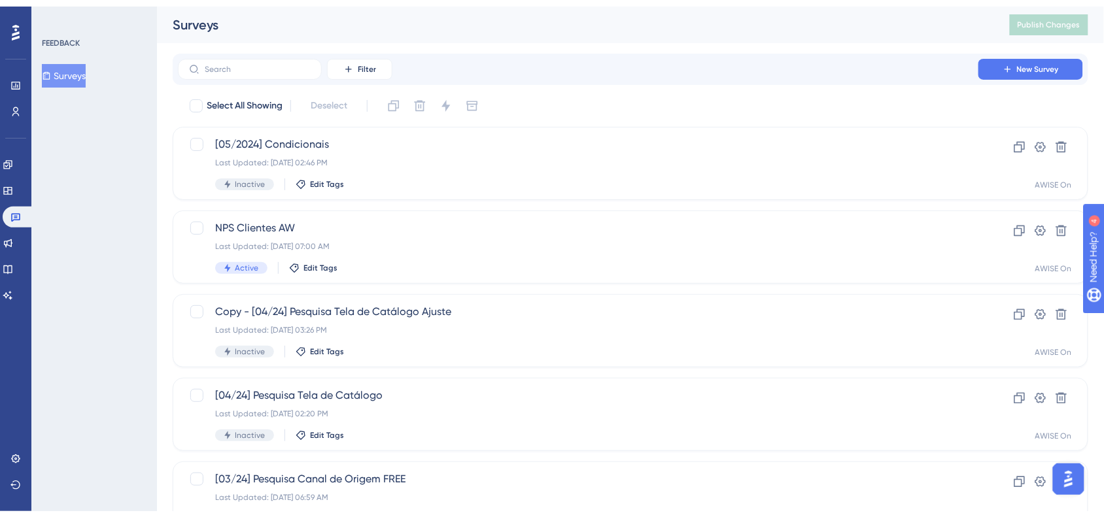
scroll to position [330, 0]
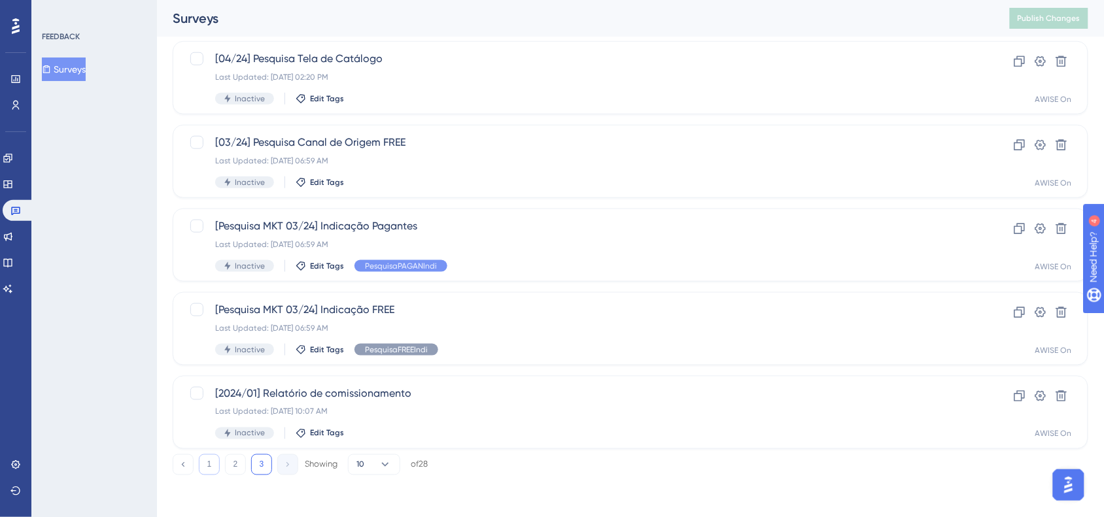
click at [206, 460] on button "1" at bounding box center [209, 464] width 21 height 21
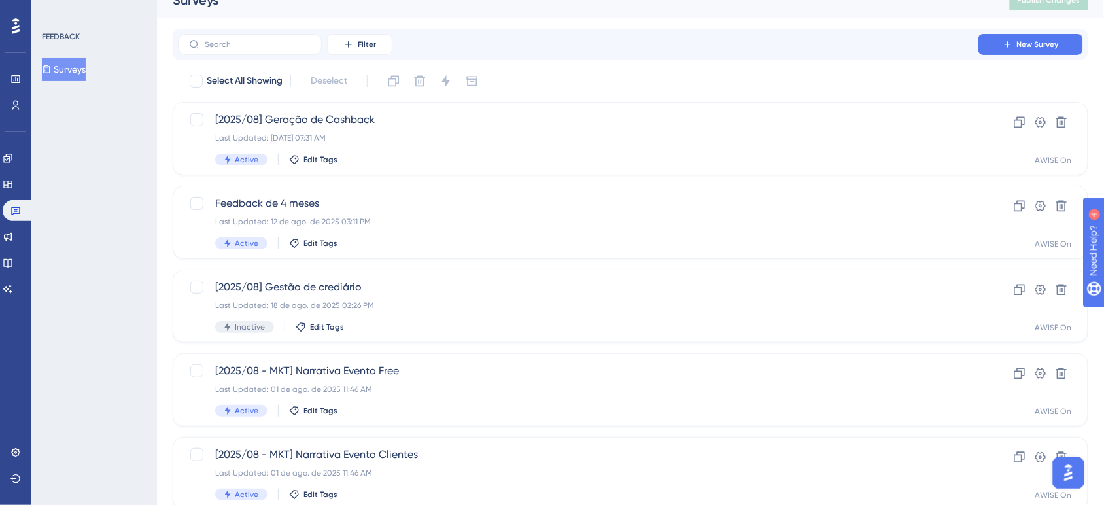
scroll to position [18, 1]
click at [148, 209] on div "FEEDBACK Surveys" at bounding box center [94, 252] width 126 height 505
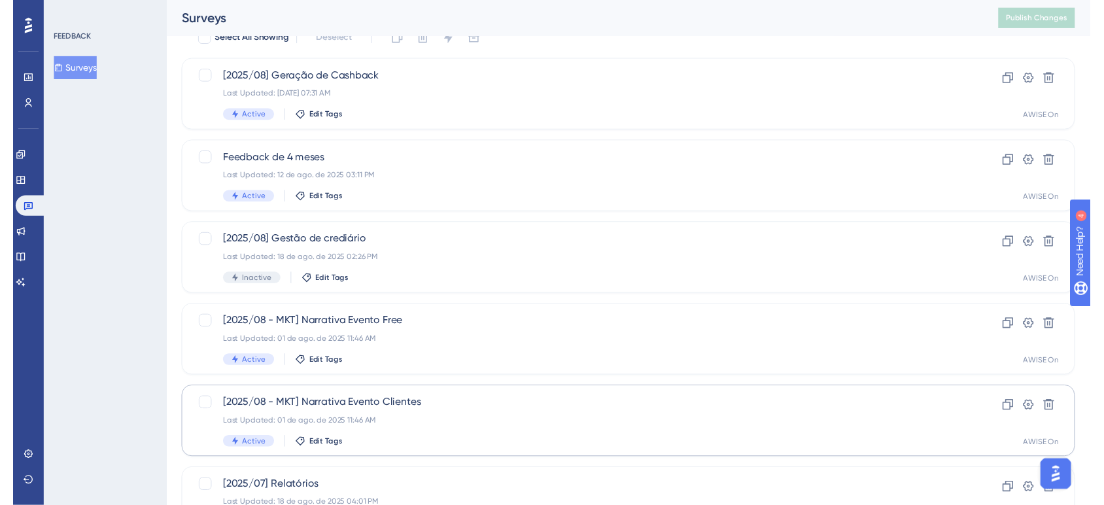
scroll to position [0, 0]
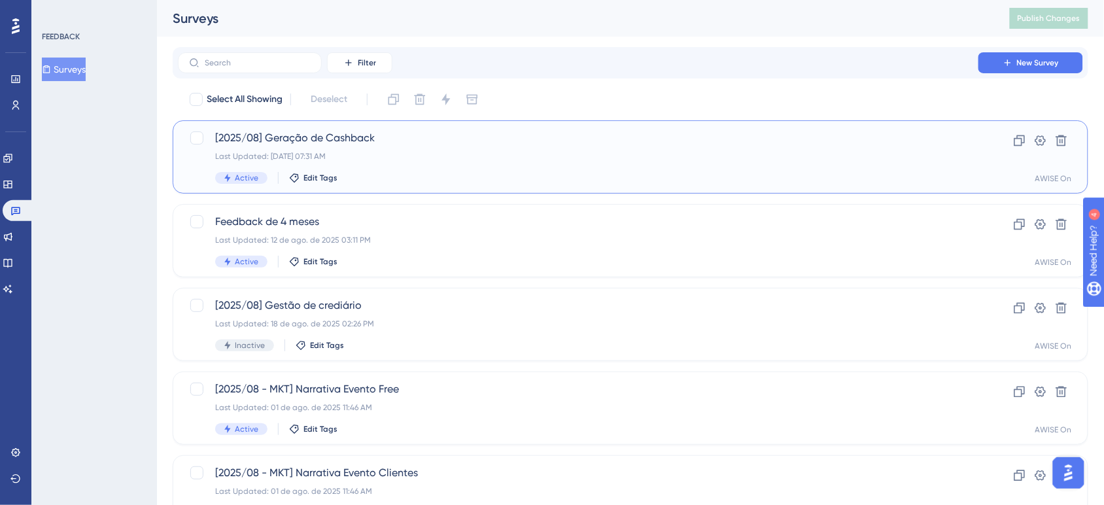
click at [731, 151] on div "Last Updated: 20 de ago. de 2025 07:31 AM" at bounding box center [578, 156] width 726 height 10
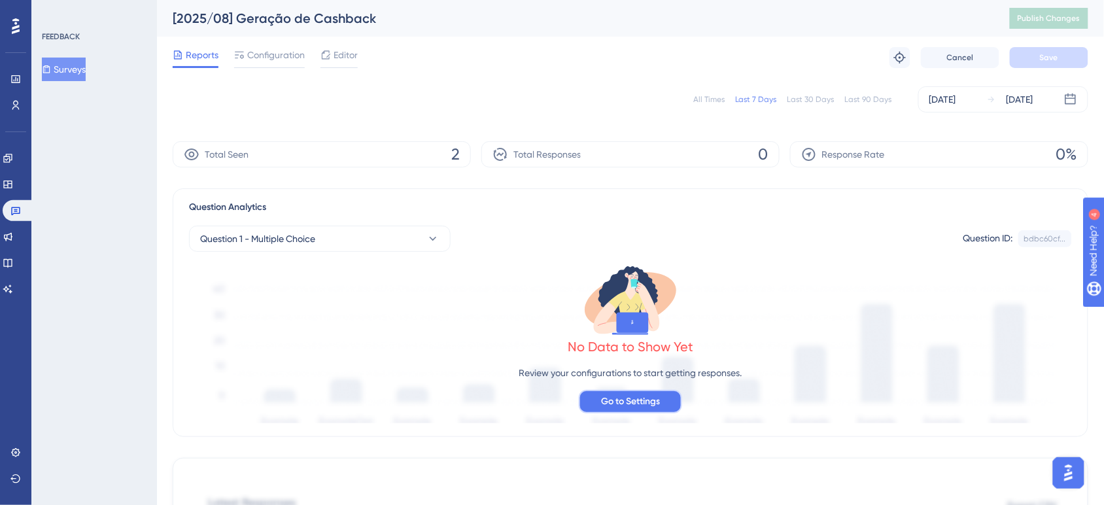
click at [624, 400] on span "Go to Settings" at bounding box center [630, 402] width 59 height 16
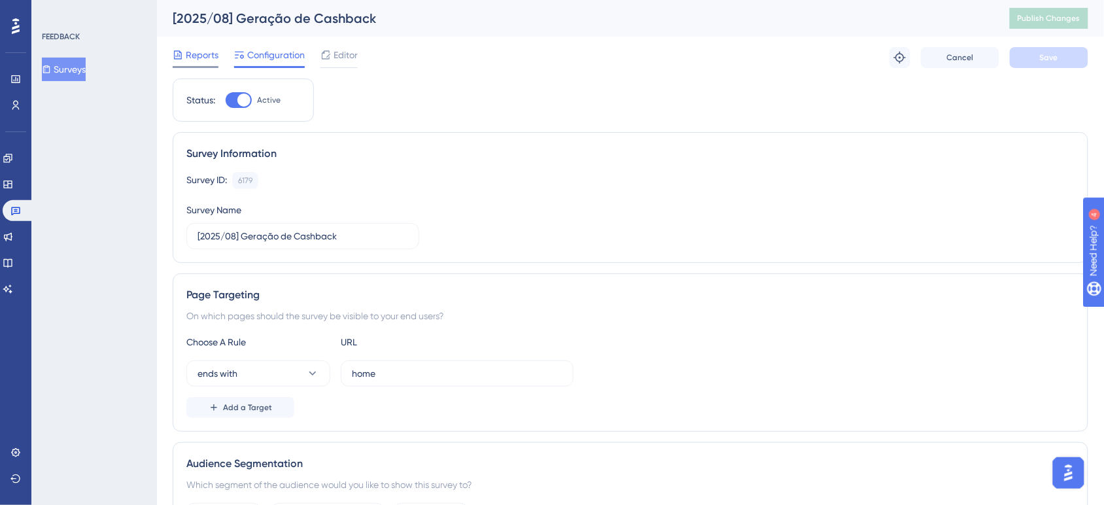
click at [188, 52] on span "Reports" at bounding box center [202, 55] width 33 height 16
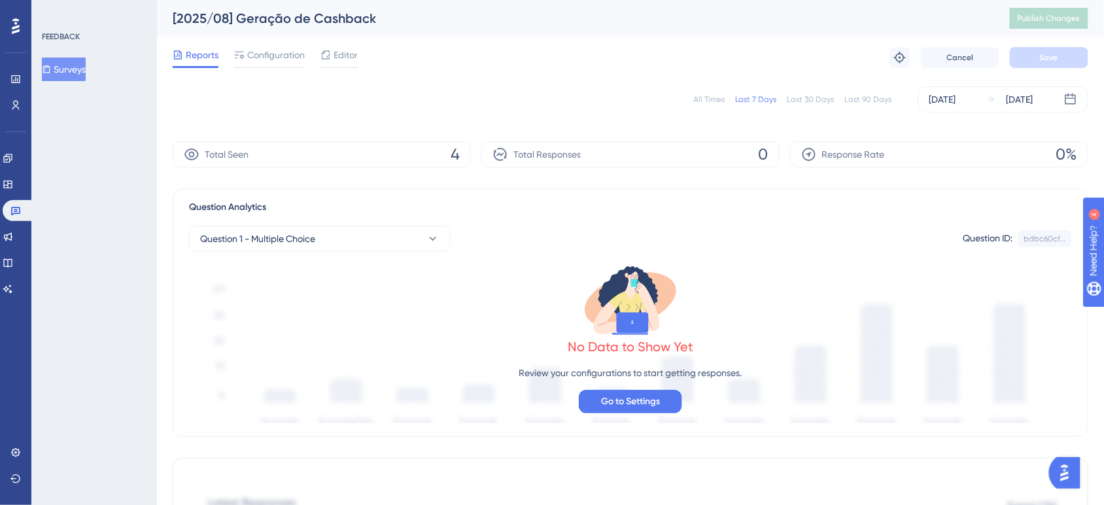
scroll to position [0, 12]
click at [269, 59] on span "Configuration" at bounding box center [276, 55] width 58 height 16
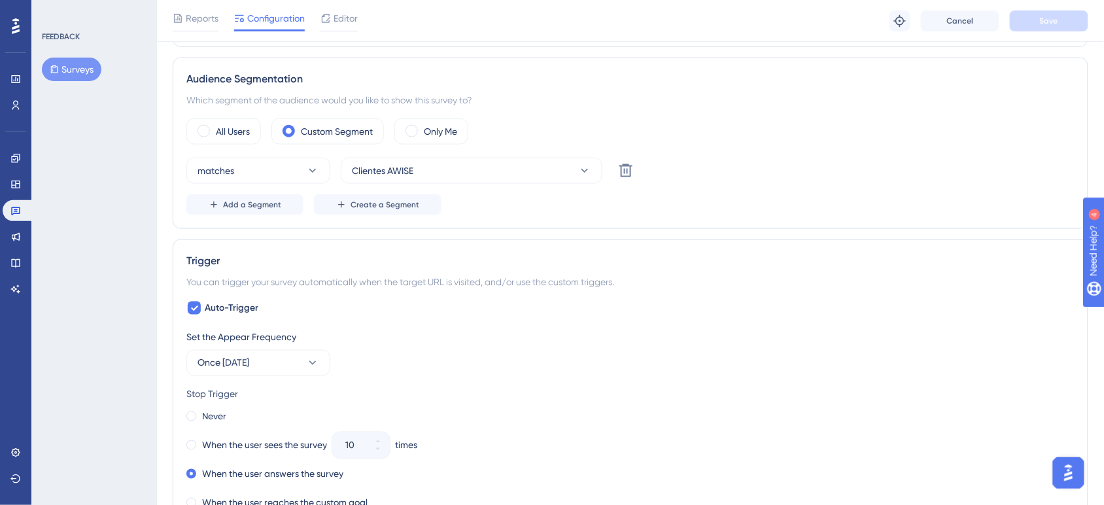
scroll to position [389, 0]
click at [273, 210] on span "Add a Segment" at bounding box center [252, 205] width 58 height 10
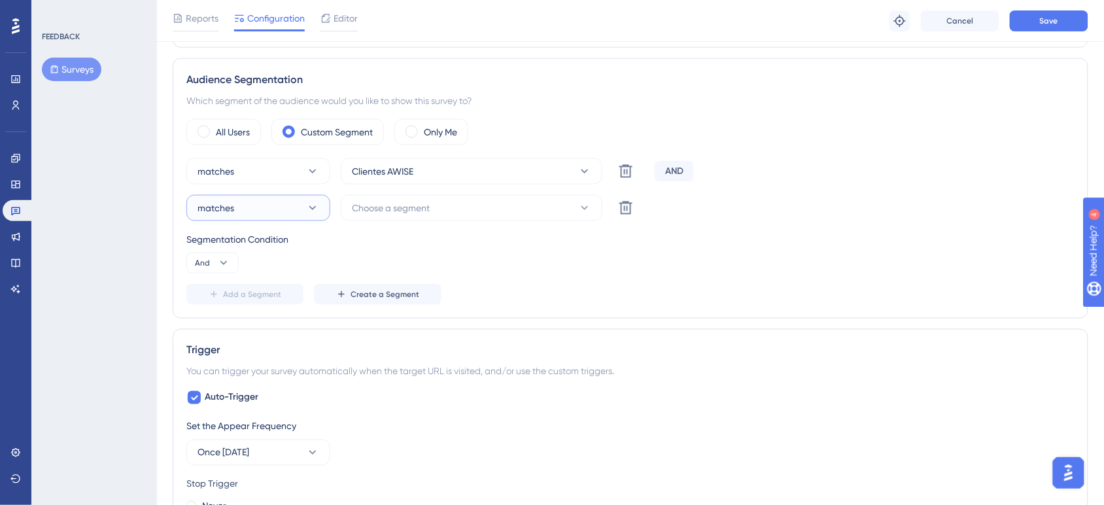
click at [273, 210] on button "matches" at bounding box center [258, 208] width 144 height 26
click at [386, 213] on span "Choose a segment" at bounding box center [391, 208] width 78 height 16
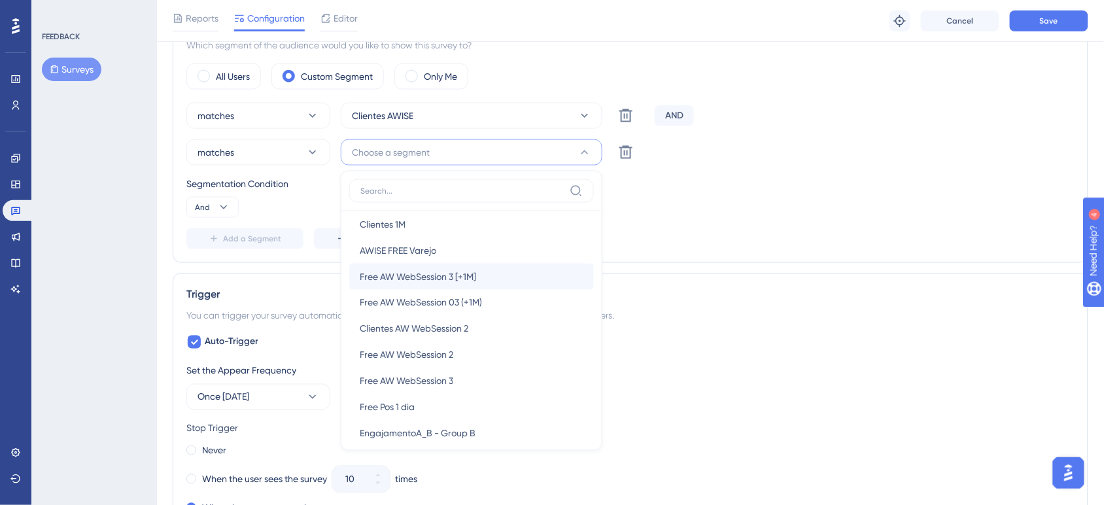
scroll to position [141, 0]
click at [119, 252] on div "FEEDBACK Surveys" at bounding box center [94, 252] width 126 height 505
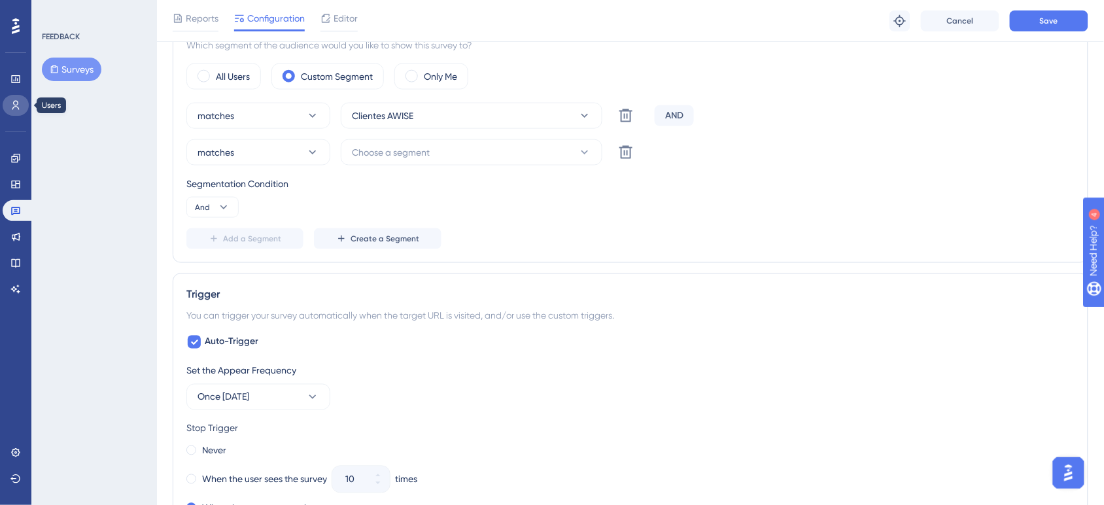
click at [16, 109] on icon at bounding box center [15, 105] width 10 height 10
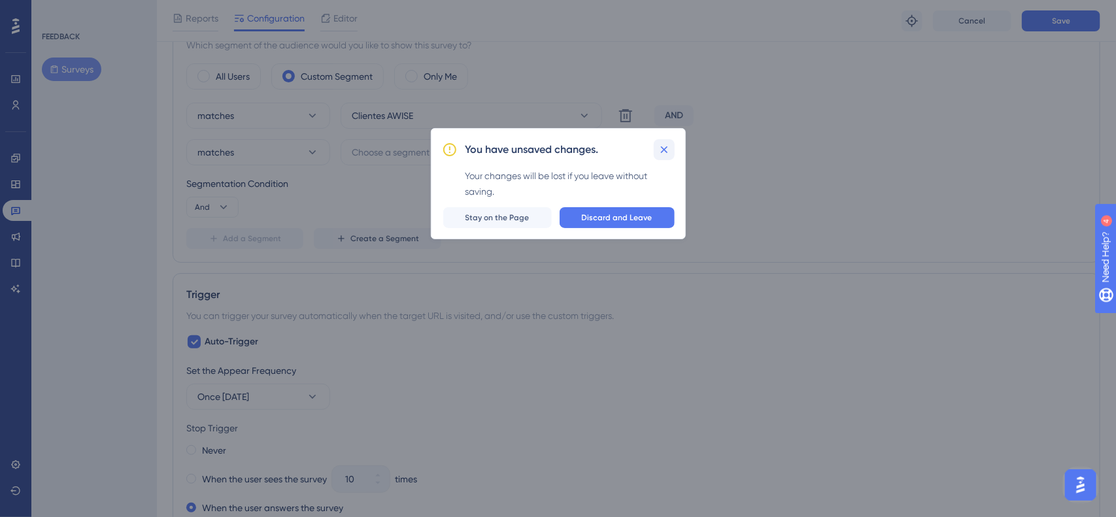
click at [665, 145] on icon at bounding box center [664, 149] width 13 height 13
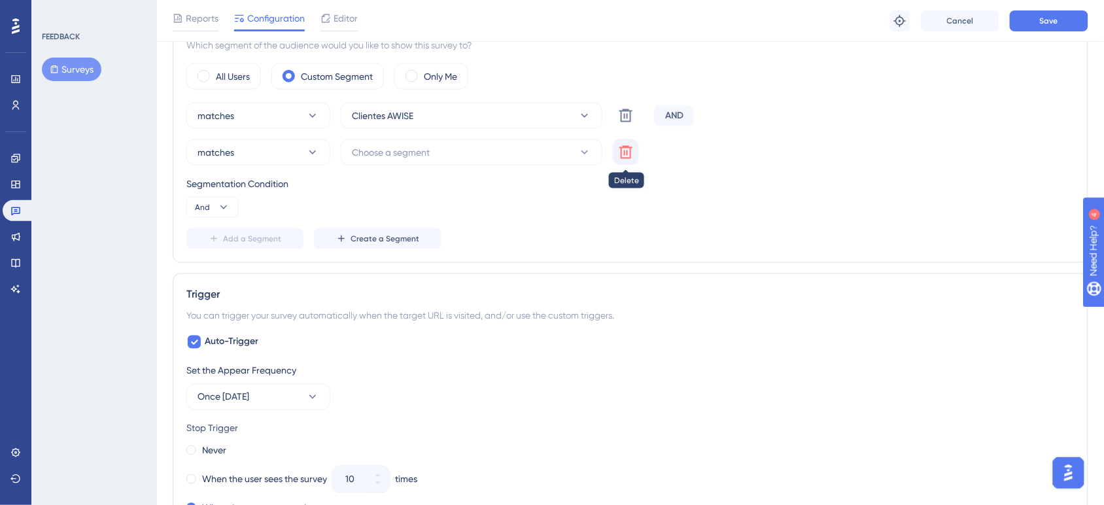
click at [619, 124] on icon at bounding box center [626, 116] width 16 height 16
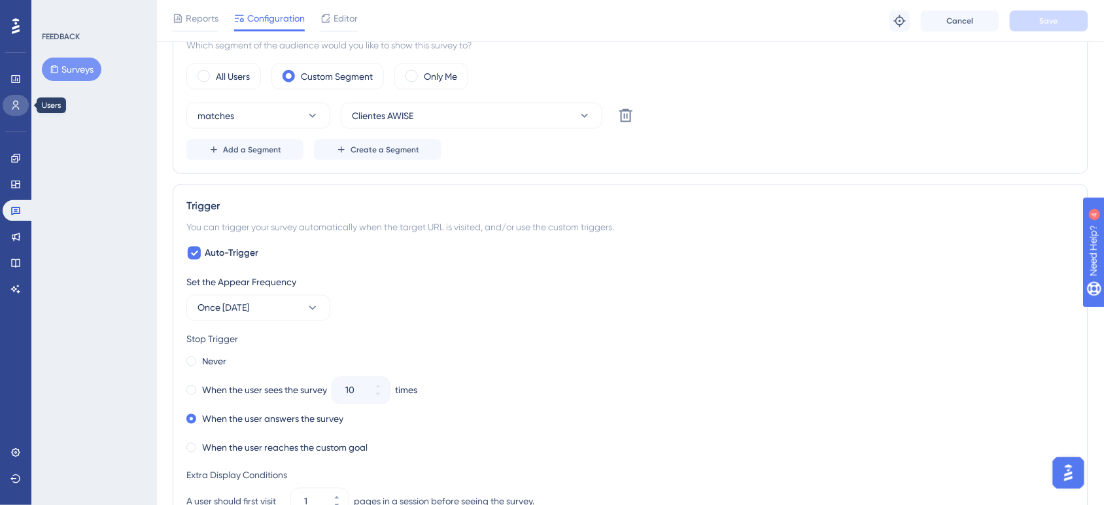
click at [20, 112] on link at bounding box center [16, 105] width 26 height 21
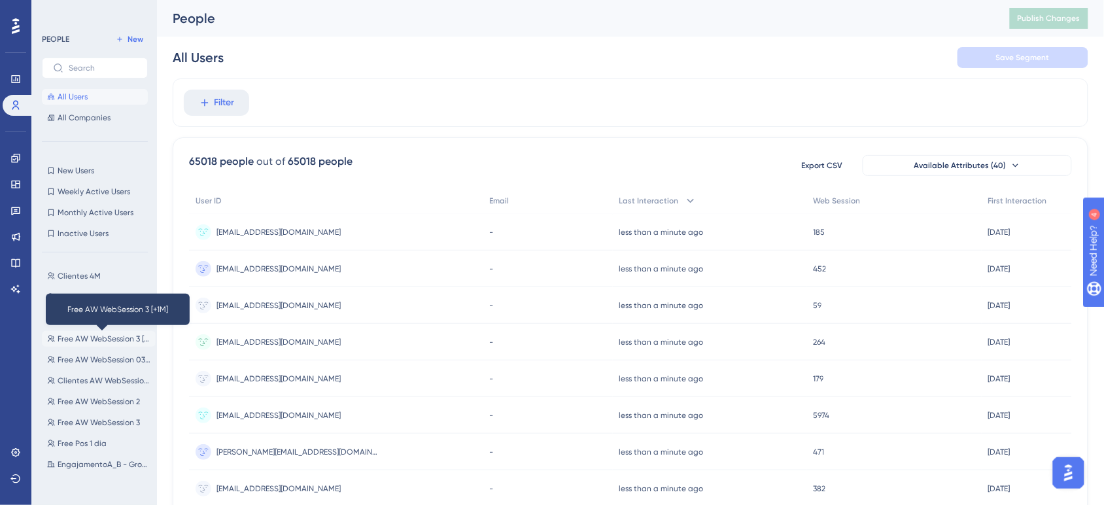
click at [112, 340] on span "Free AW WebSession 3 [+1M]" at bounding box center [104, 338] width 93 height 10
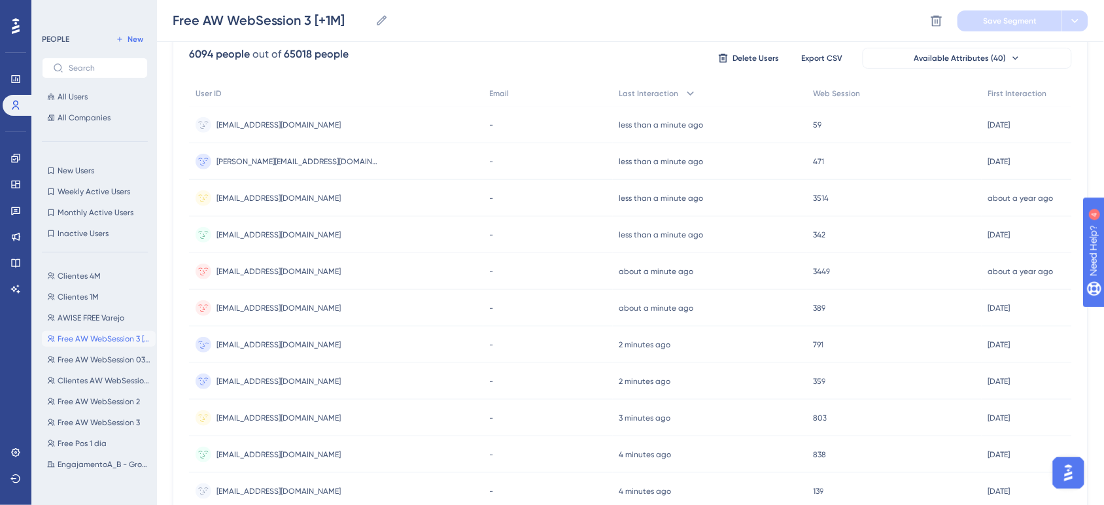
scroll to position [139, 0]
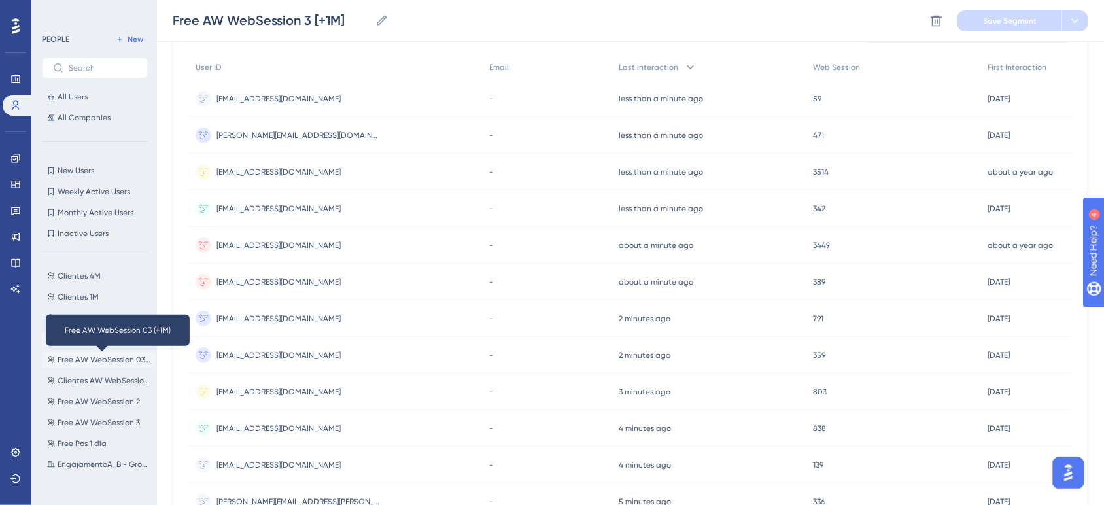
click at [102, 357] on span "Free AW WebSession 03 (+1M)" at bounding box center [104, 359] width 93 height 10
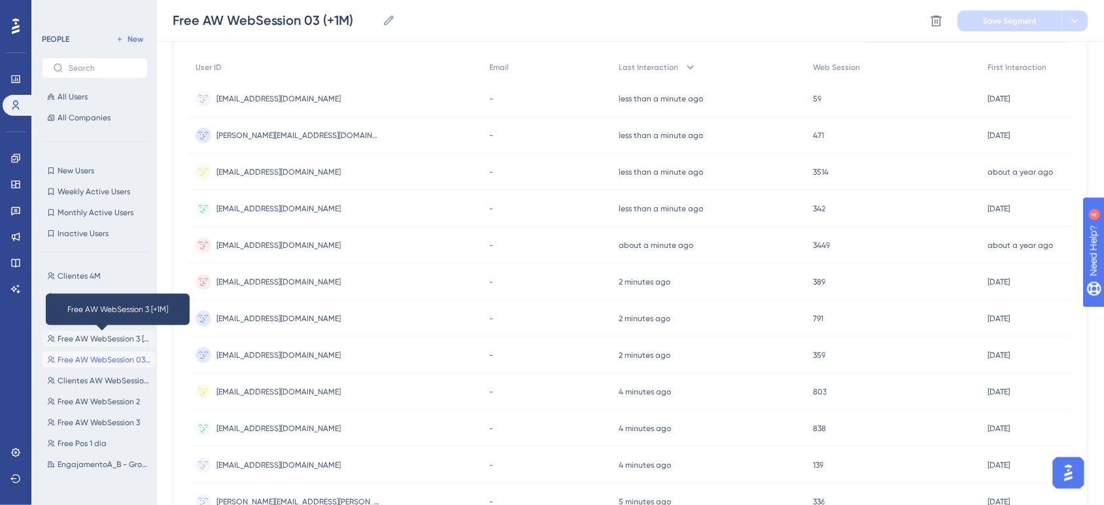
click at [109, 335] on span "Free AW WebSession 3 [+1M]" at bounding box center [104, 338] width 93 height 10
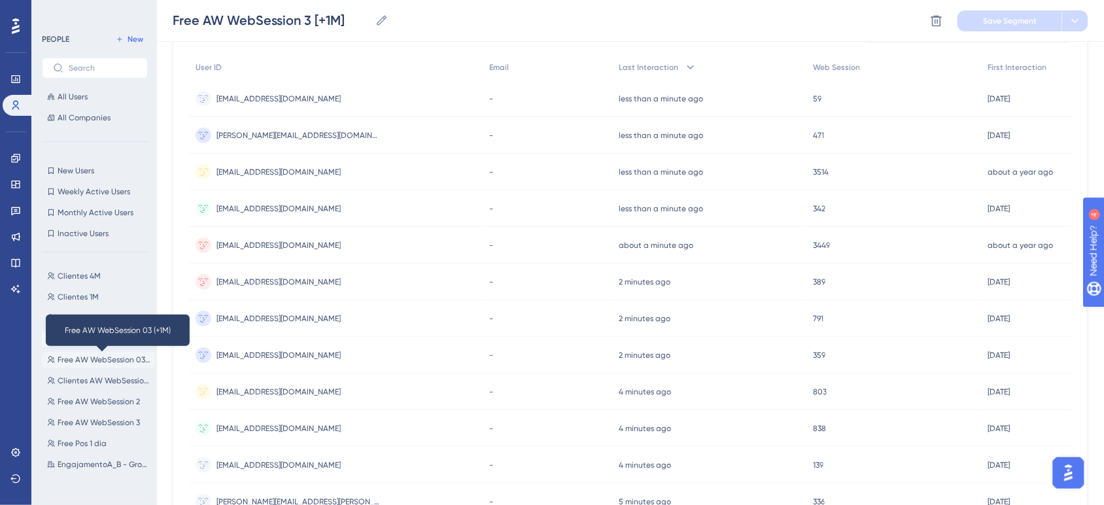
click at [102, 357] on span "Free AW WebSession 03 (+1M)" at bounding box center [104, 359] width 93 height 10
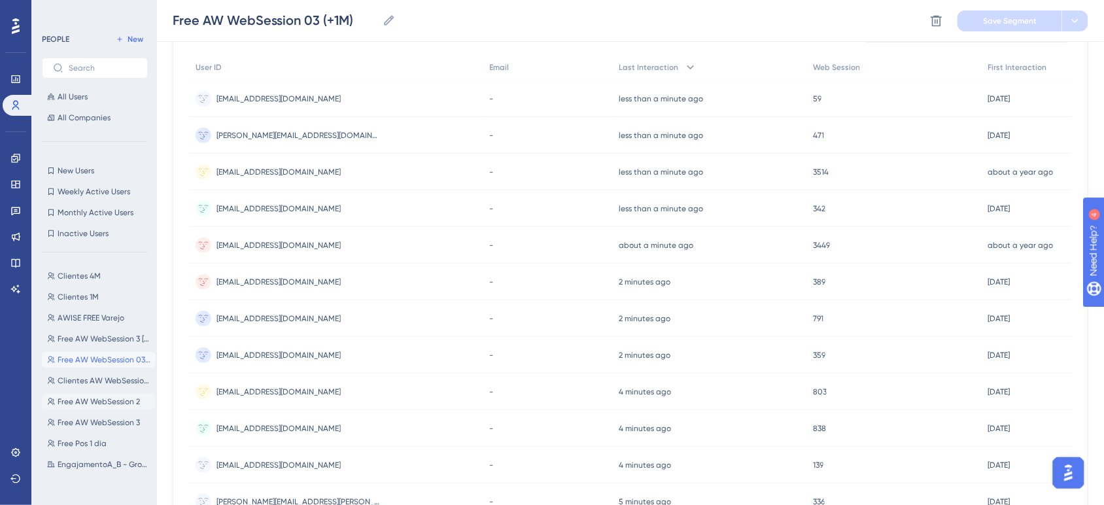
click at [102, 400] on span "Free AW WebSession 2" at bounding box center [99, 401] width 82 height 10
type input "Free AW WebSession 2"
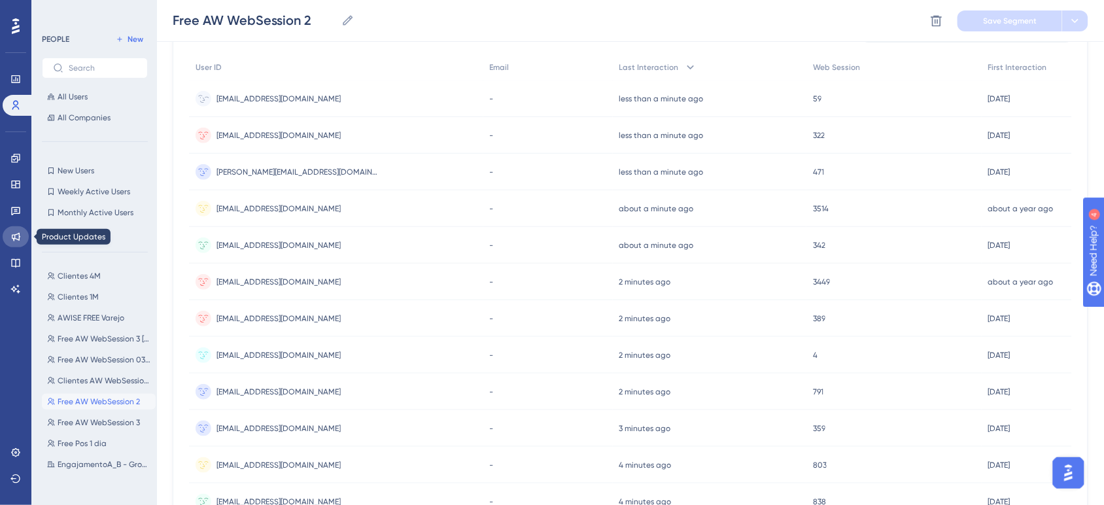
click at [11, 243] on link at bounding box center [16, 236] width 26 height 21
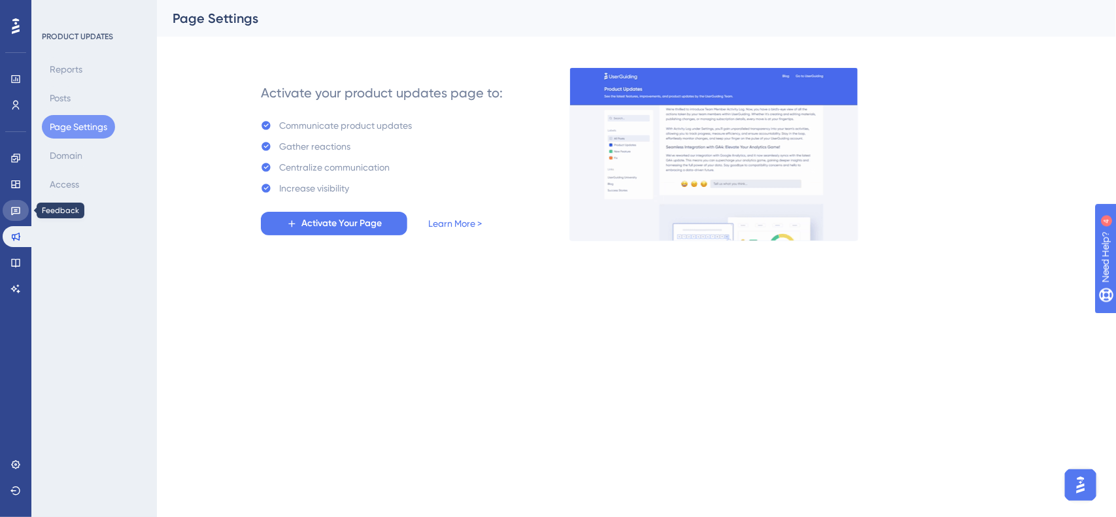
click at [16, 209] on icon at bounding box center [15, 211] width 9 height 9
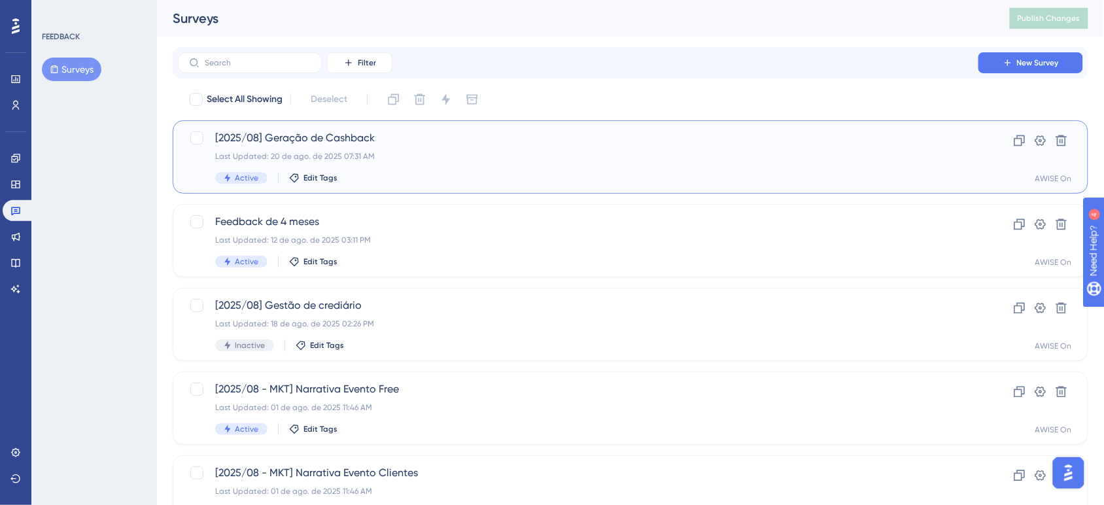
click at [309, 146] on div "[2025/08] Geração de Cashback Last Updated: 20 de ago. de 2025 07:31 AM Active …" at bounding box center [578, 157] width 726 height 54
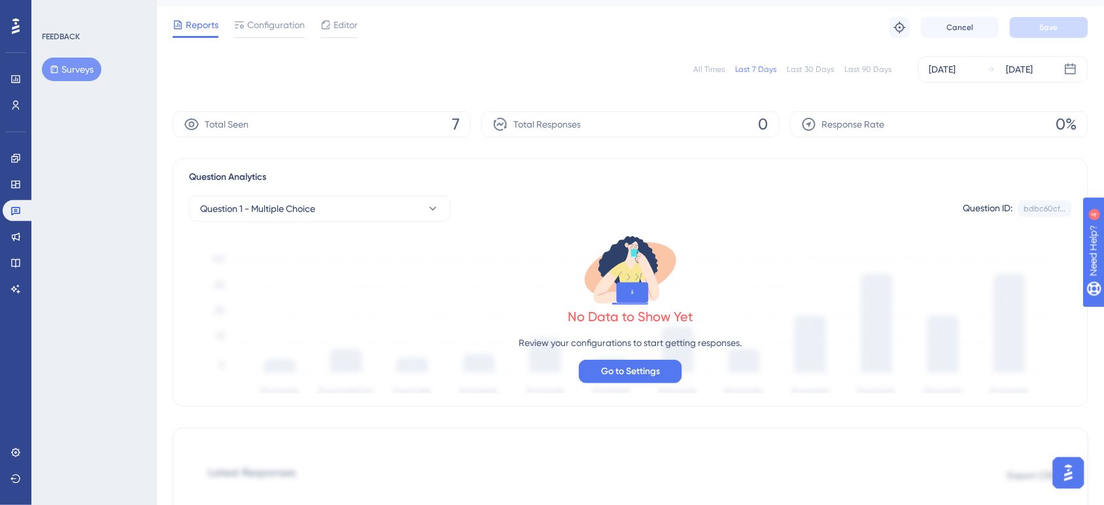
scroll to position [31, 0]
click at [259, 35] on div at bounding box center [269, 36] width 71 height 2
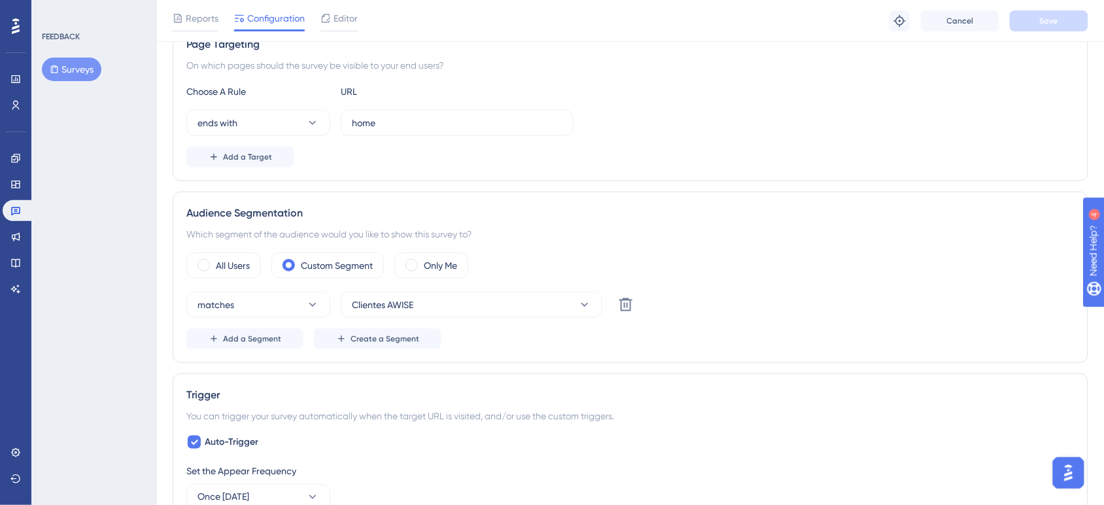
scroll to position [256, 0]
click at [230, 345] on button "Add a Segment" at bounding box center [244, 338] width 117 height 21
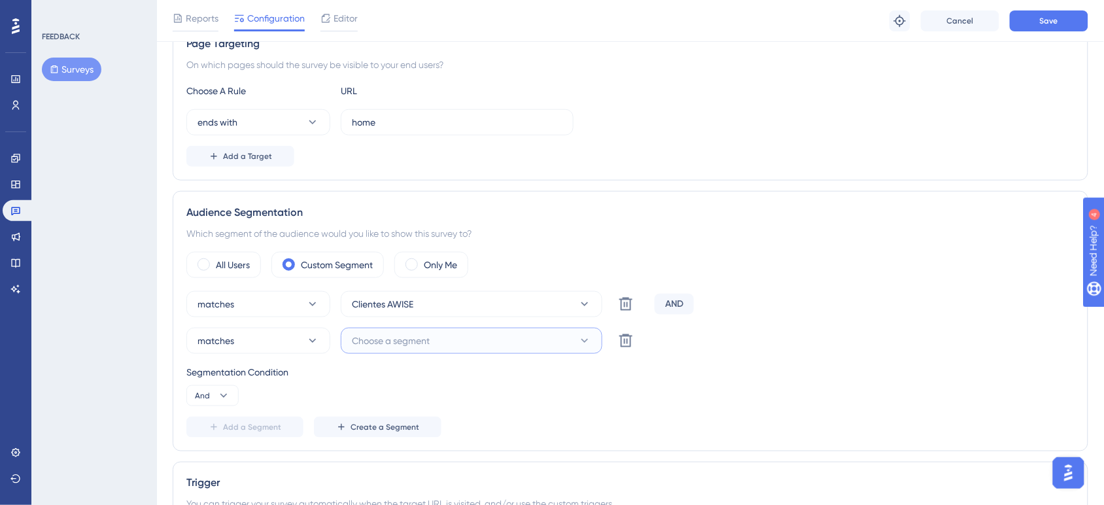
click at [383, 337] on span "Choose a segment" at bounding box center [391, 341] width 78 height 16
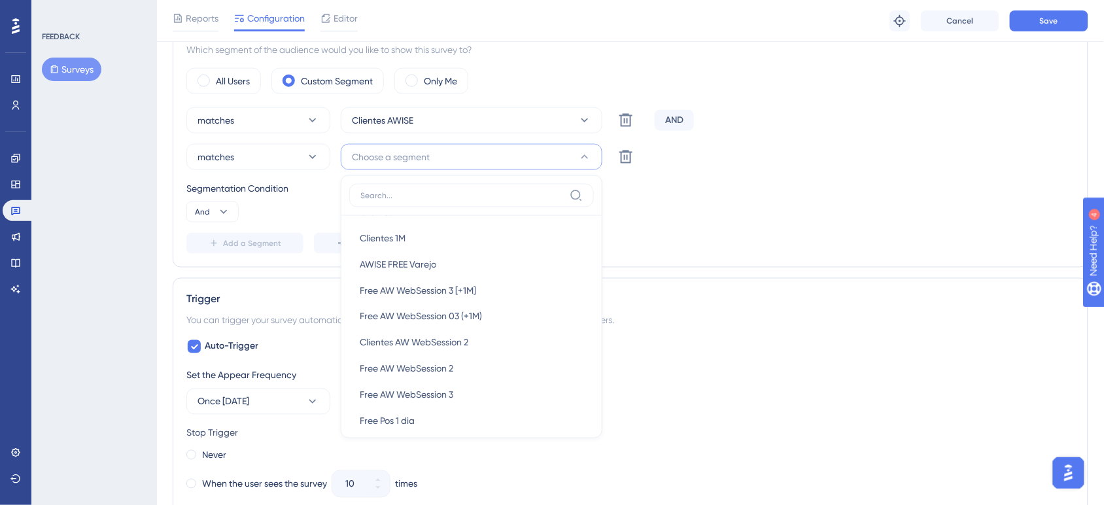
scroll to position [131, 0]
click at [487, 294] on div "Free AW WebSession 3 [+1M] Free AW WebSession 3 [+1M]" at bounding box center [472, 288] width 224 height 26
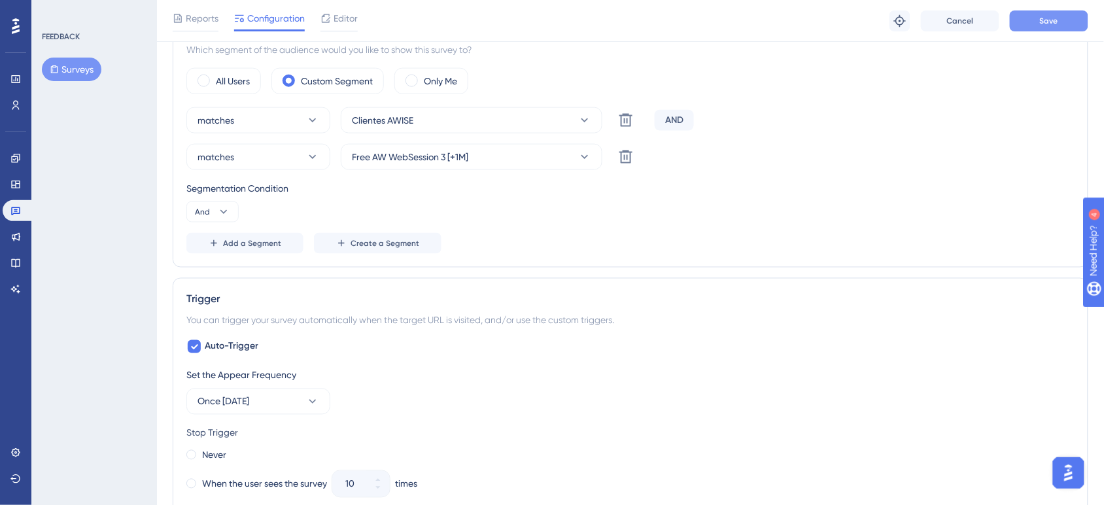
click at [1012, 30] on button "Save" at bounding box center [1049, 20] width 78 height 21
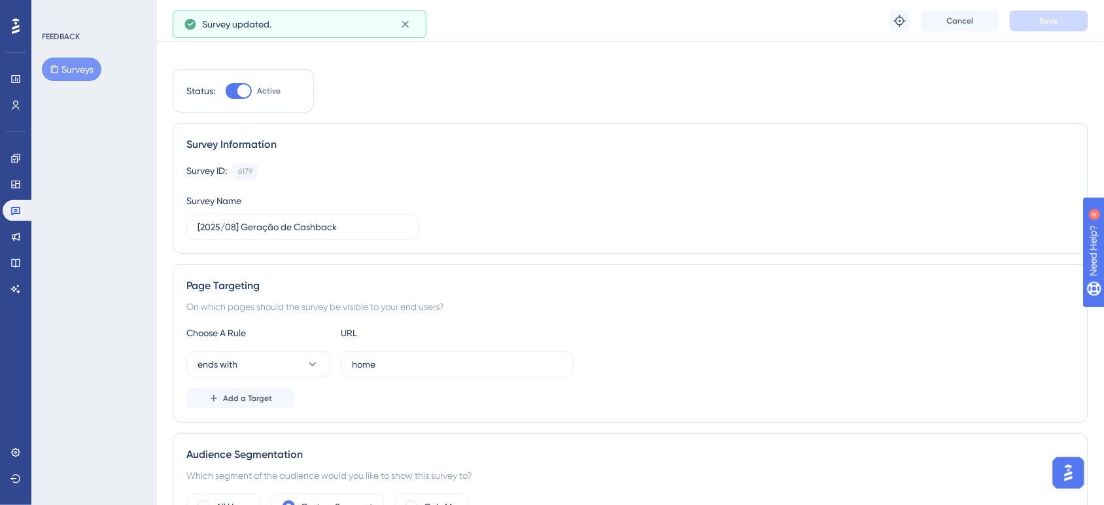
scroll to position [0, 0]
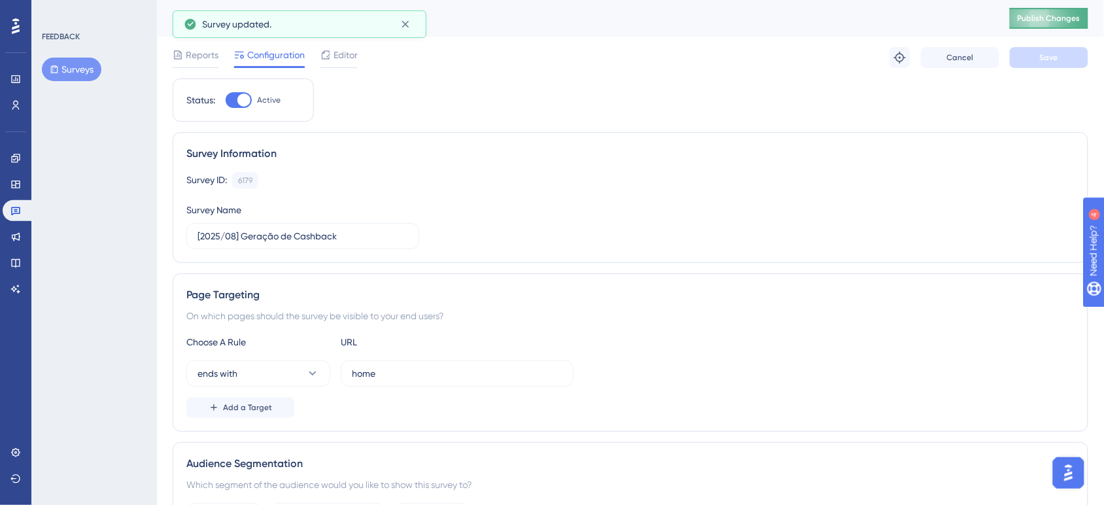
click at [1066, 18] on button "Publish Changes" at bounding box center [1049, 18] width 78 height 21
click at [407, 29] on icon at bounding box center [405, 24] width 13 height 13
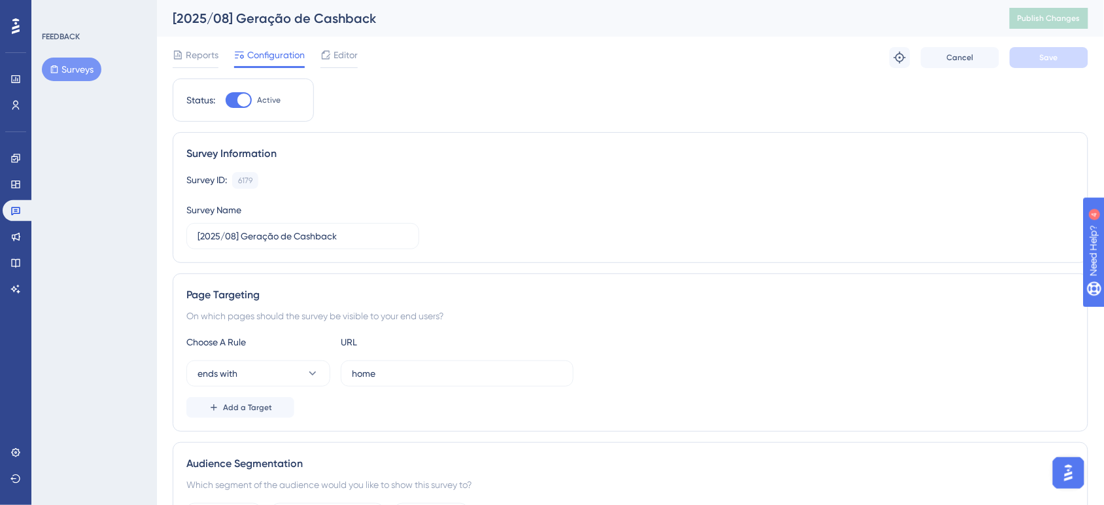
scroll to position [0, 12]
click at [188, 54] on span "Reports" at bounding box center [202, 55] width 33 height 16
